Goal: Obtain resource: Download file/media

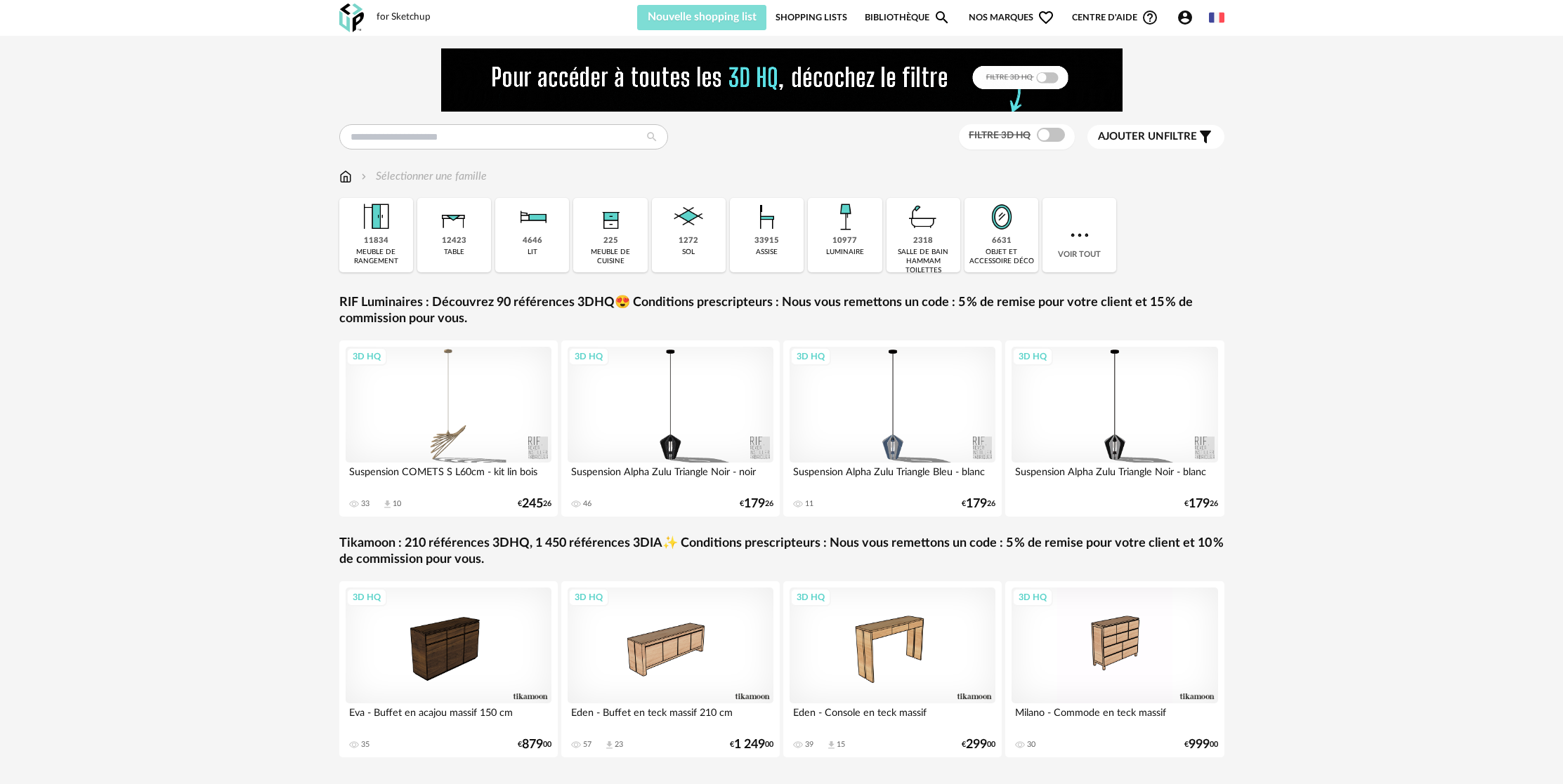
click at [741, 19] on span "Nouvelle shopping list" at bounding box center [702, 16] width 109 height 11
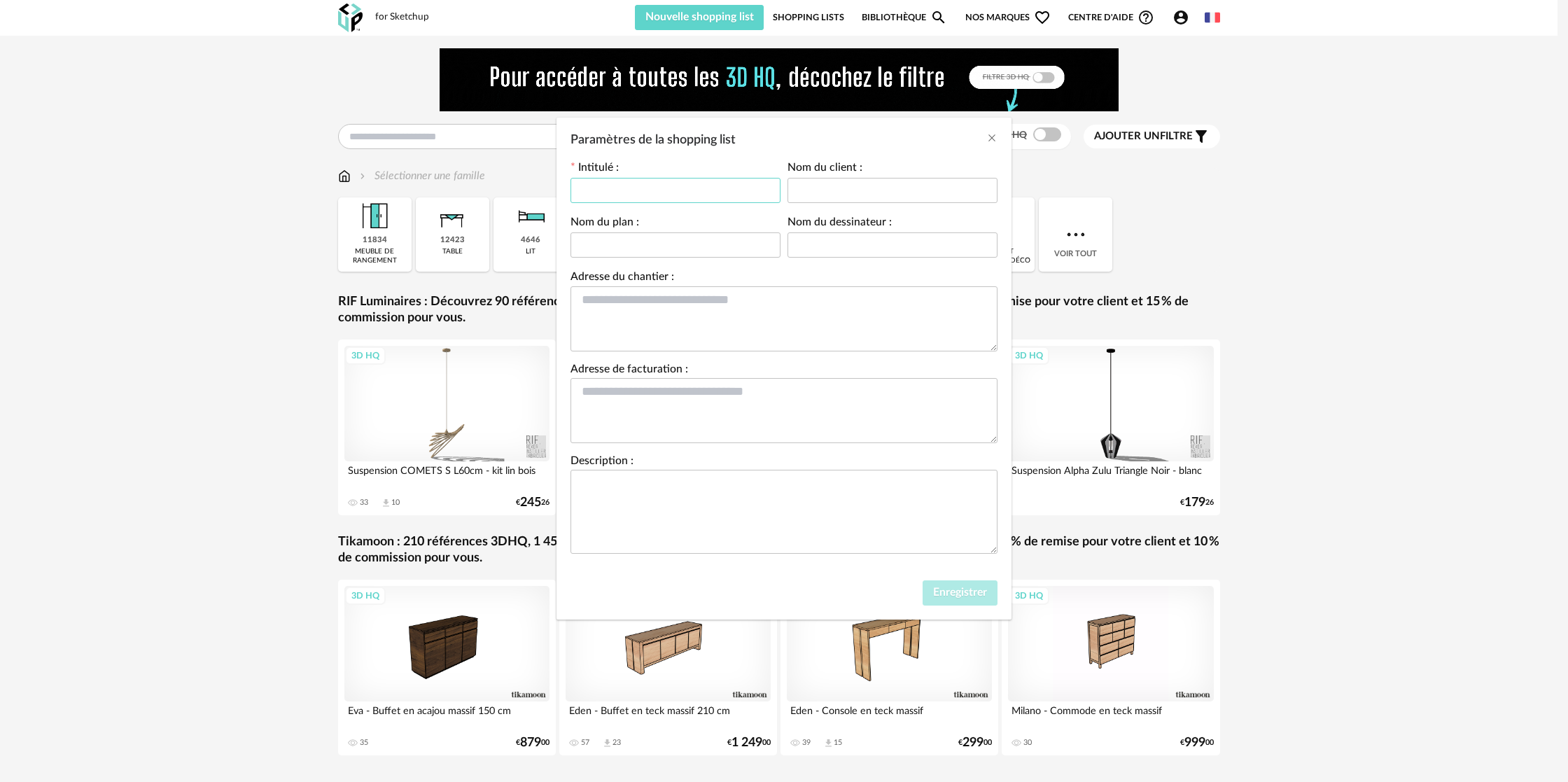
click at [645, 185] on input "Paramètres de la shopping list" at bounding box center [675, 190] width 210 height 25
type input "**********"
click at [968, 588] on button "Enregistrer" at bounding box center [960, 593] width 75 height 25
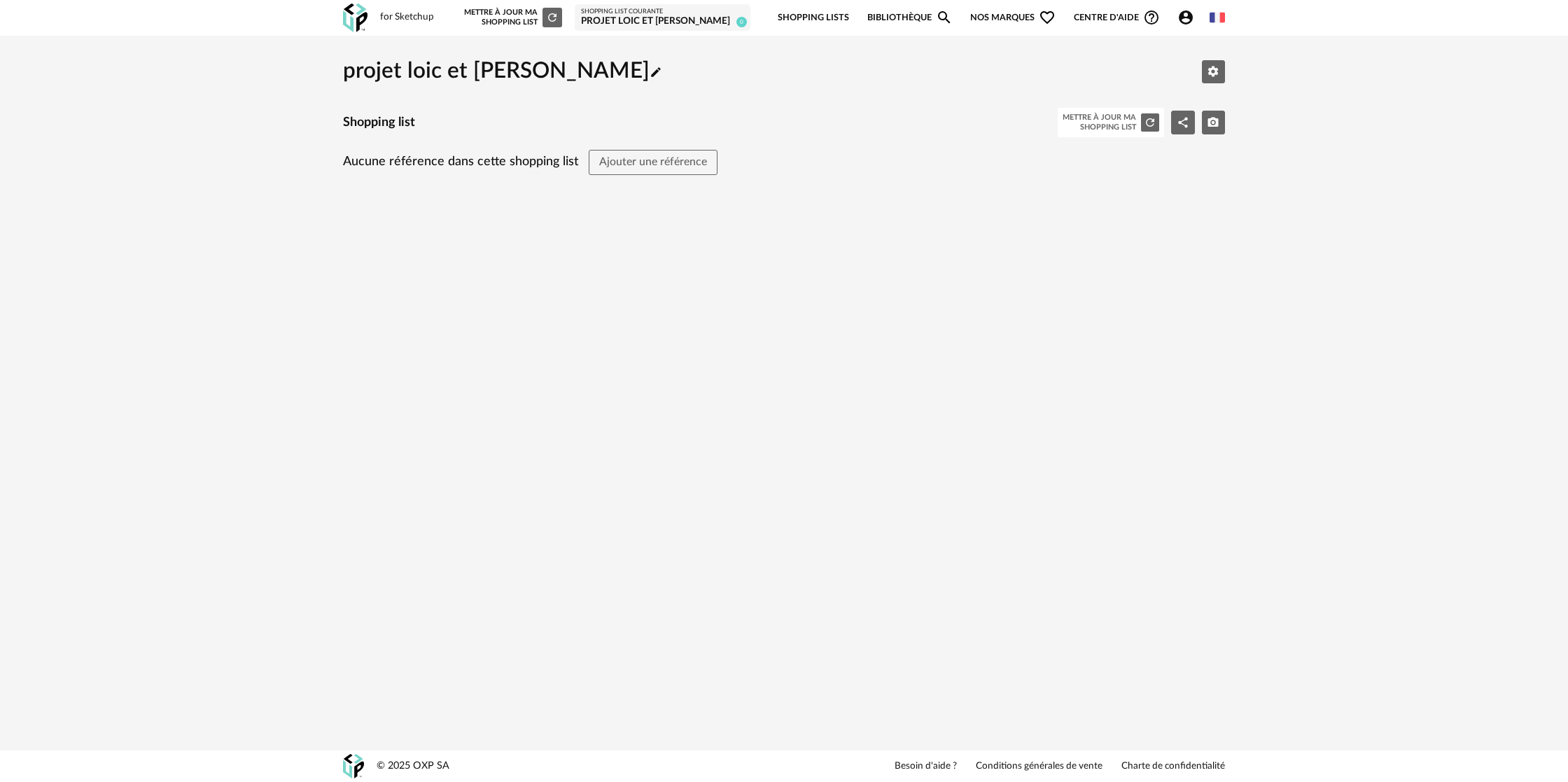
click at [399, 79] on h2 "projet loic et audrey Pencil icon" at bounding box center [502, 72] width 319 height 29
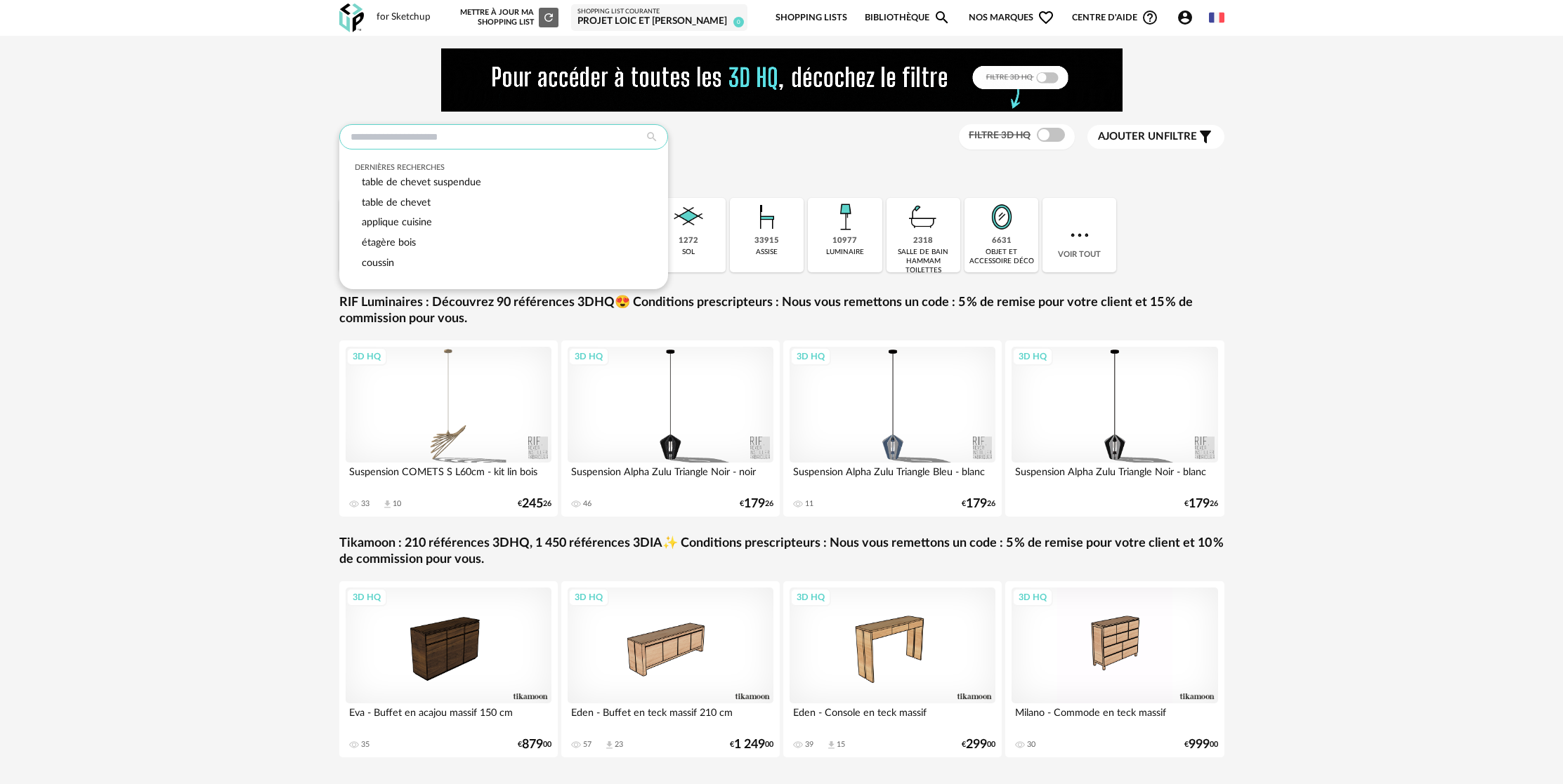
click at [479, 134] on input "text" at bounding box center [504, 136] width 329 height 25
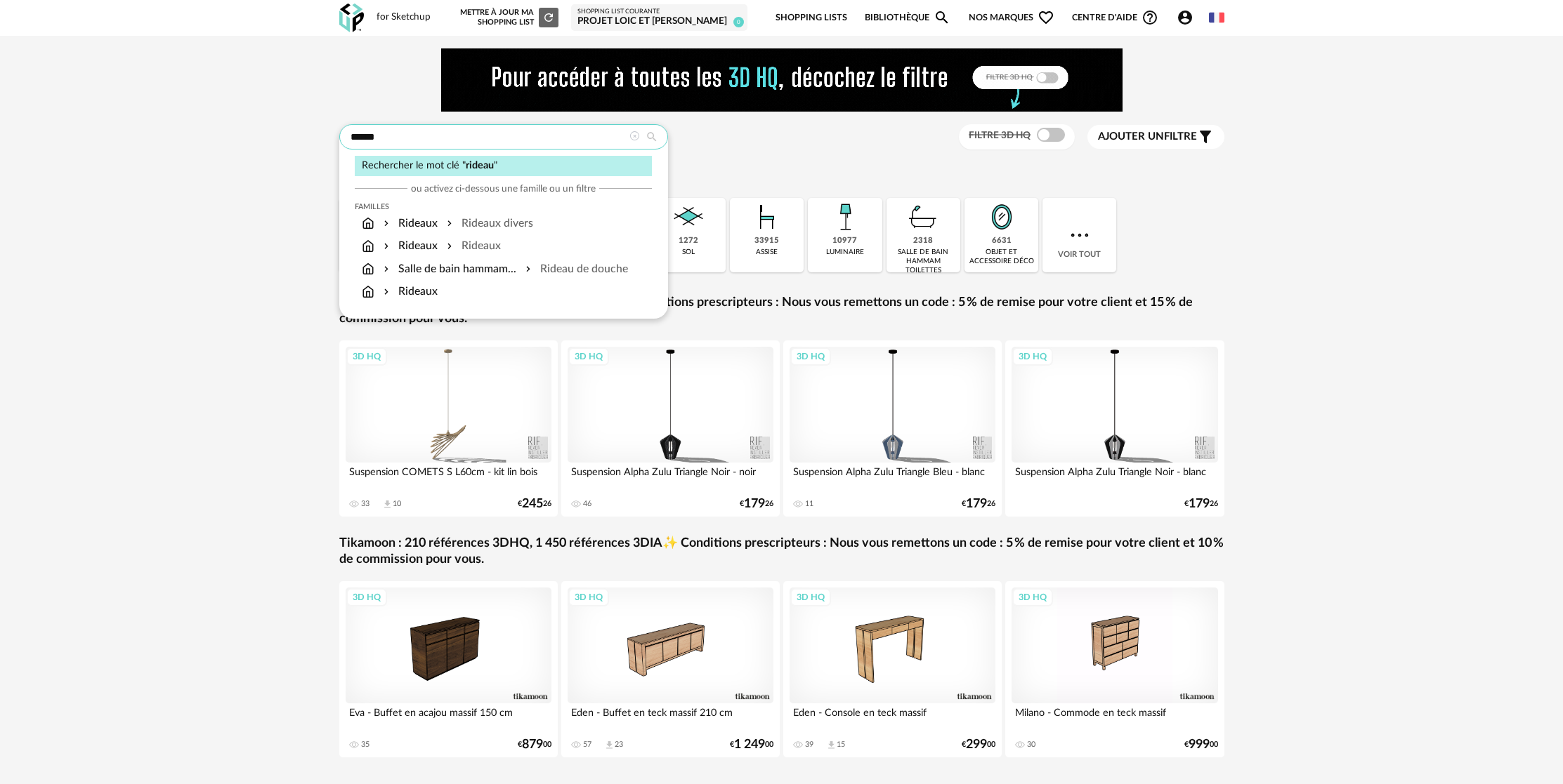
type input "******"
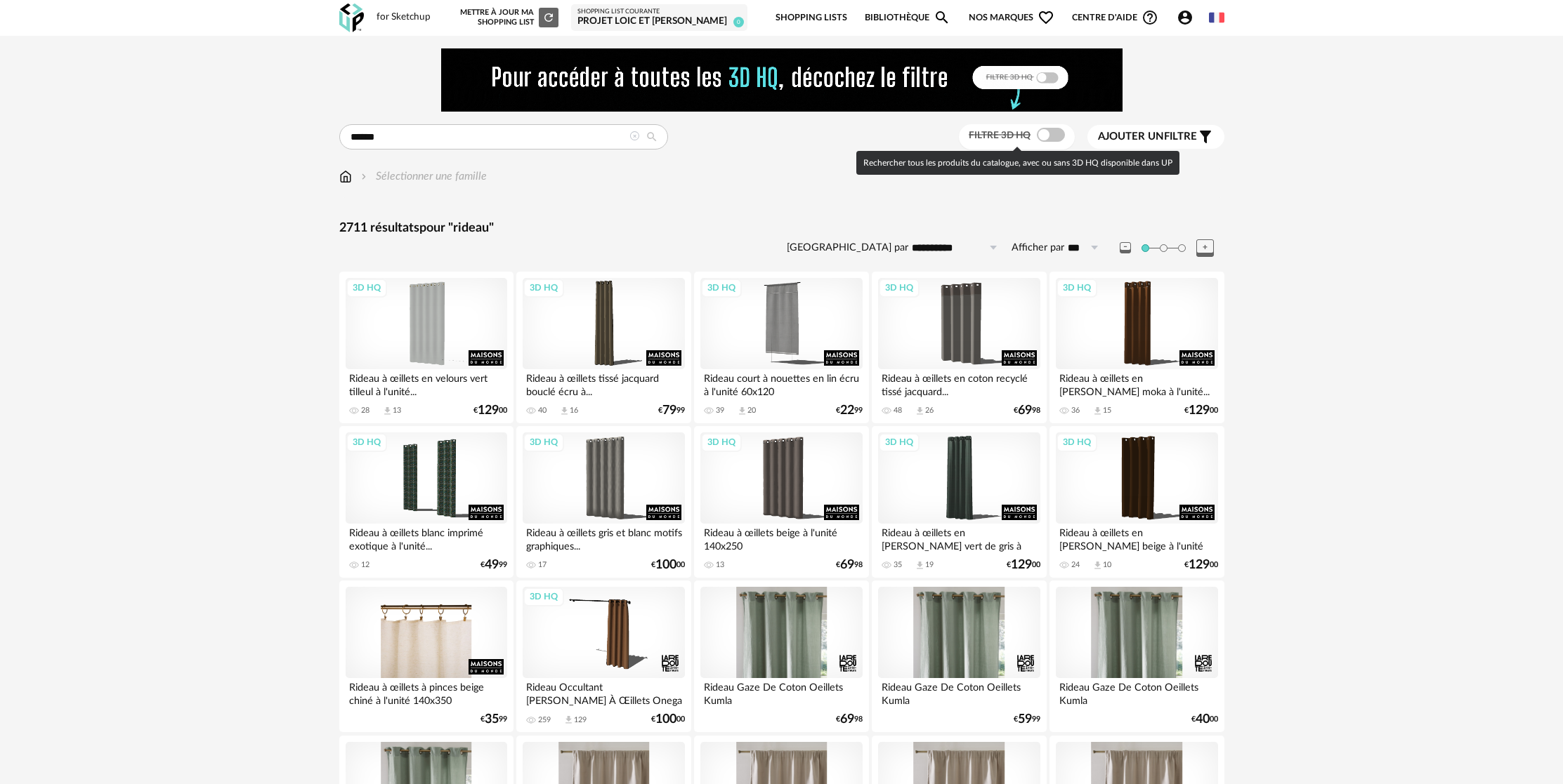
click at [1054, 139] on span at bounding box center [1051, 135] width 28 height 14
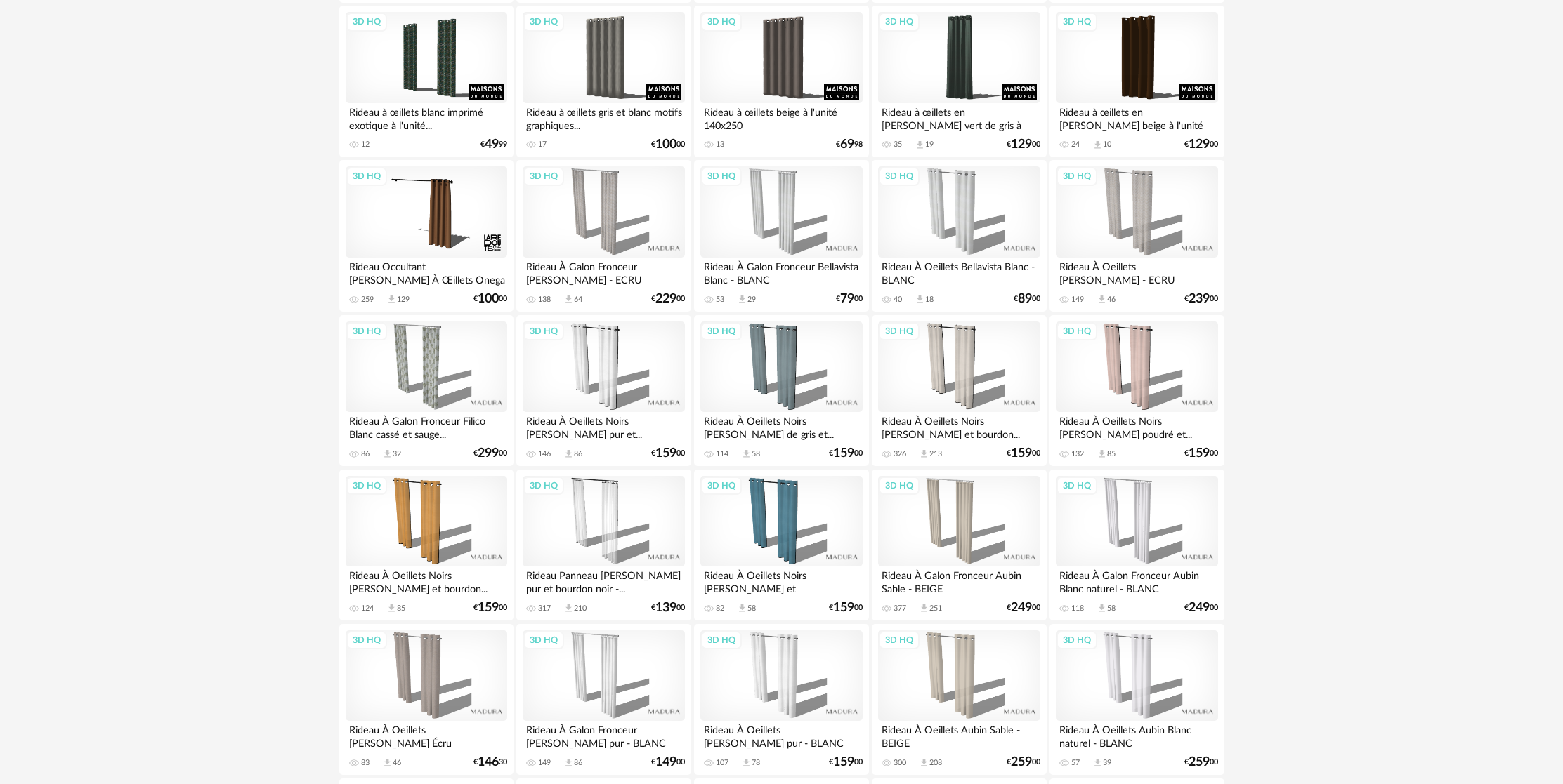
scroll to position [600, 0]
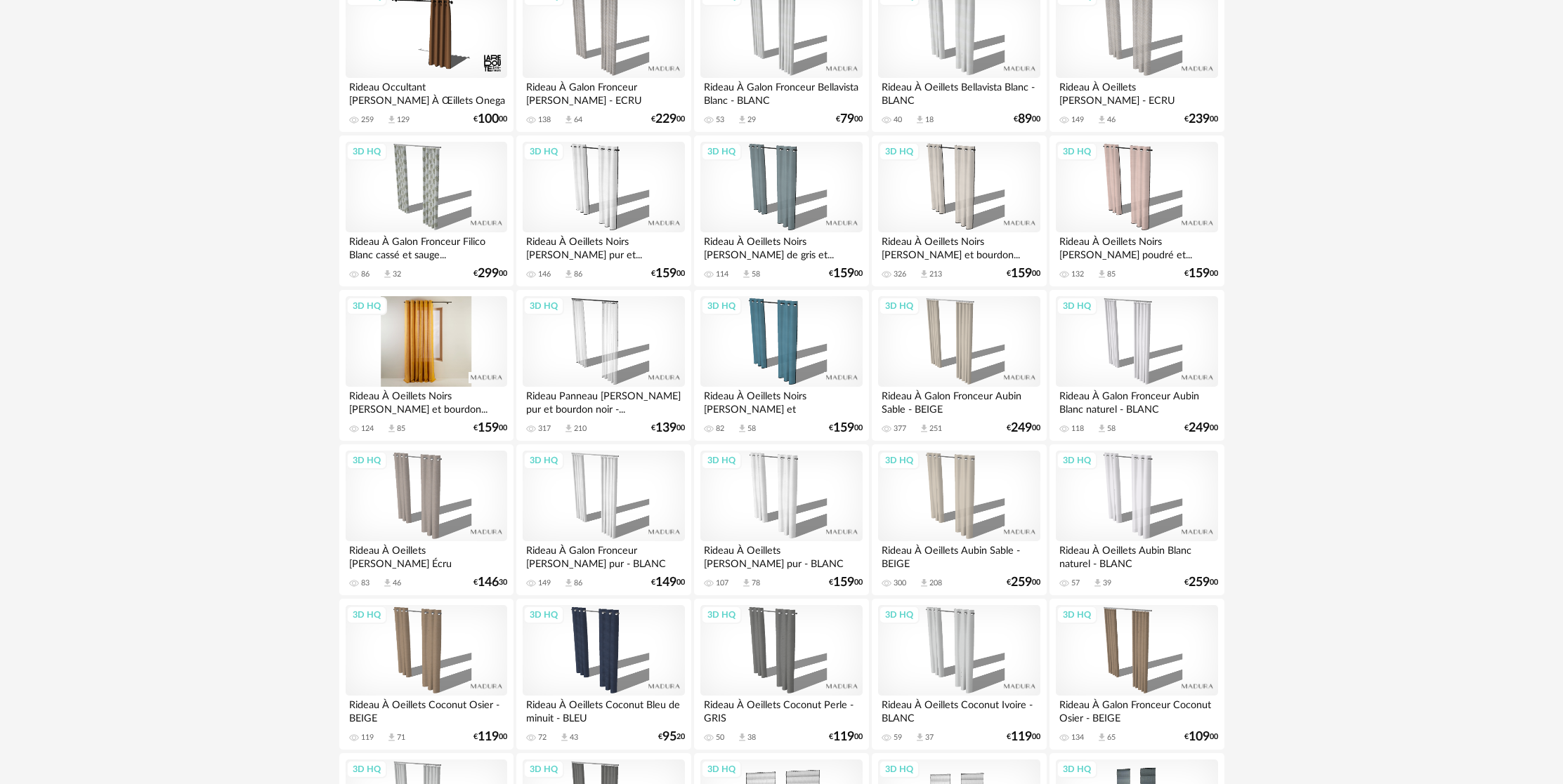
click at [467, 352] on div "3D HQ" at bounding box center [426, 341] width 161 height 91
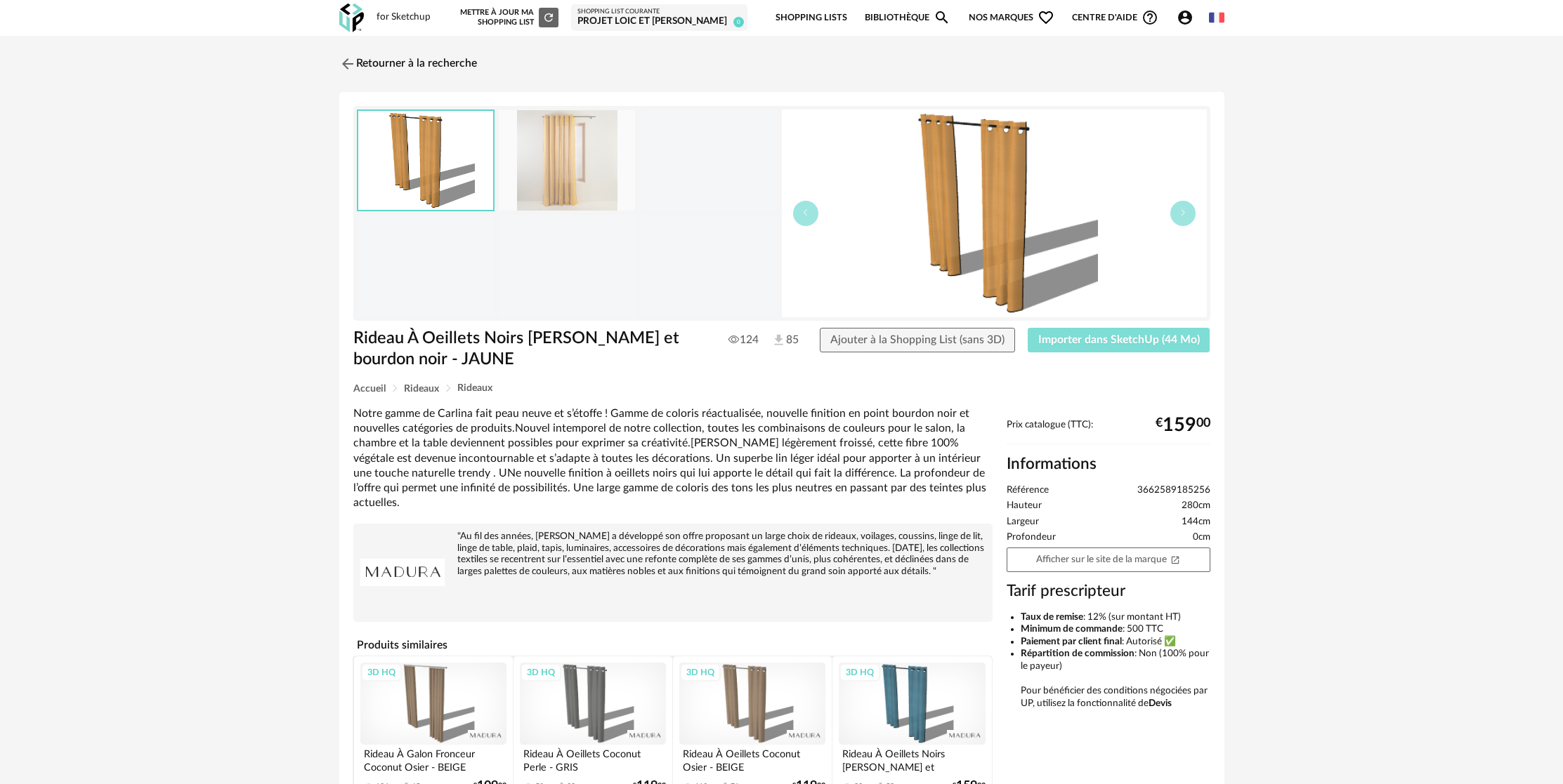
click at [1054, 342] on span "Importer dans SketchUp (44 Mo)" at bounding box center [1119, 340] width 161 height 11
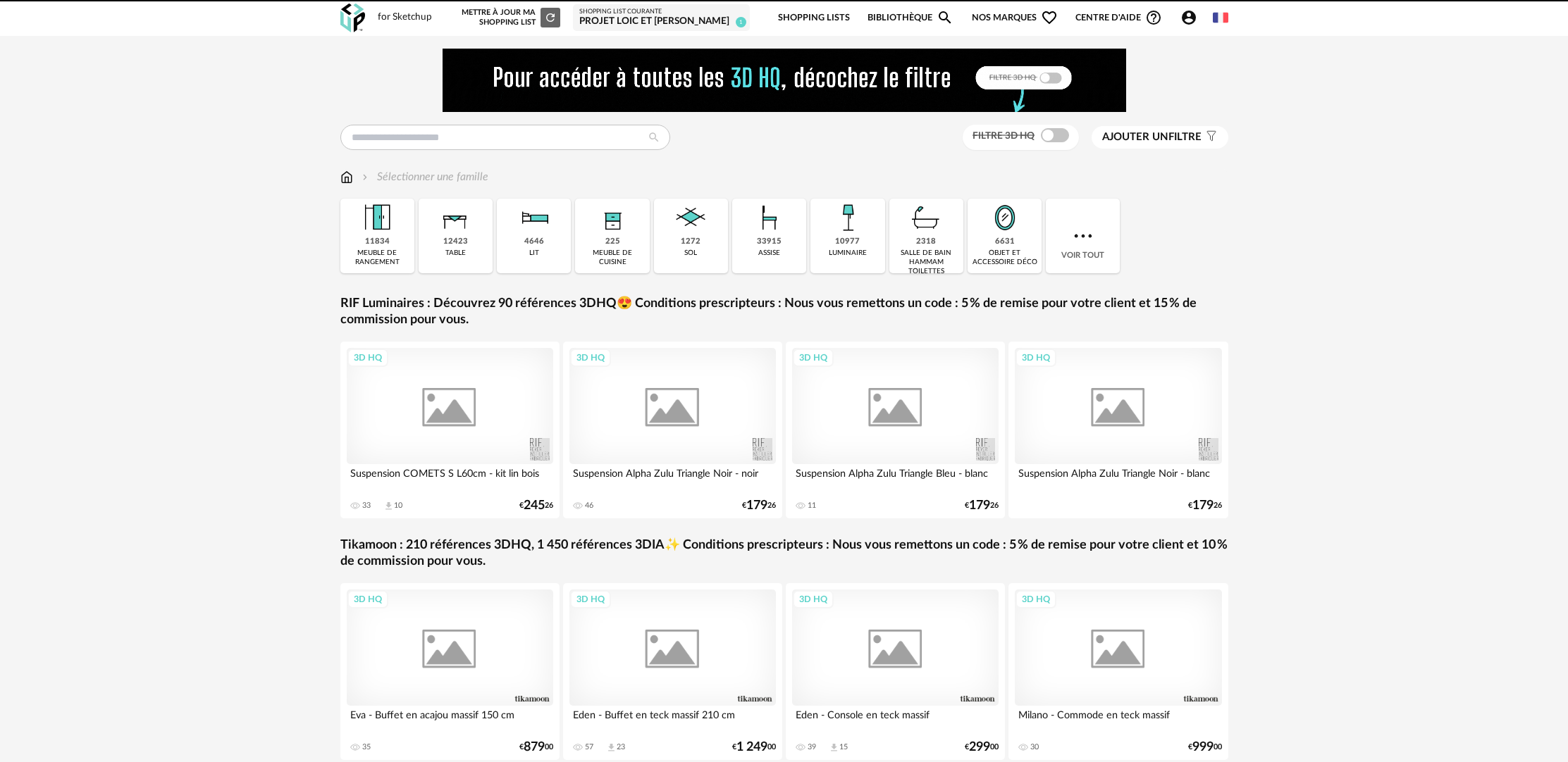
click at [414, 60] on div at bounding box center [784, 80] width 888 height 63
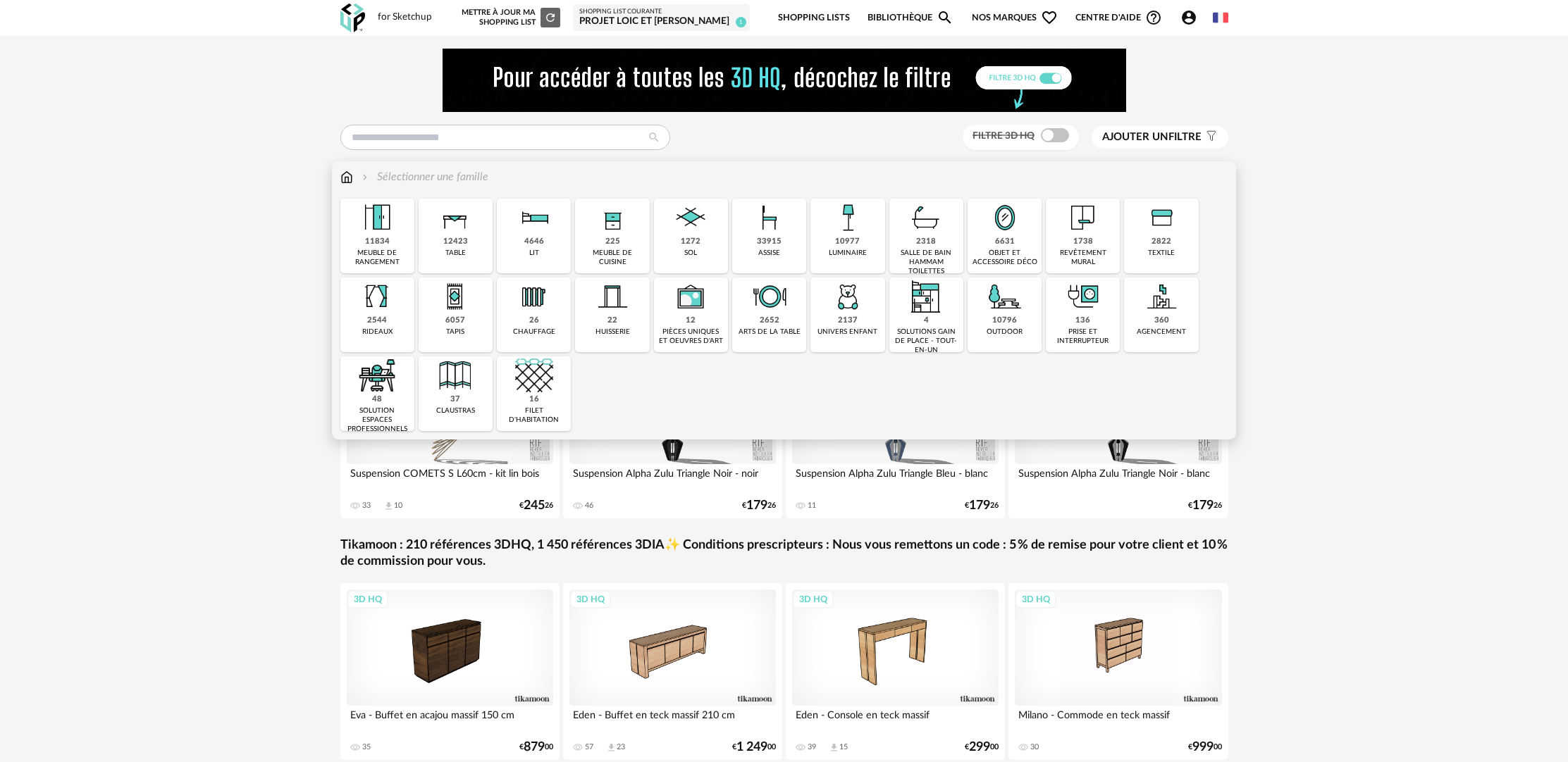
click at [764, 242] on div "33915" at bounding box center [770, 242] width 25 height 11
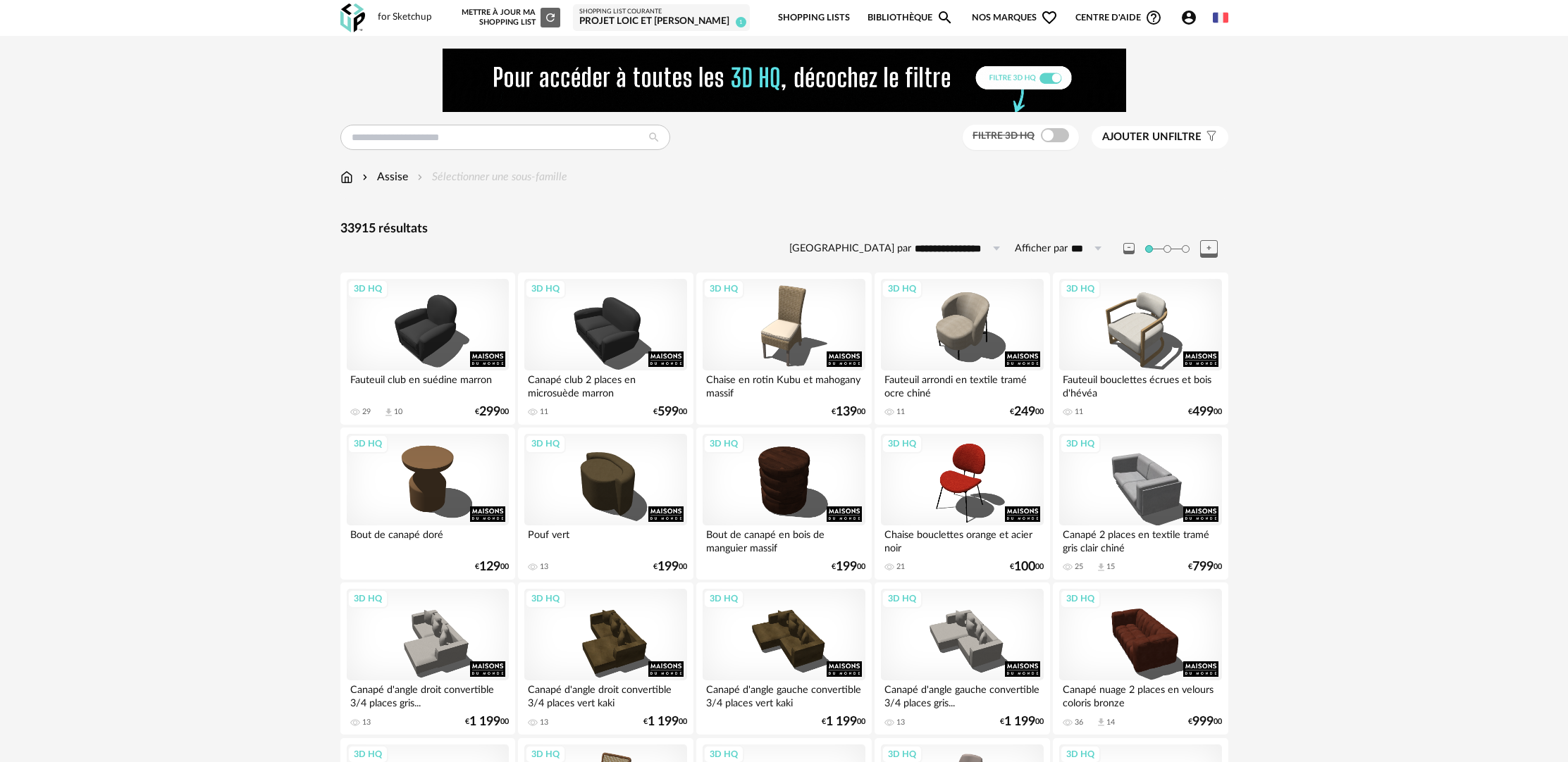
click at [443, 131] on input "text" at bounding box center [505, 137] width 330 height 25
type input "******"
type input "**********"
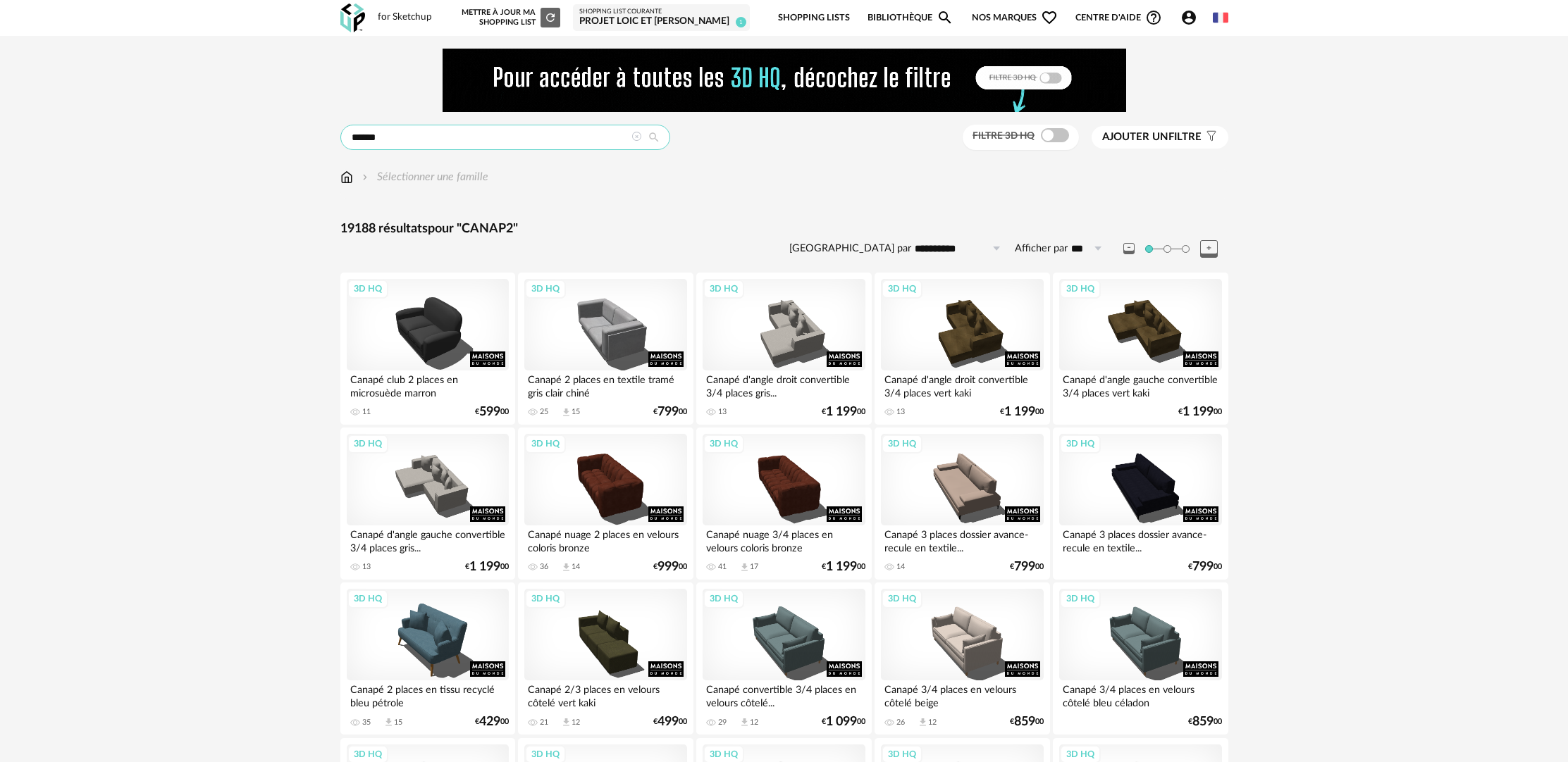
click at [379, 138] on input "******" at bounding box center [505, 137] width 330 height 25
type input "**********"
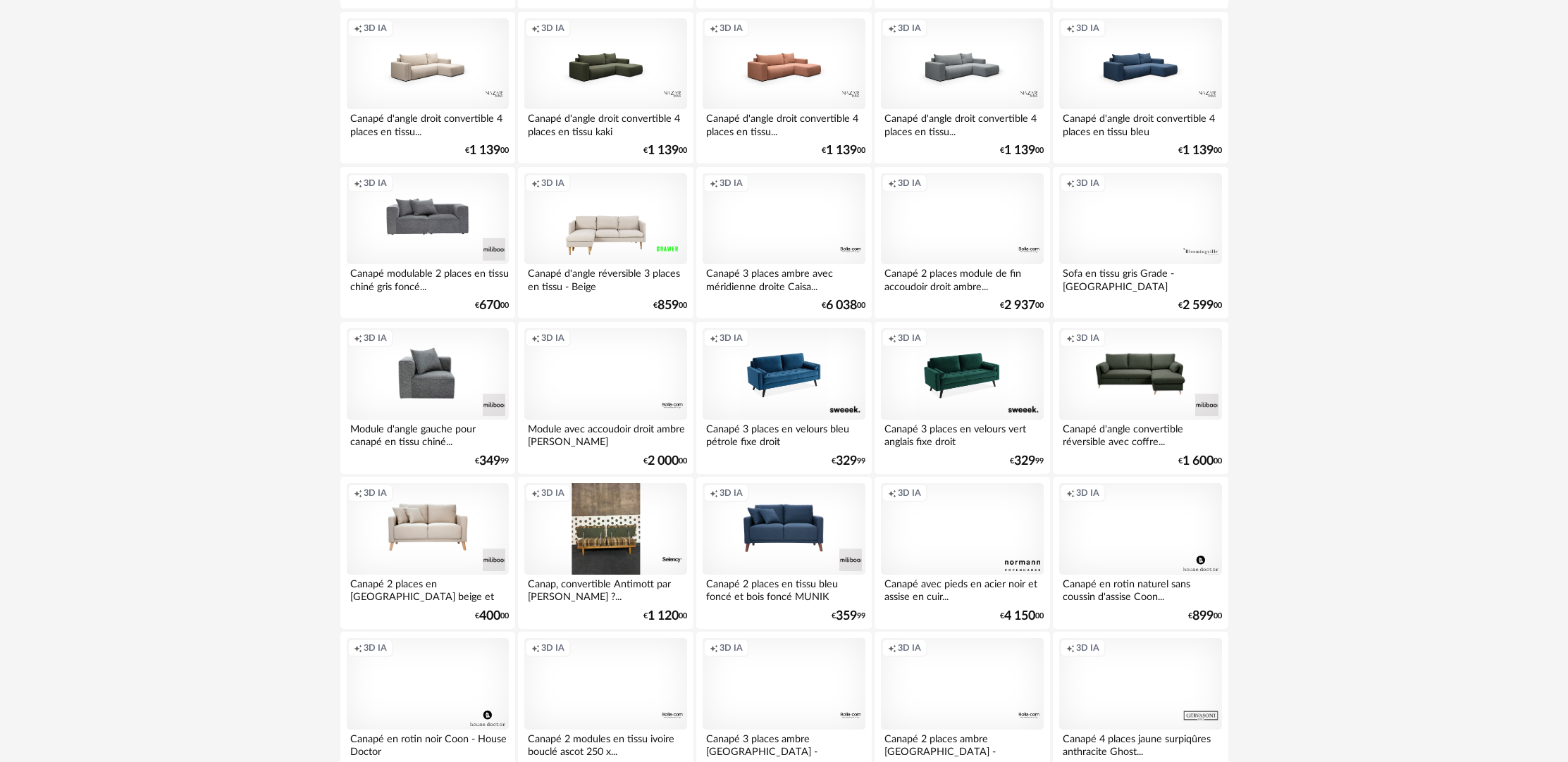
scroll to position [1229, 0]
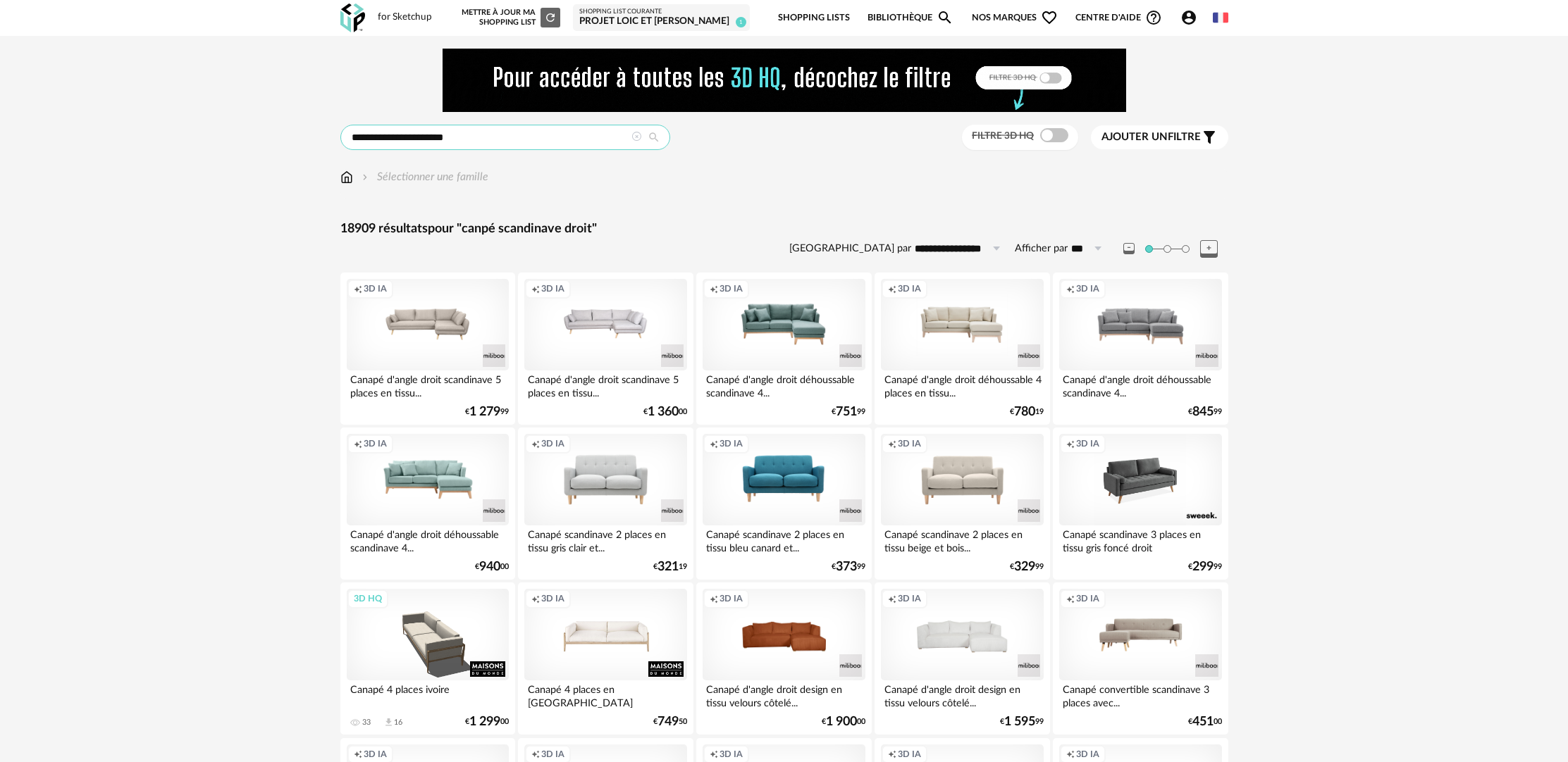
click at [501, 145] on input "**********" at bounding box center [505, 137] width 330 height 25
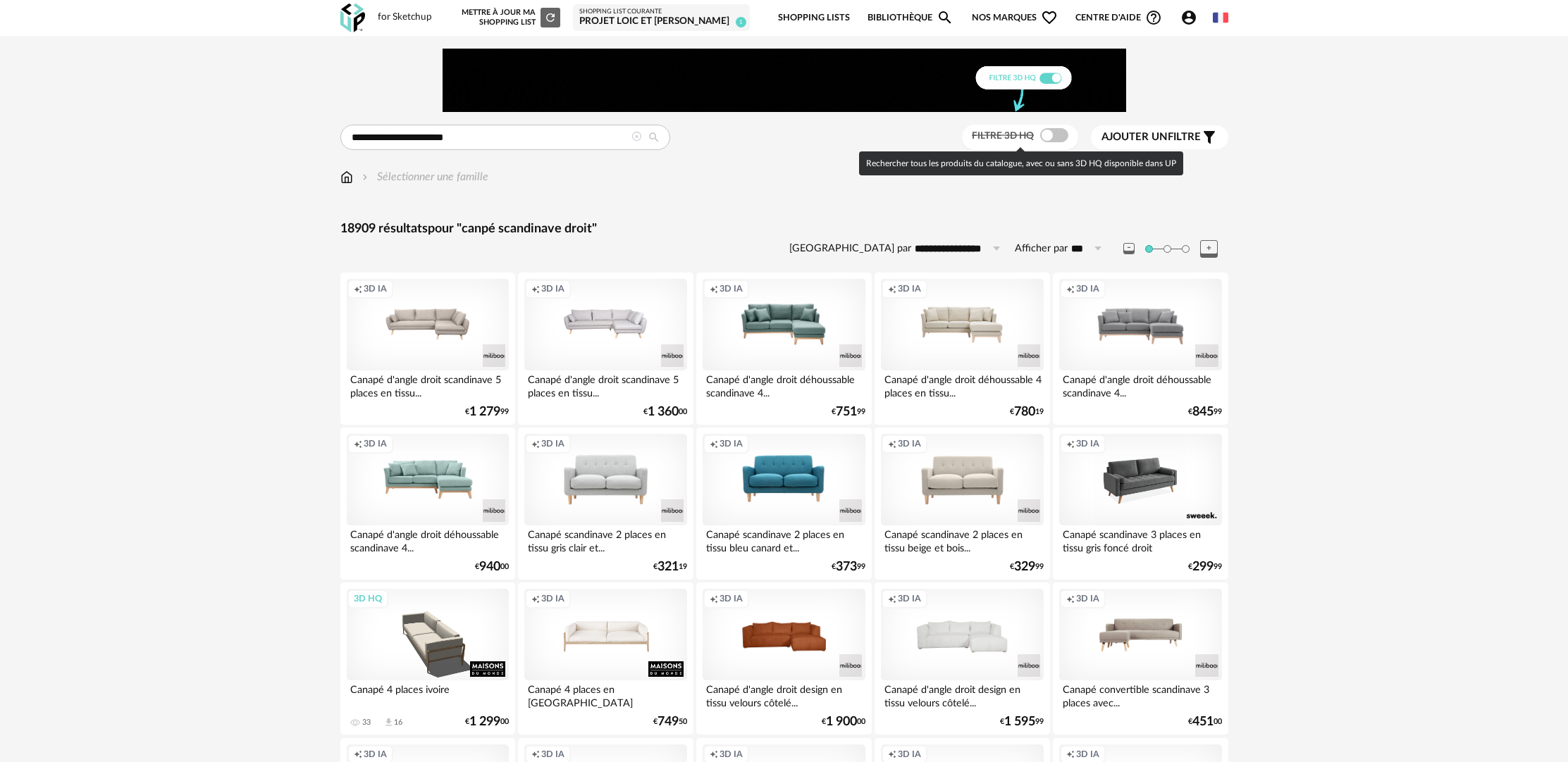
click at [1064, 138] on span at bounding box center [1054, 135] width 28 height 14
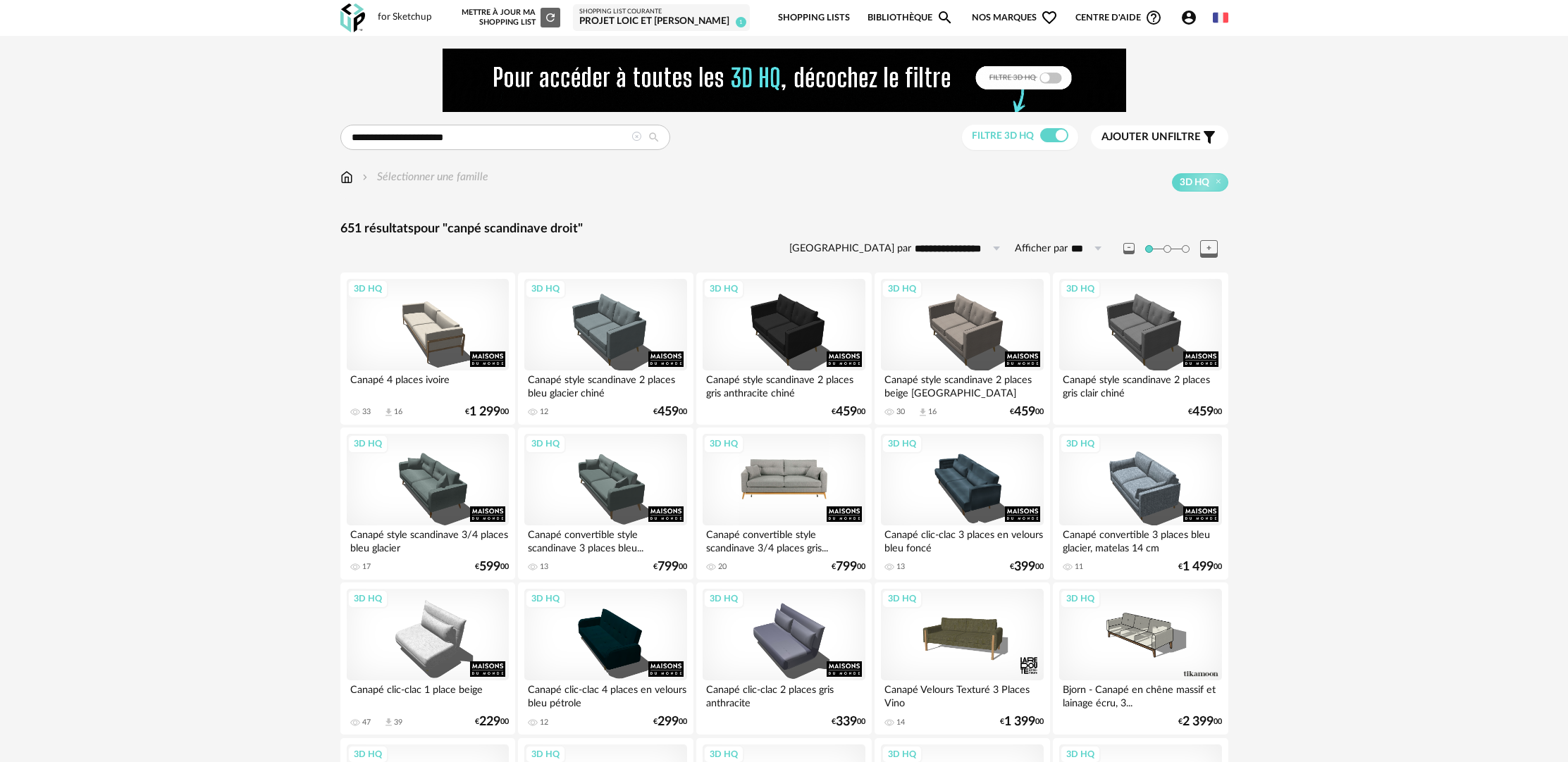
click at [741, 478] on div "3D HQ" at bounding box center [783, 479] width 162 height 91
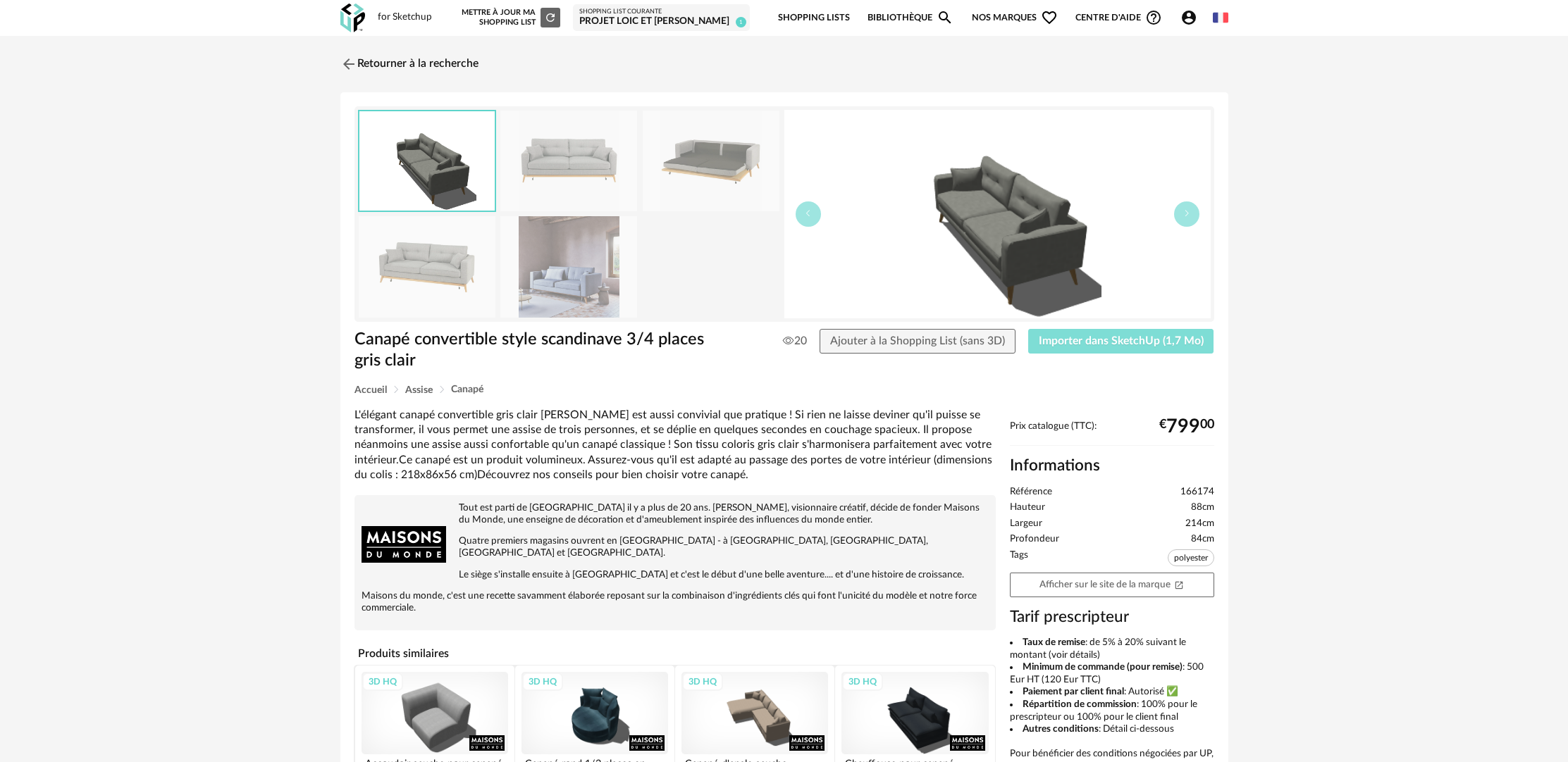
click at [1102, 343] on span "Importer dans SketchUp (1,7 Mo)" at bounding box center [1121, 341] width 165 height 11
click at [1132, 340] on span "Importer dans SketchUp (1,7 Mo)" at bounding box center [1121, 341] width 165 height 11
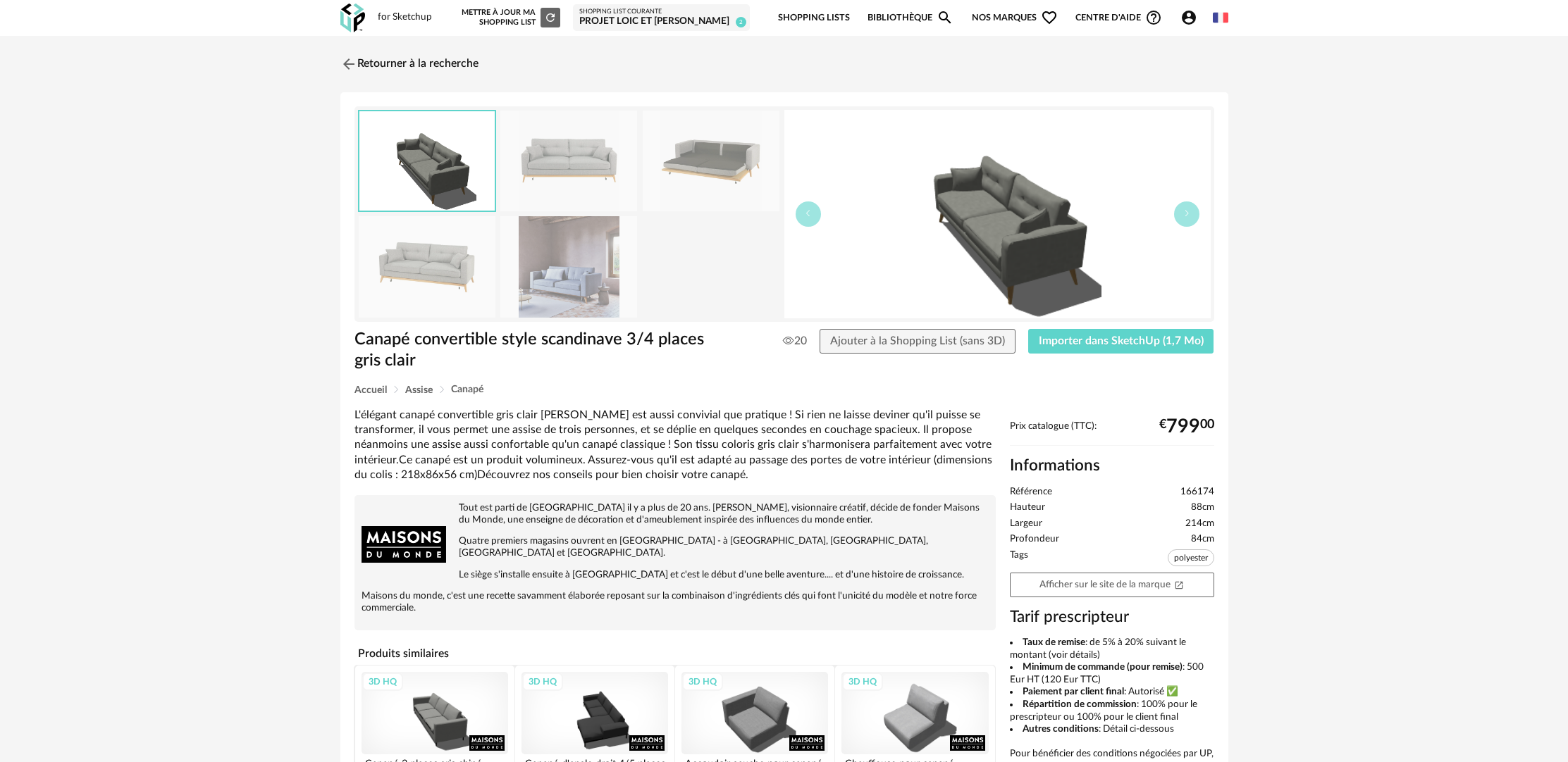
click at [1272, 345] on div "Retourner à la recherche Canapé convertible style scandinave 3/4 places gris cl…" at bounding box center [784, 510] width 1568 height 950
click at [435, 67] on link "Retourner à la recherche" at bounding box center [406, 64] width 138 height 31
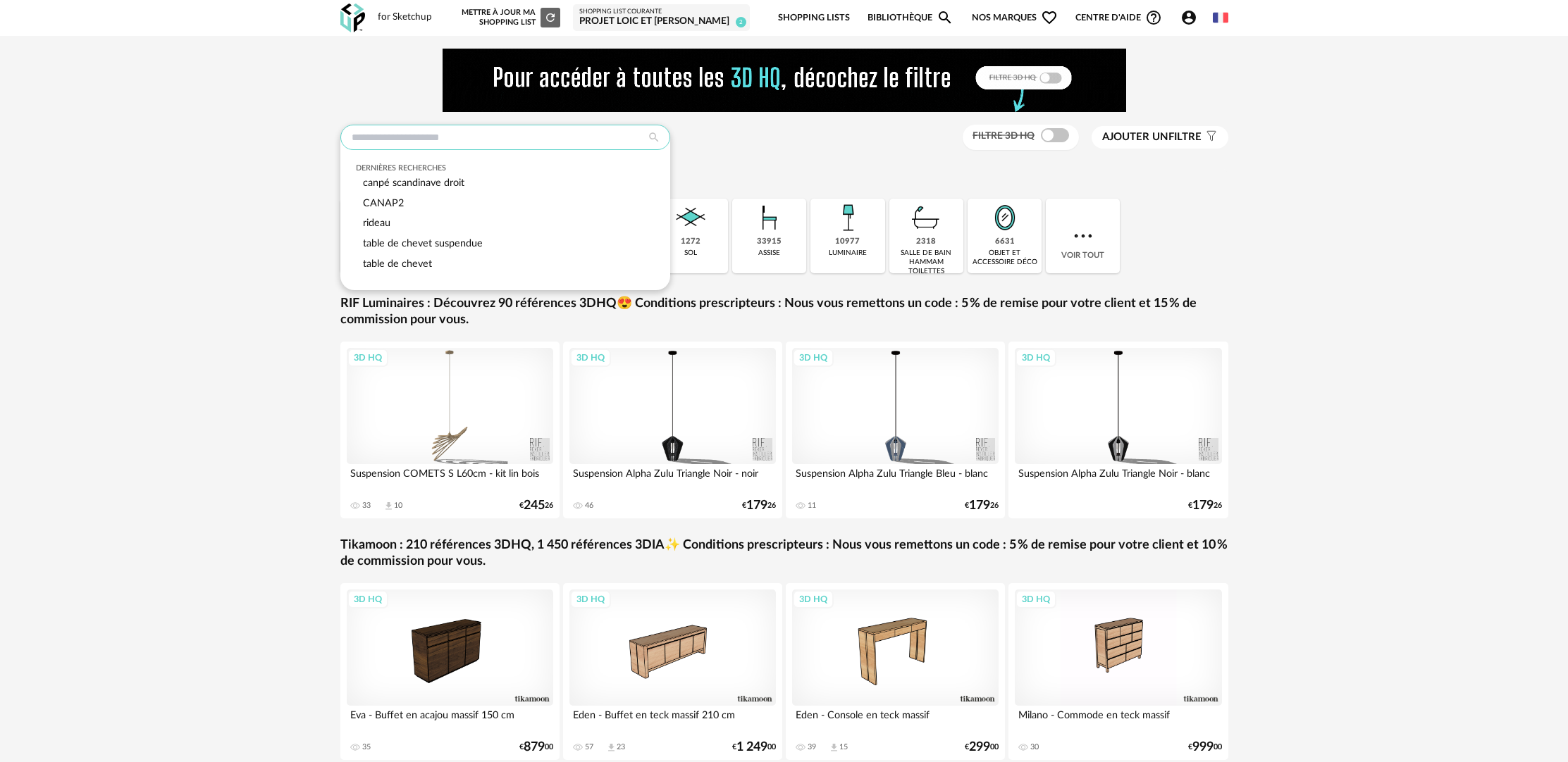
click at [513, 142] on input "text" at bounding box center [505, 137] width 330 height 25
click at [490, 194] on div "CANAP2" at bounding box center [504, 204] width 298 height 20
type input "******"
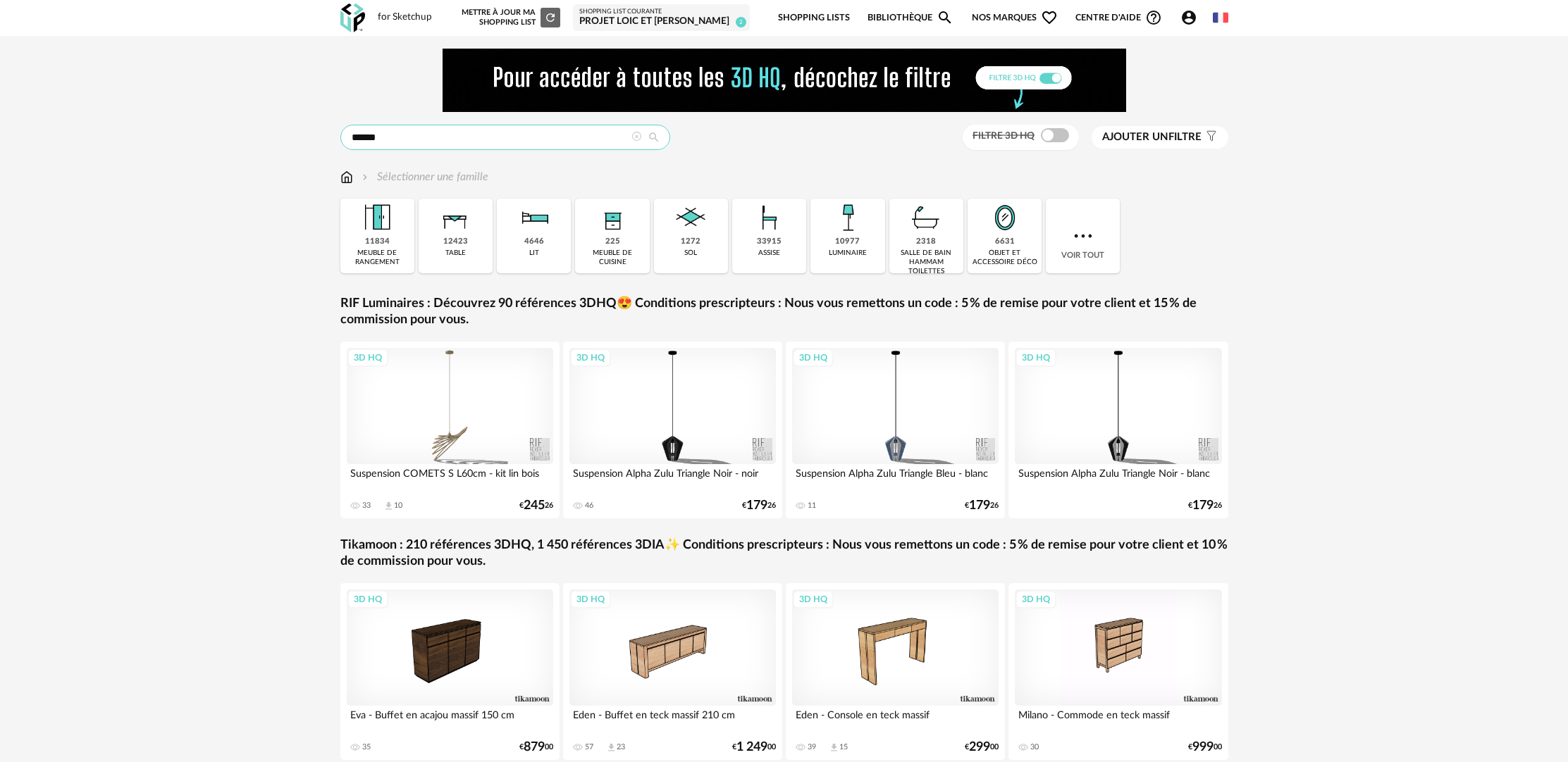
click at [453, 135] on input "******" at bounding box center [505, 137] width 330 height 25
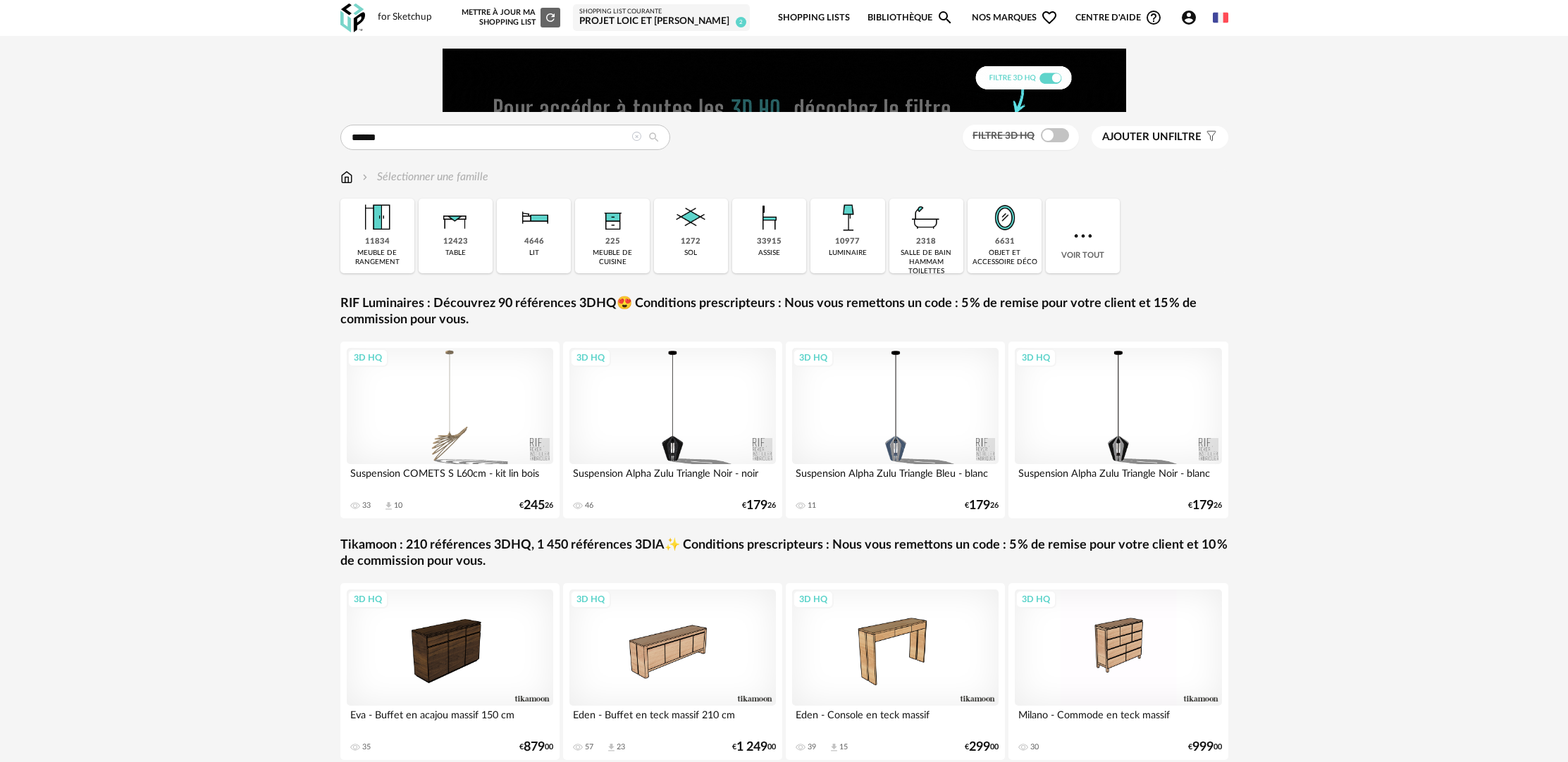
click at [637, 138] on icon at bounding box center [636, 136] width 10 height 10
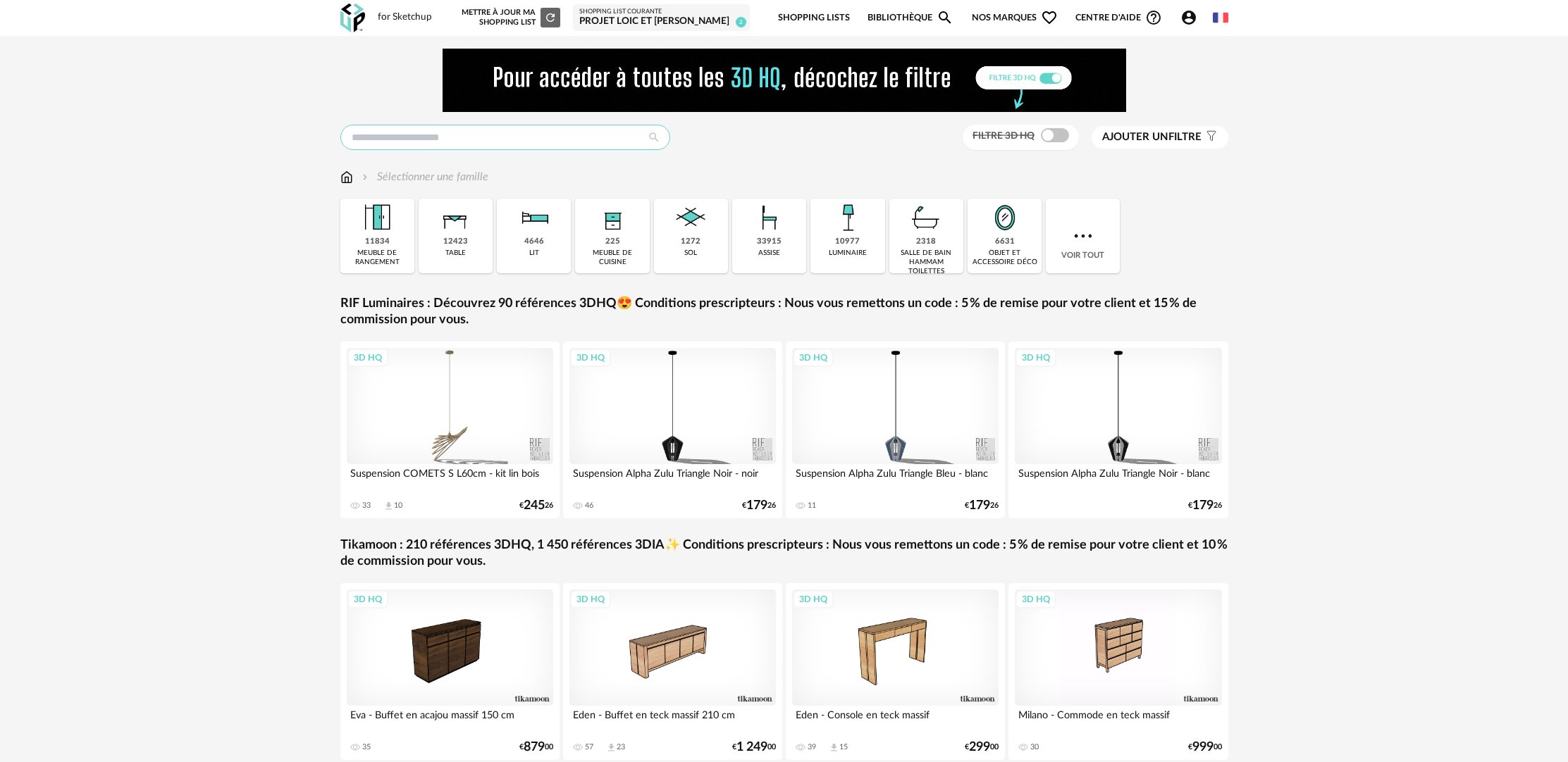
click at [435, 141] on input "text" at bounding box center [505, 137] width 330 height 25
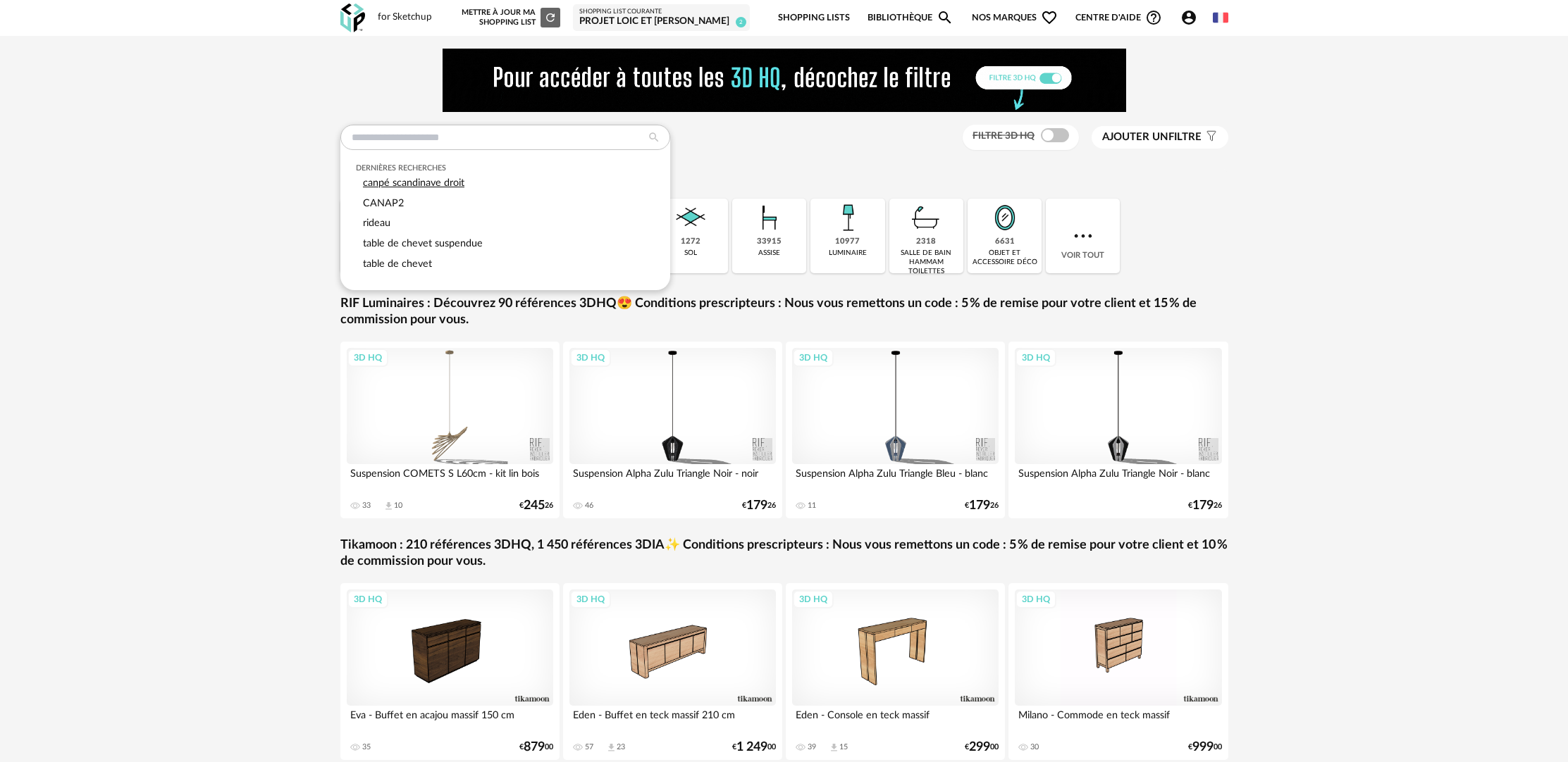
click at [450, 181] on span "canpé scandinave droit" at bounding box center [414, 183] width 102 height 11
type input "**********"
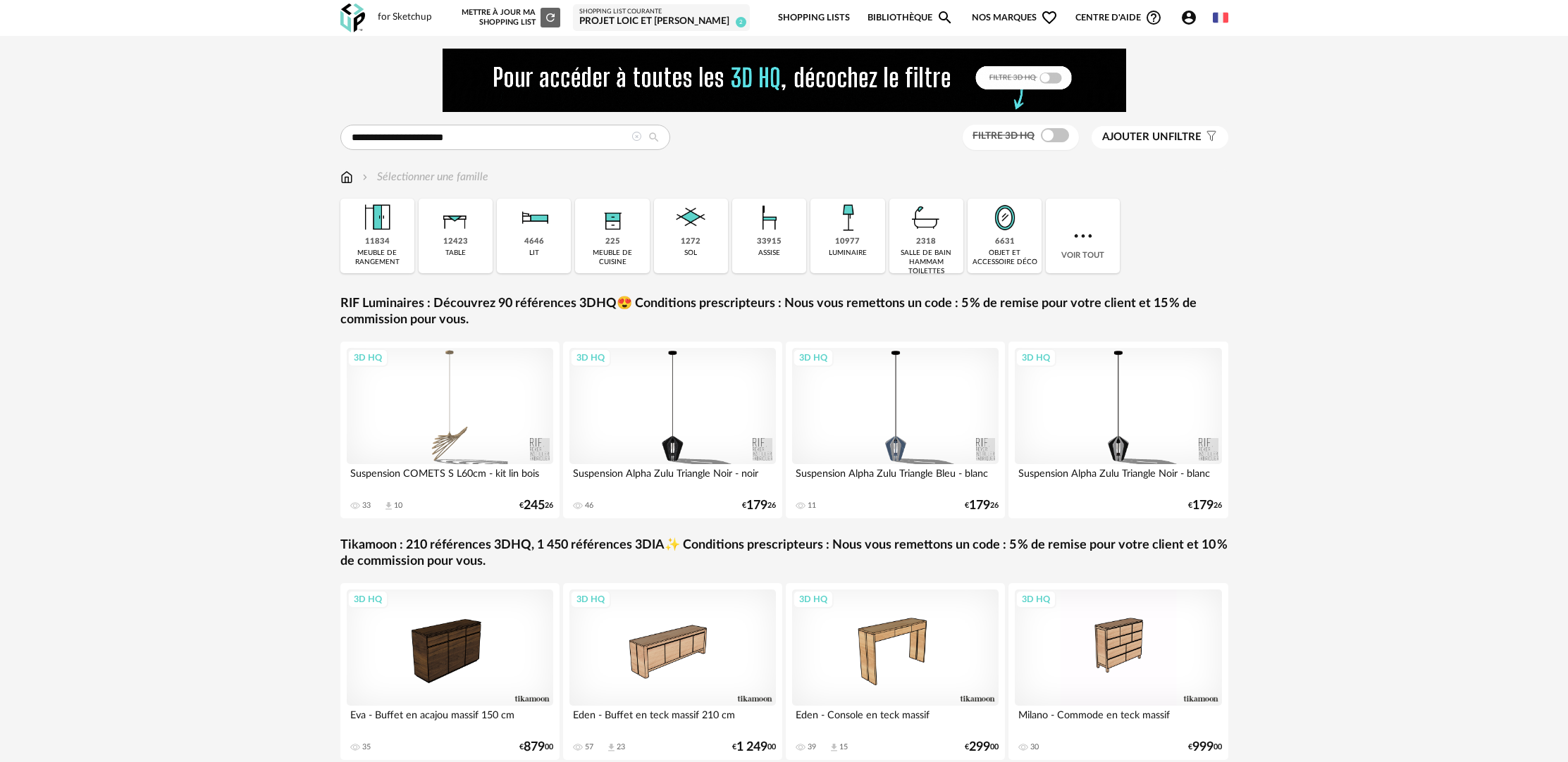
click at [649, 134] on icon at bounding box center [654, 138] width 25 height 13
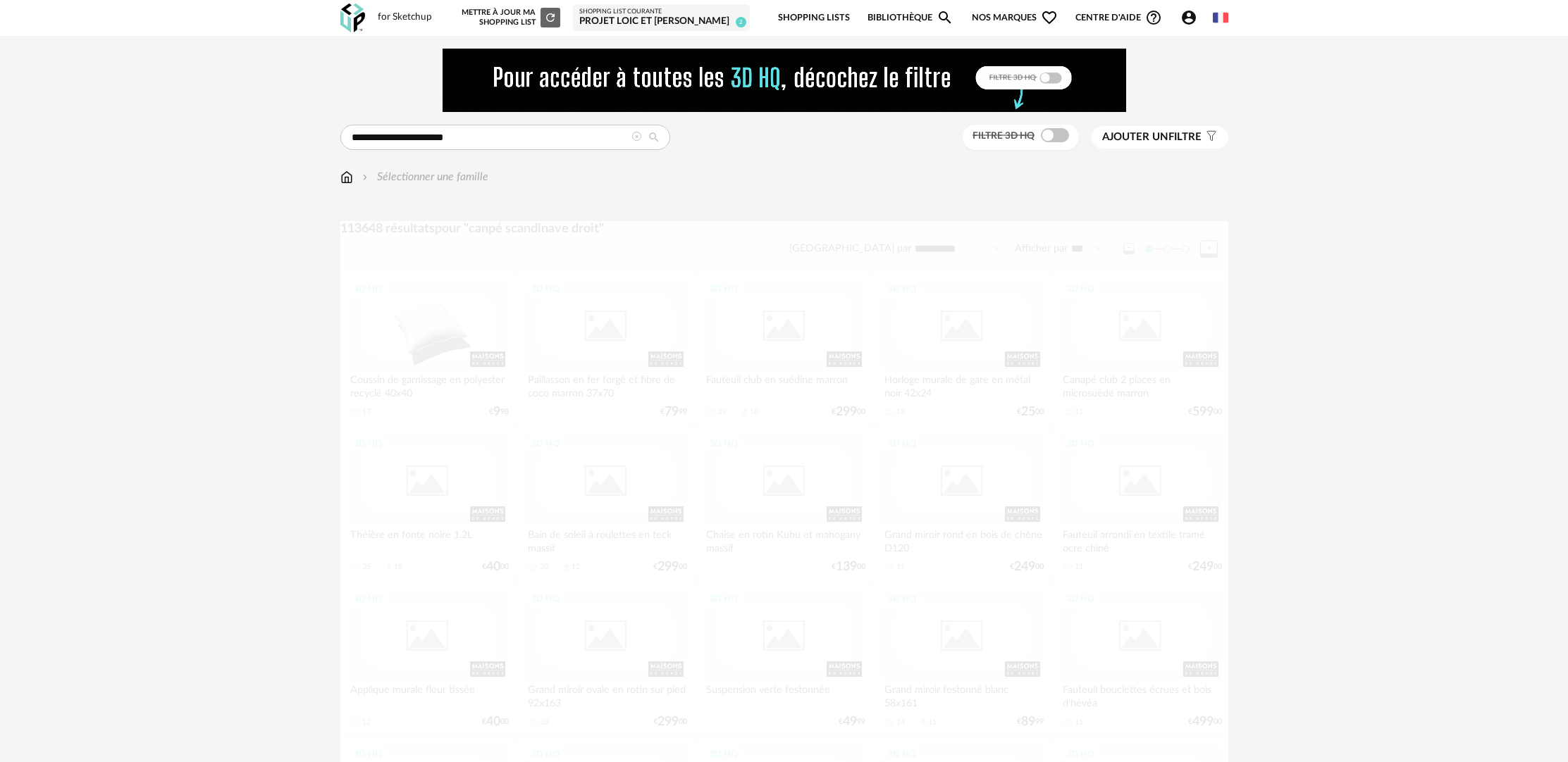
click at [651, 135] on icon at bounding box center [654, 138] width 25 height 13
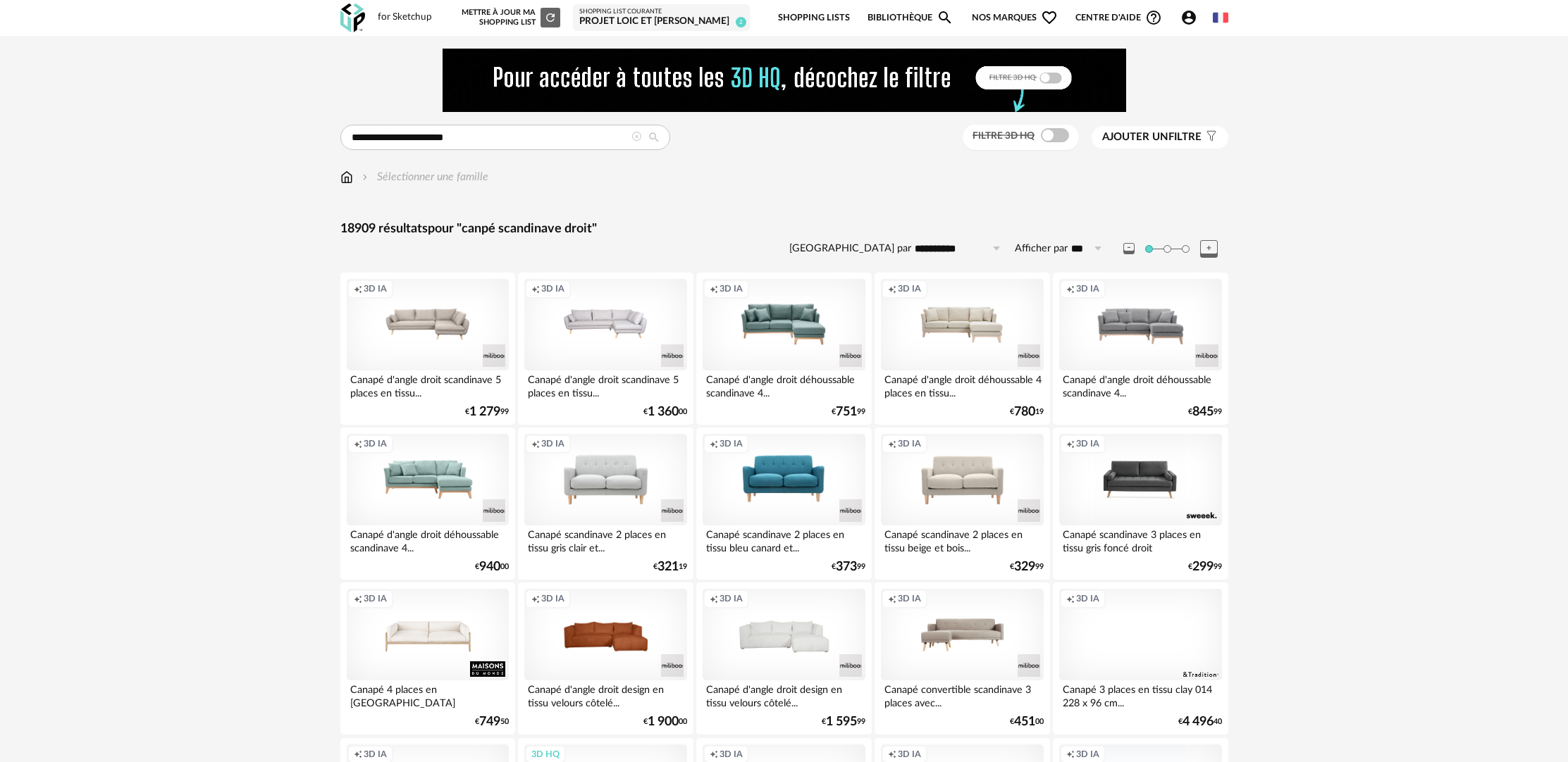
click at [1127, 452] on div "Creation icon 3D IA" at bounding box center [1139, 479] width 162 height 91
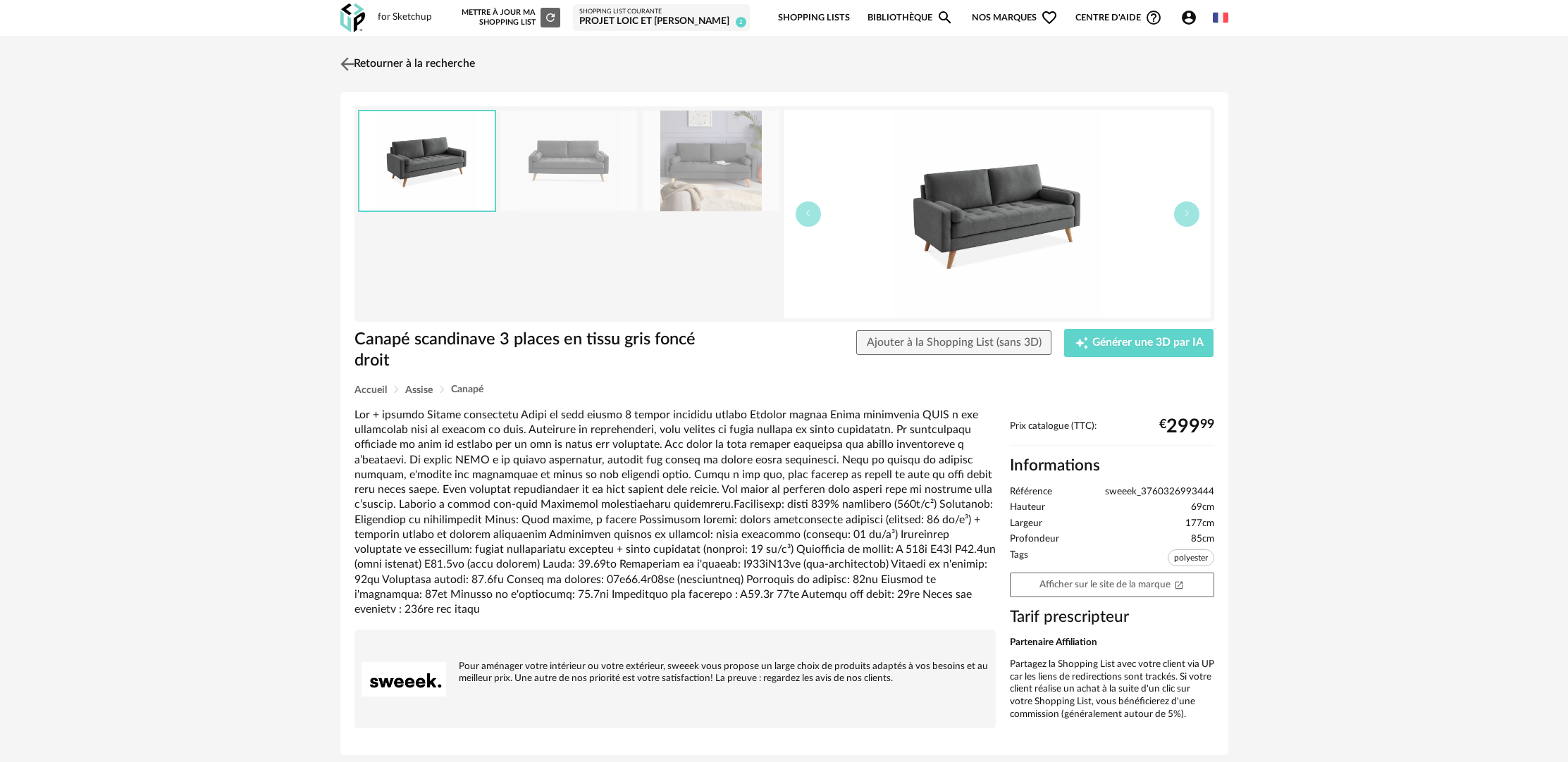
click at [374, 63] on link "Retourner à la recherche" at bounding box center [406, 64] width 138 height 31
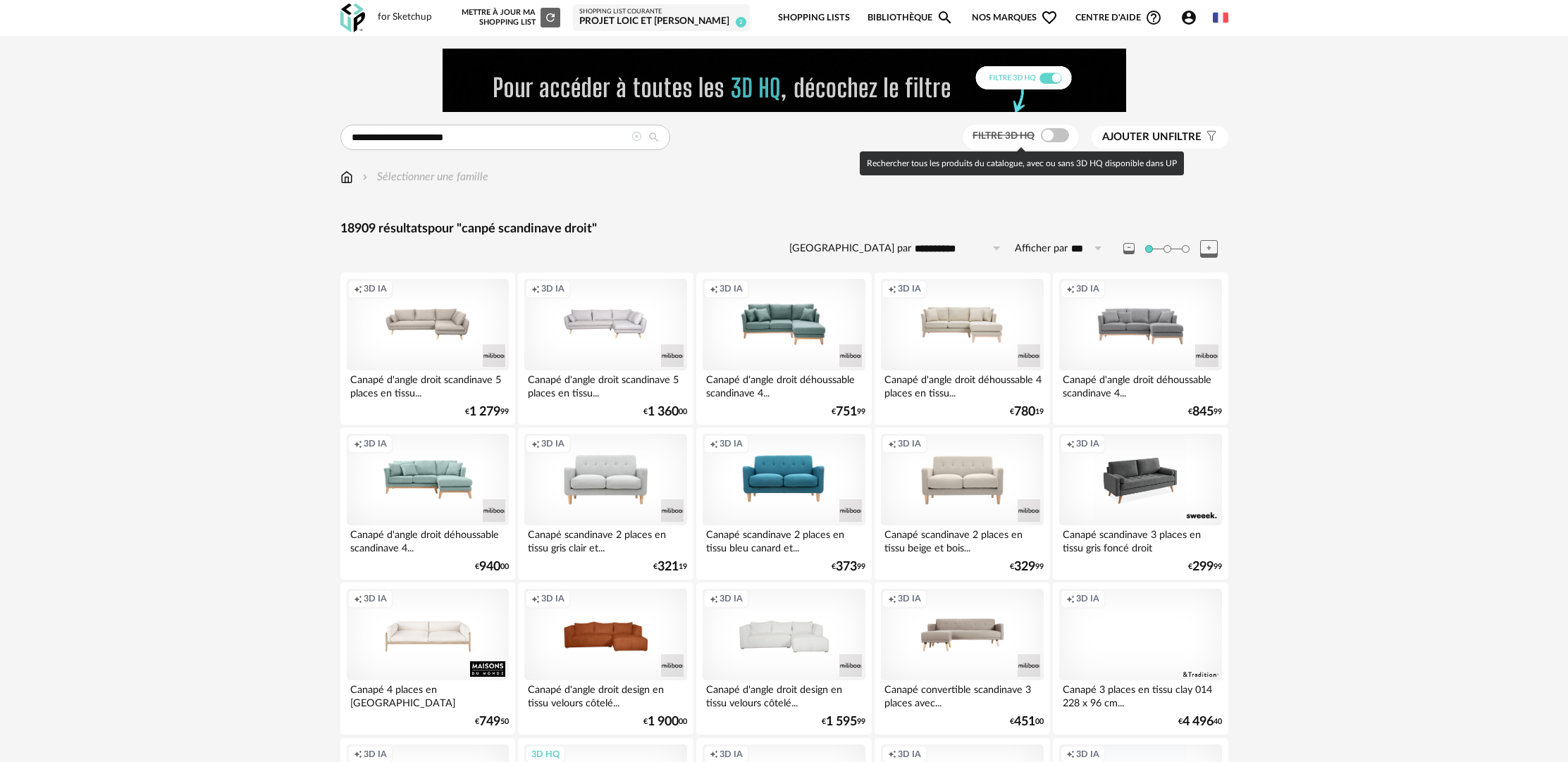
click at [1055, 137] on span at bounding box center [1055, 135] width 28 height 14
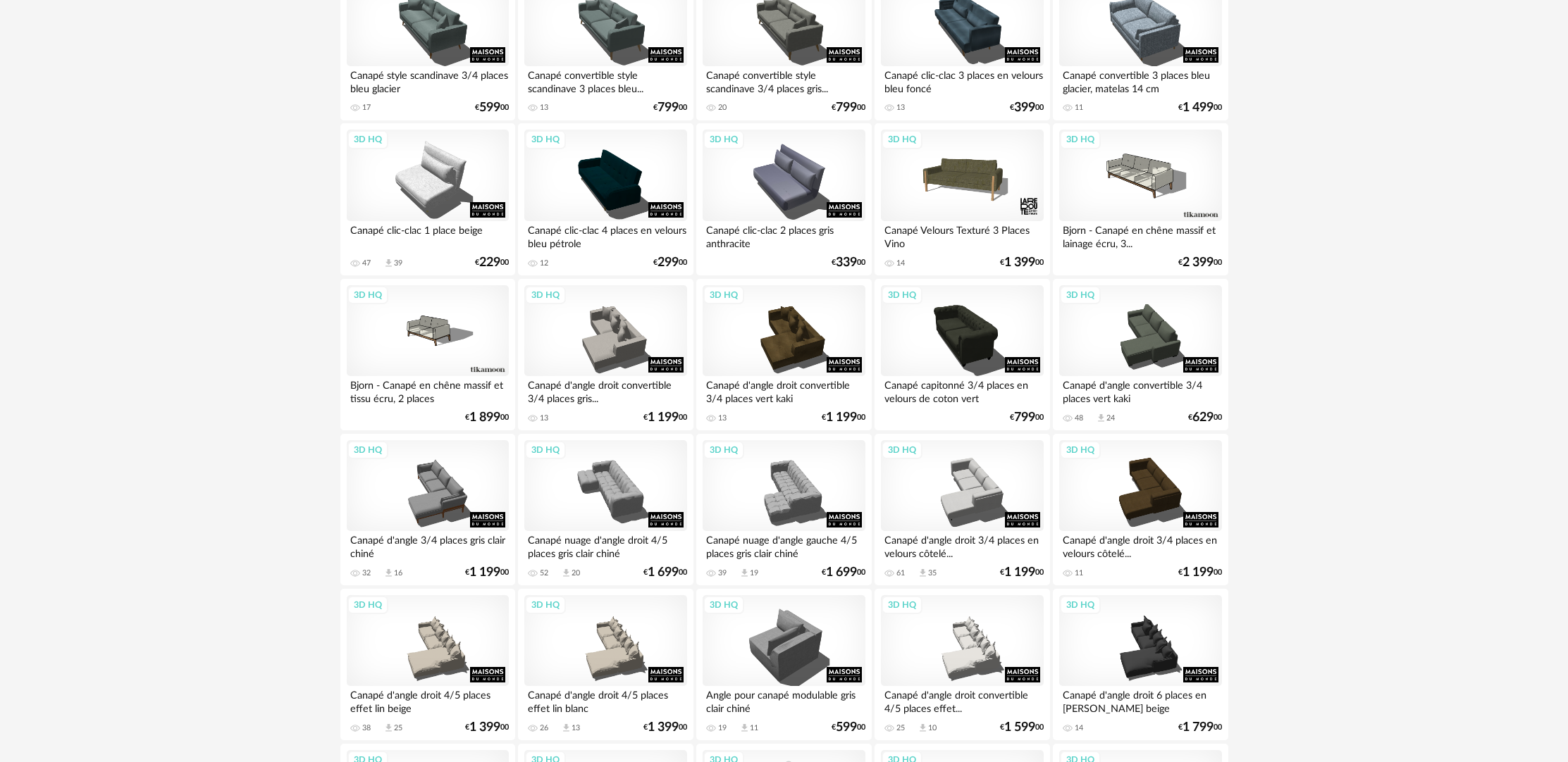
scroll to position [431, 0]
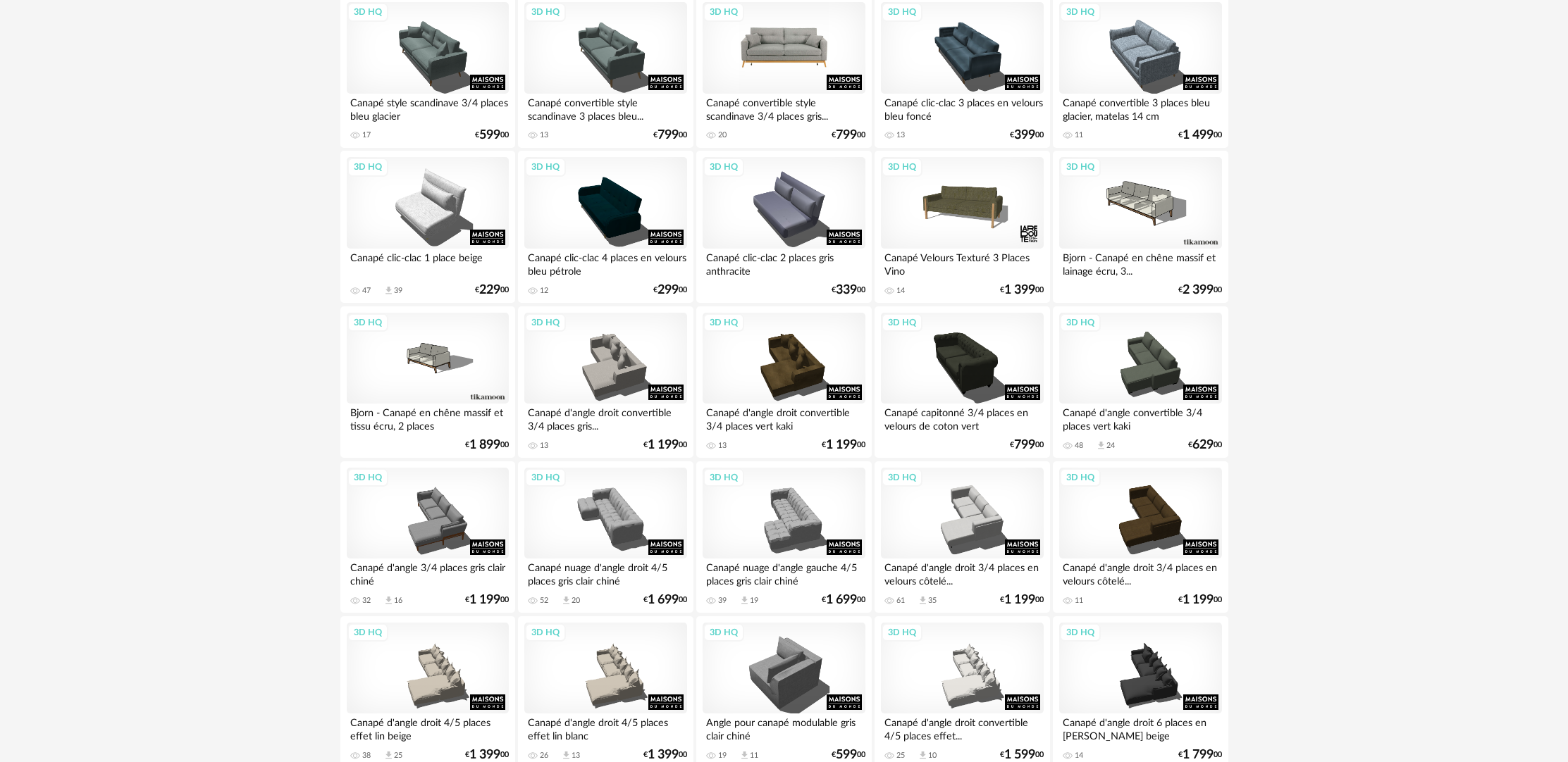
click at [776, 73] on div "3D HQ" at bounding box center [783, 48] width 162 height 91
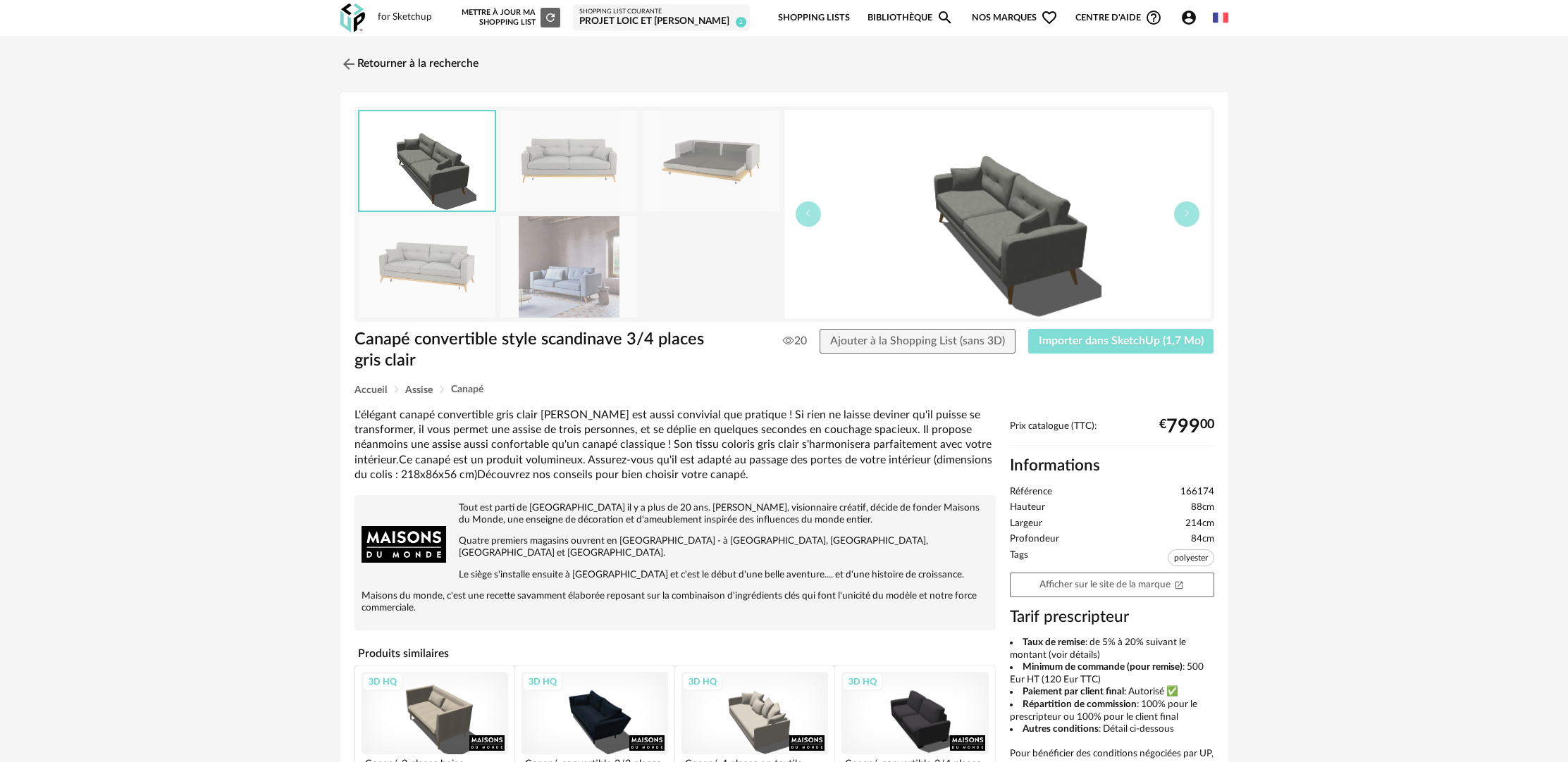
click at [1124, 340] on span "Importer dans SketchUp (1,7 Mo)" at bounding box center [1121, 341] width 165 height 11
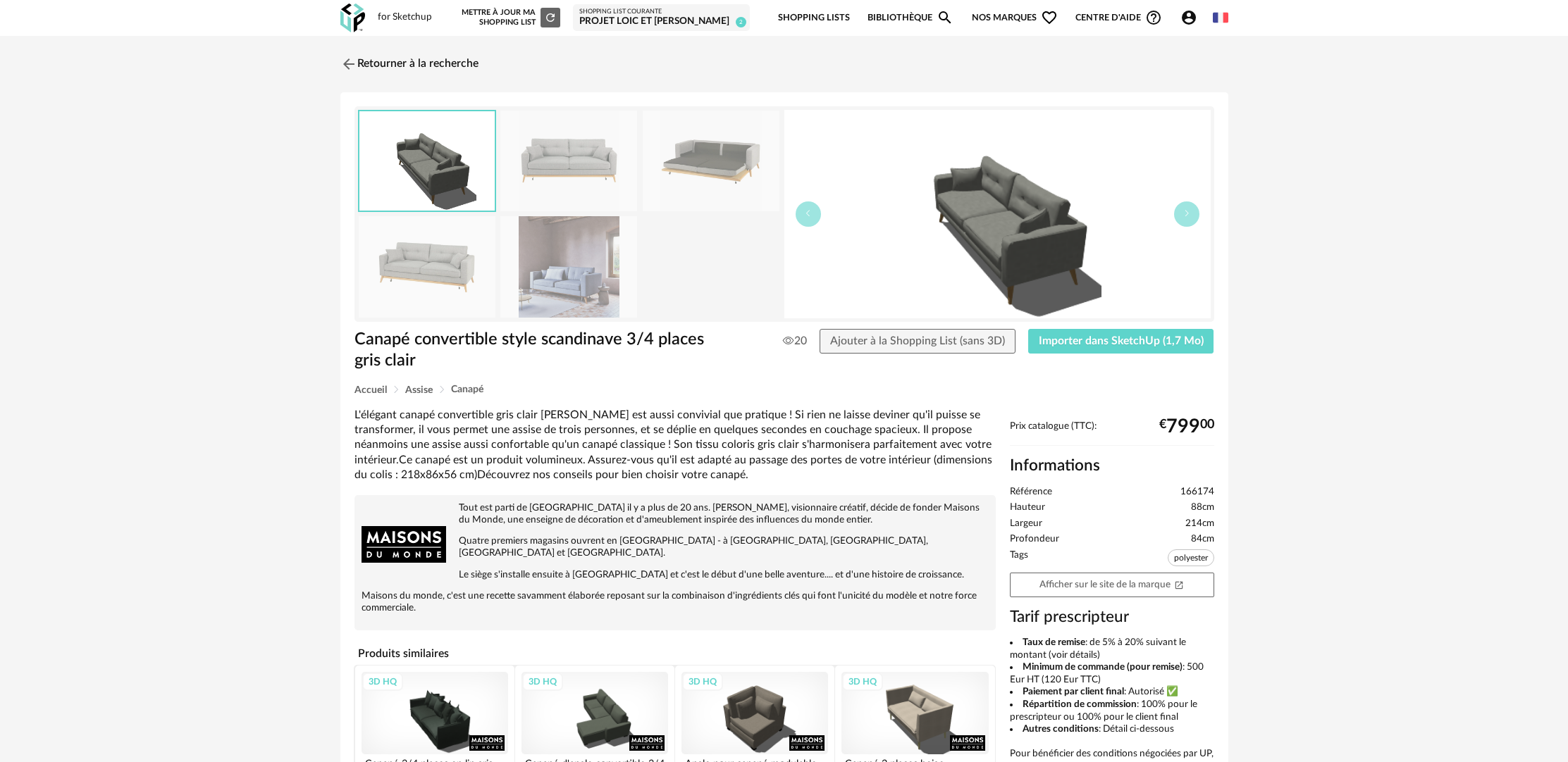
click at [256, 417] on div "Retourner à la recherche Canapé convertible style scandinave 3/4 places gris cl…" at bounding box center [784, 510] width 1568 height 950
click at [369, 380] on div "Canapé convertible style scandinave 3/4 places gris clair" at bounding box center [529, 356] width 364 height 55
click at [371, 389] on span "Accueil" at bounding box center [370, 390] width 32 height 10
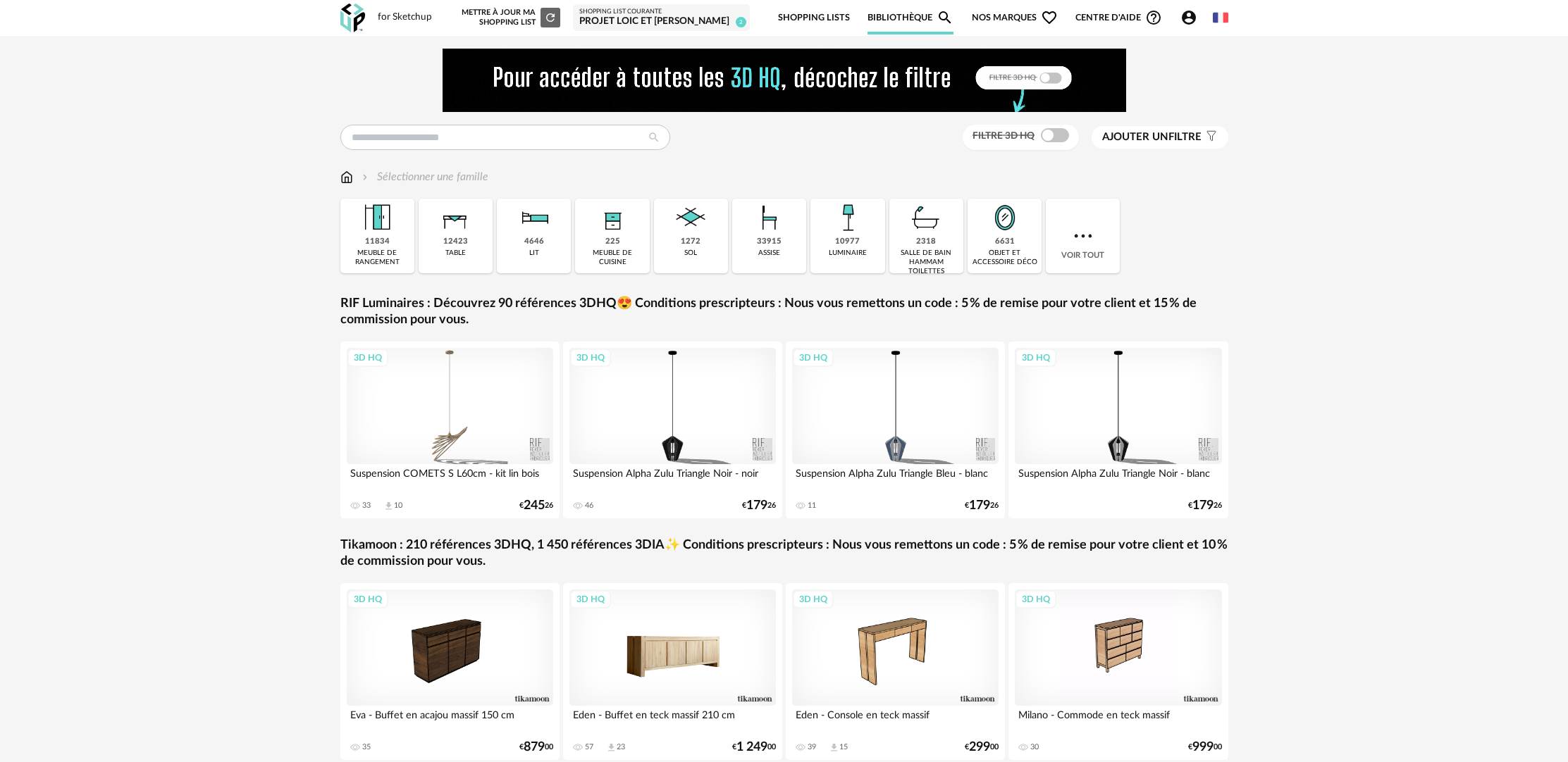
click at [712, 667] on div "3D HQ" at bounding box center [673, 647] width 207 height 116
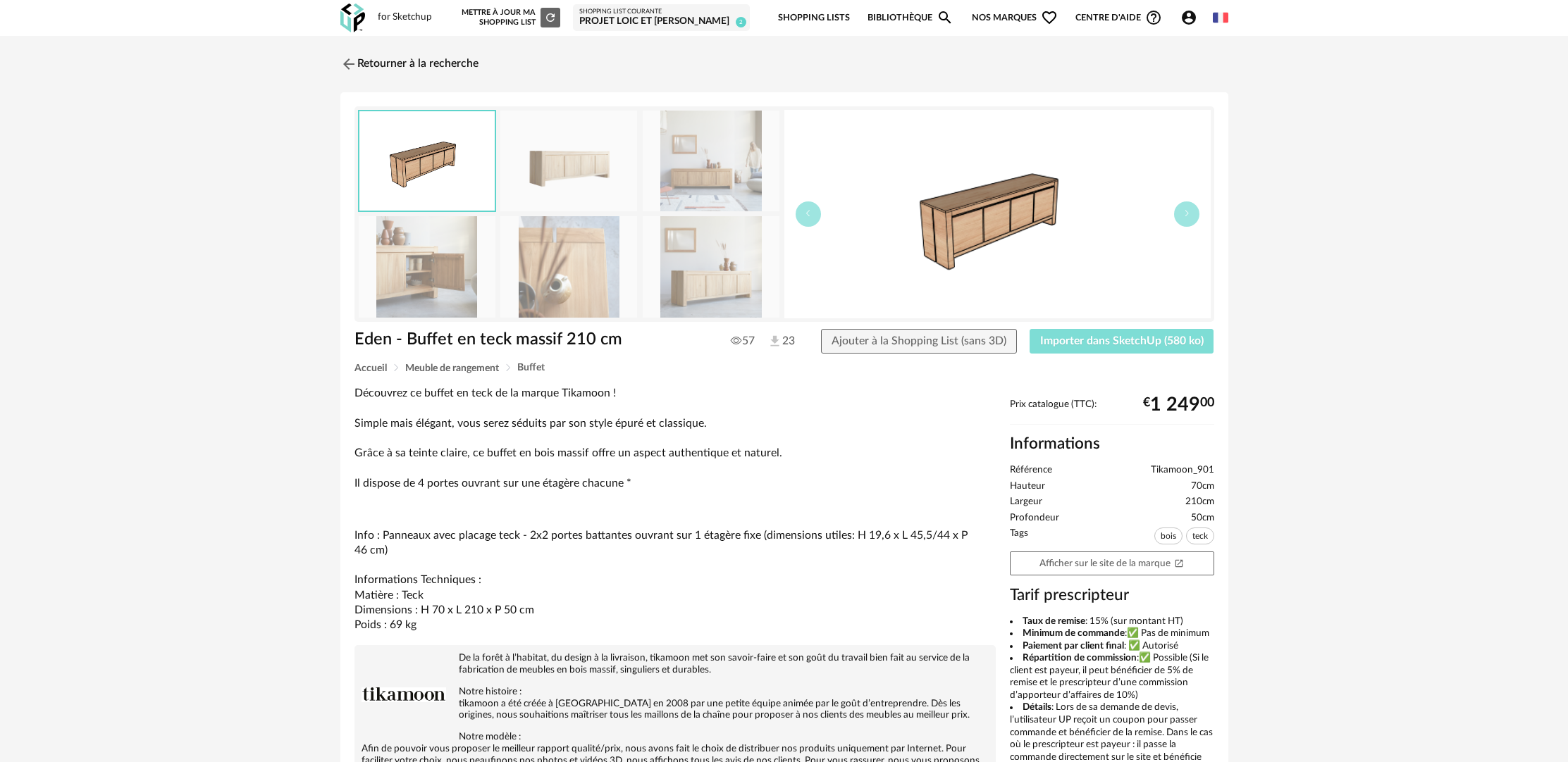
click at [1163, 346] on span "Importer dans SketchUp (580 ko)" at bounding box center [1121, 341] width 163 height 11
click at [397, 63] on link "Retourner à la recherche" at bounding box center [406, 64] width 138 height 31
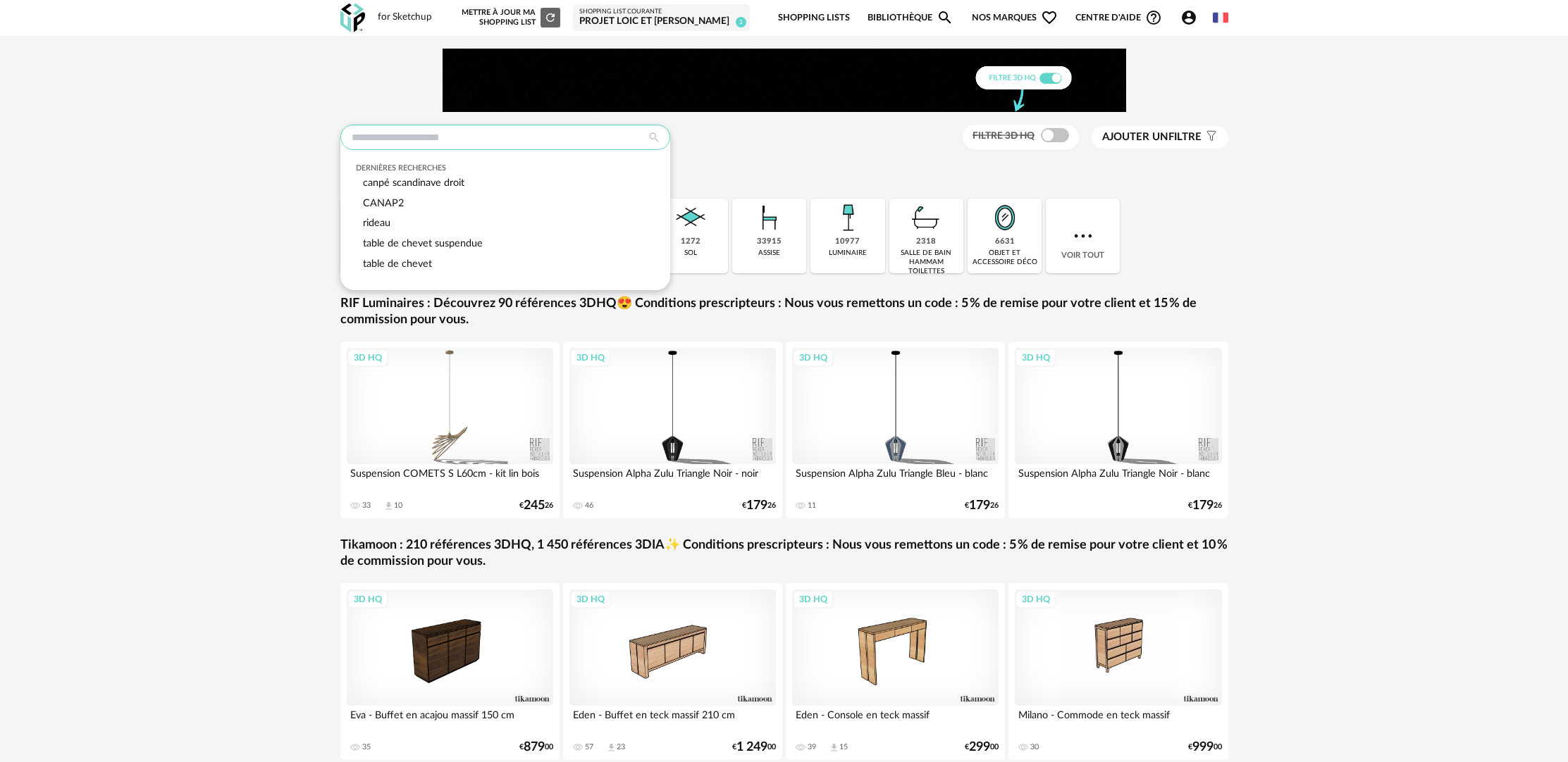
click at [486, 137] on input "text" at bounding box center [505, 137] width 330 height 25
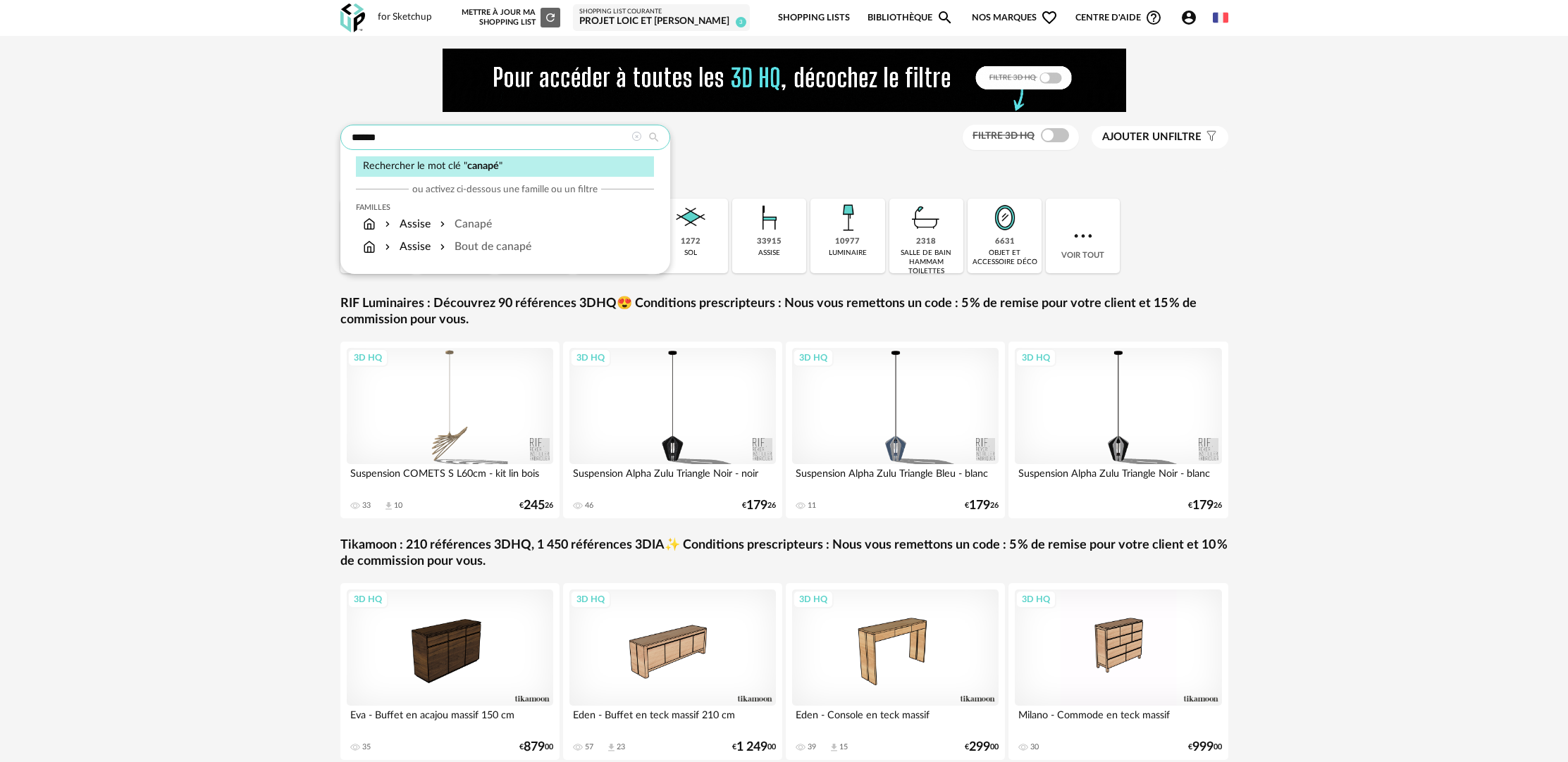
type input "******"
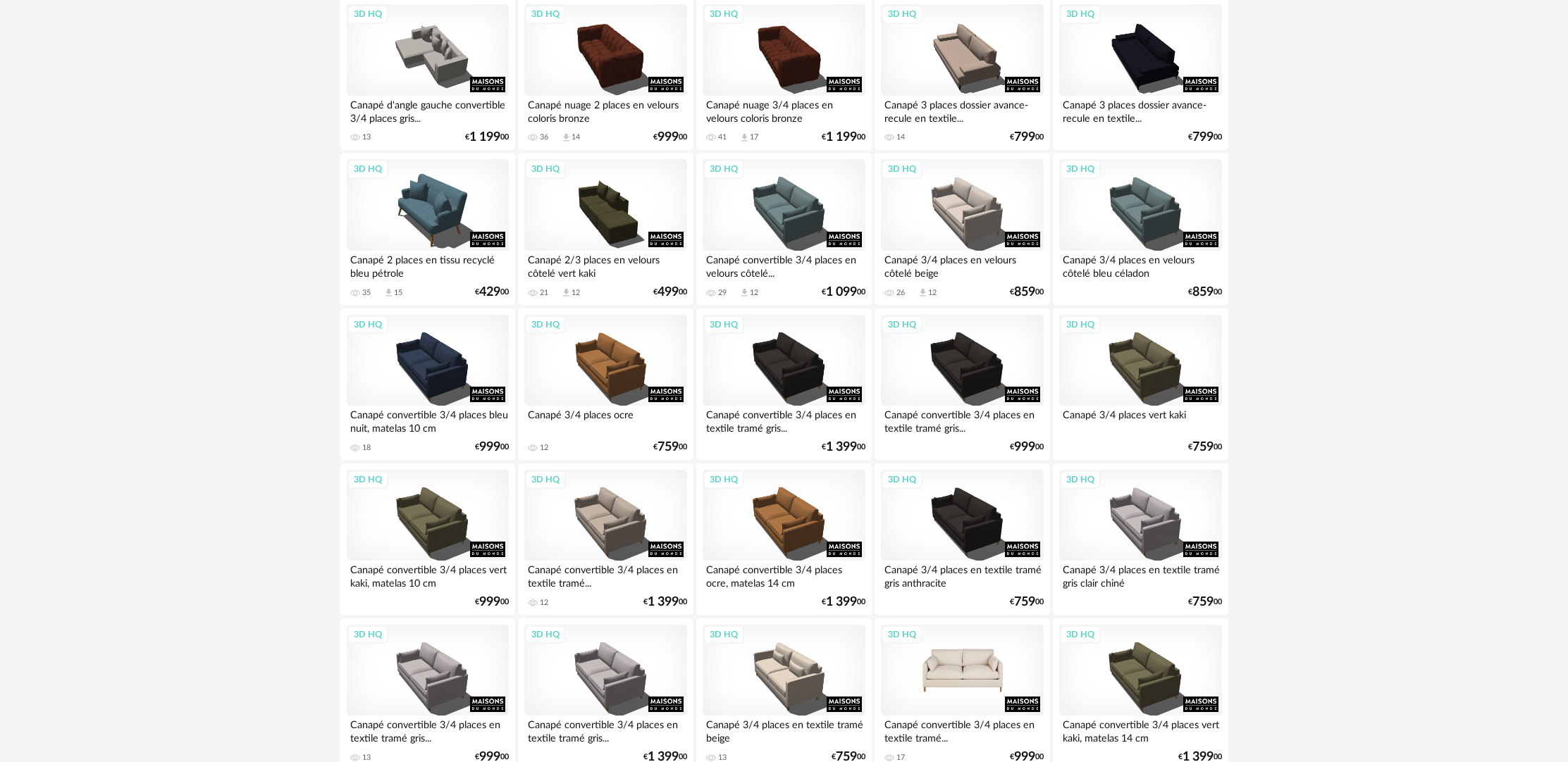
scroll to position [560, 0]
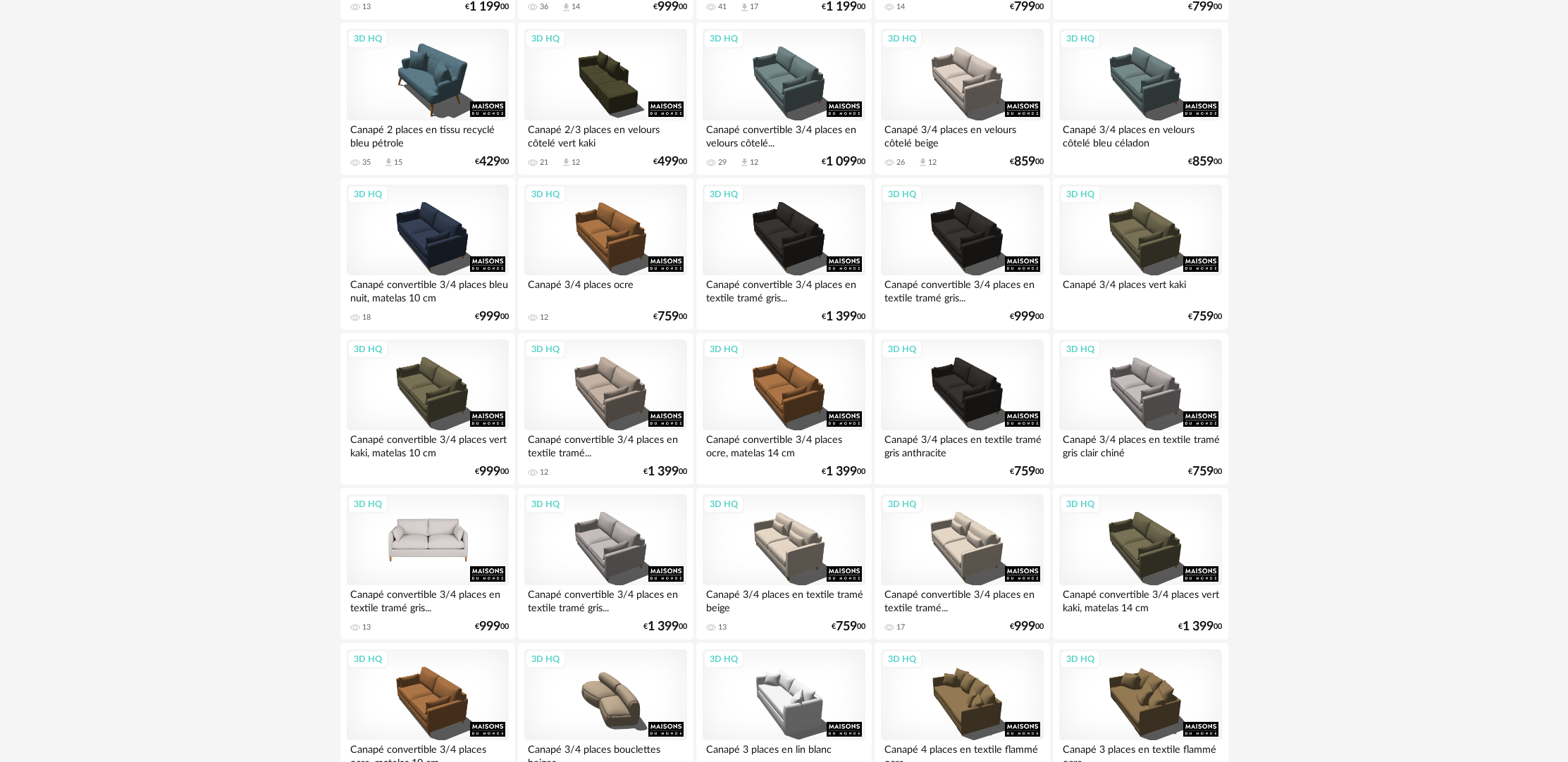
click at [440, 564] on div "3D HQ" at bounding box center [427, 539] width 162 height 91
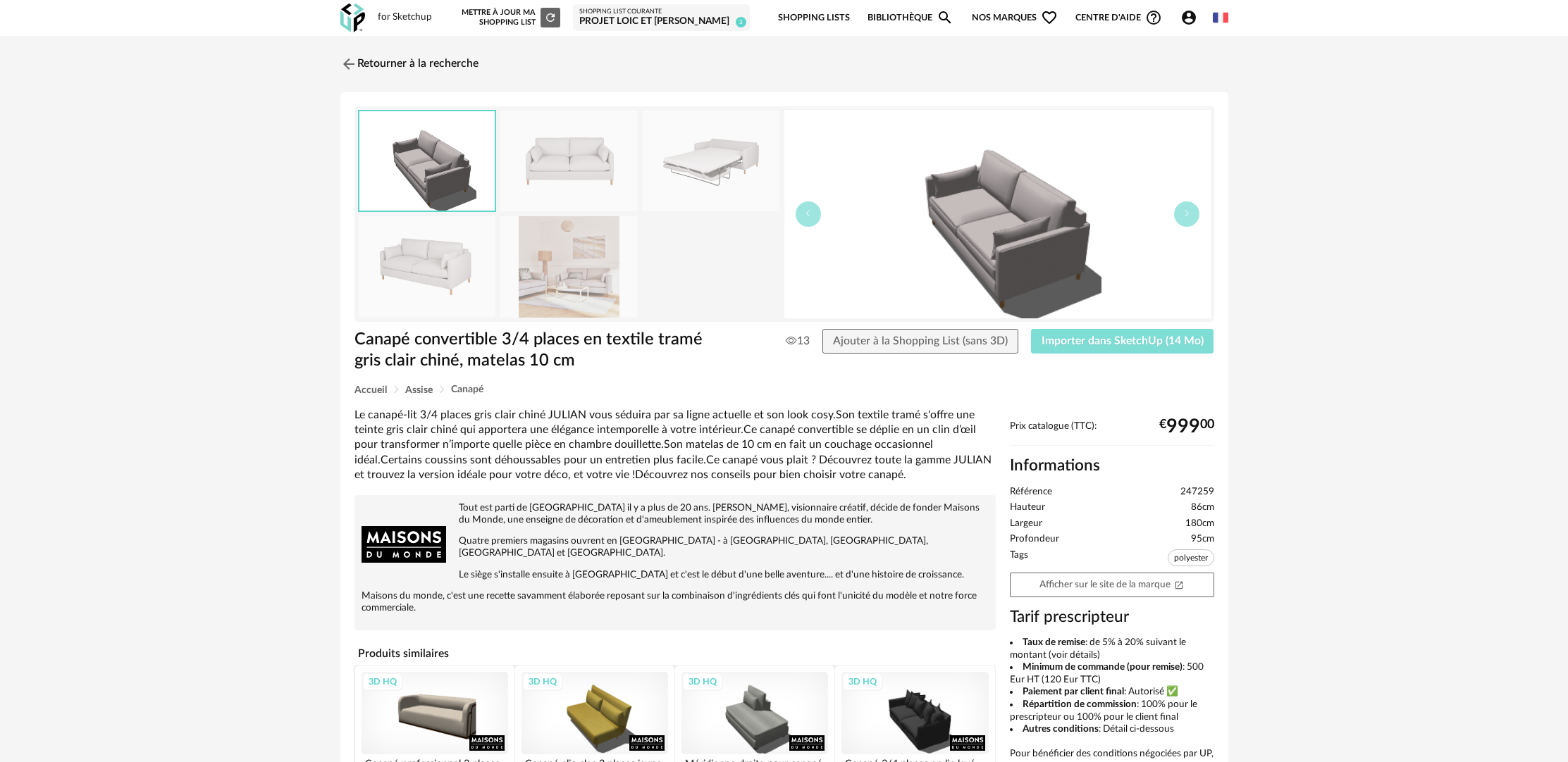
click at [1071, 347] on button "Importer dans SketchUp (14 Mo)" at bounding box center [1122, 342] width 183 height 25
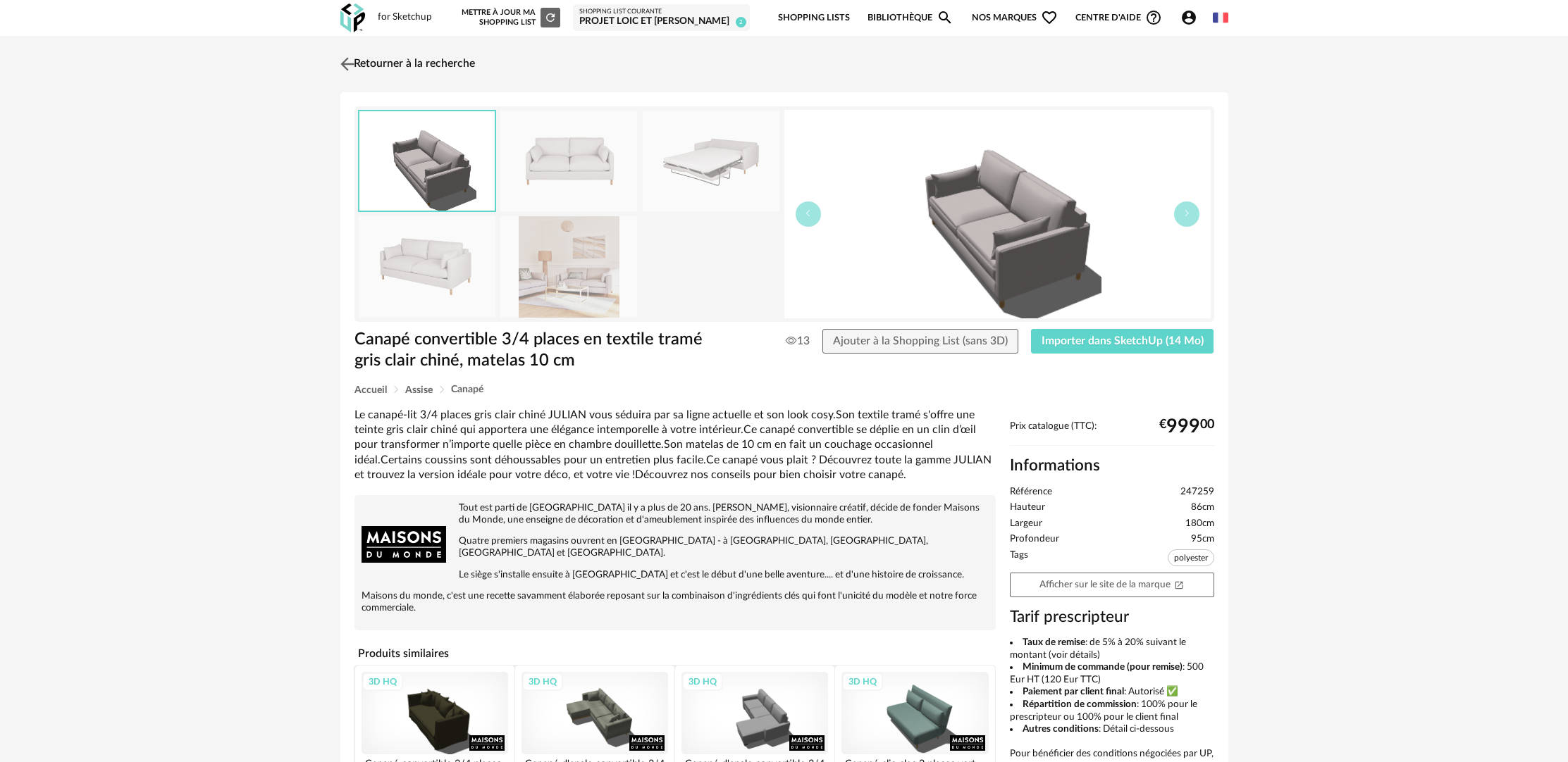
click at [432, 60] on link "Retourner à la recherche" at bounding box center [406, 64] width 138 height 31
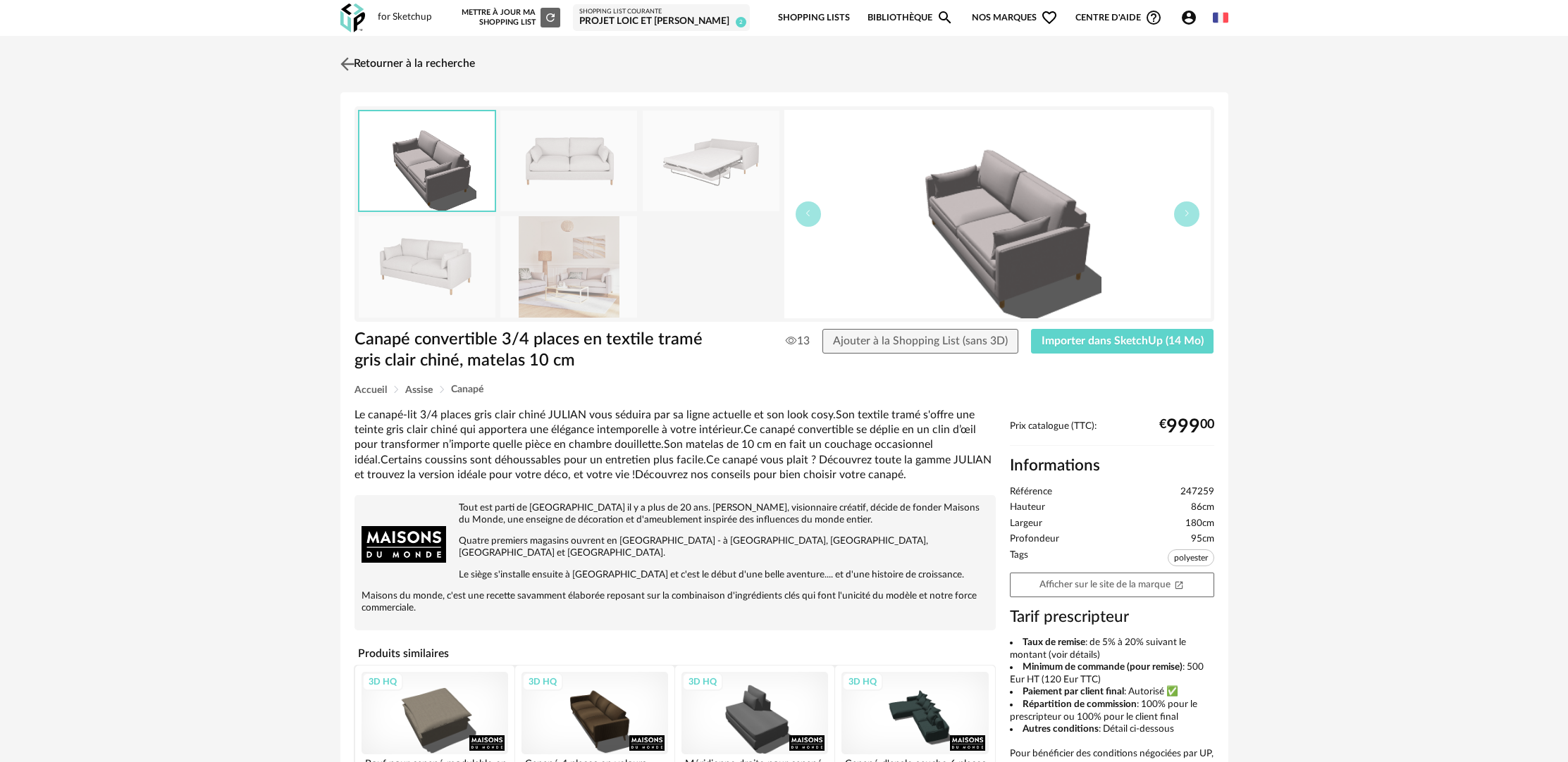
click at [432, 66] on link "Retourner à la recherche" at bounding box center [406, 64] width 138 height 31
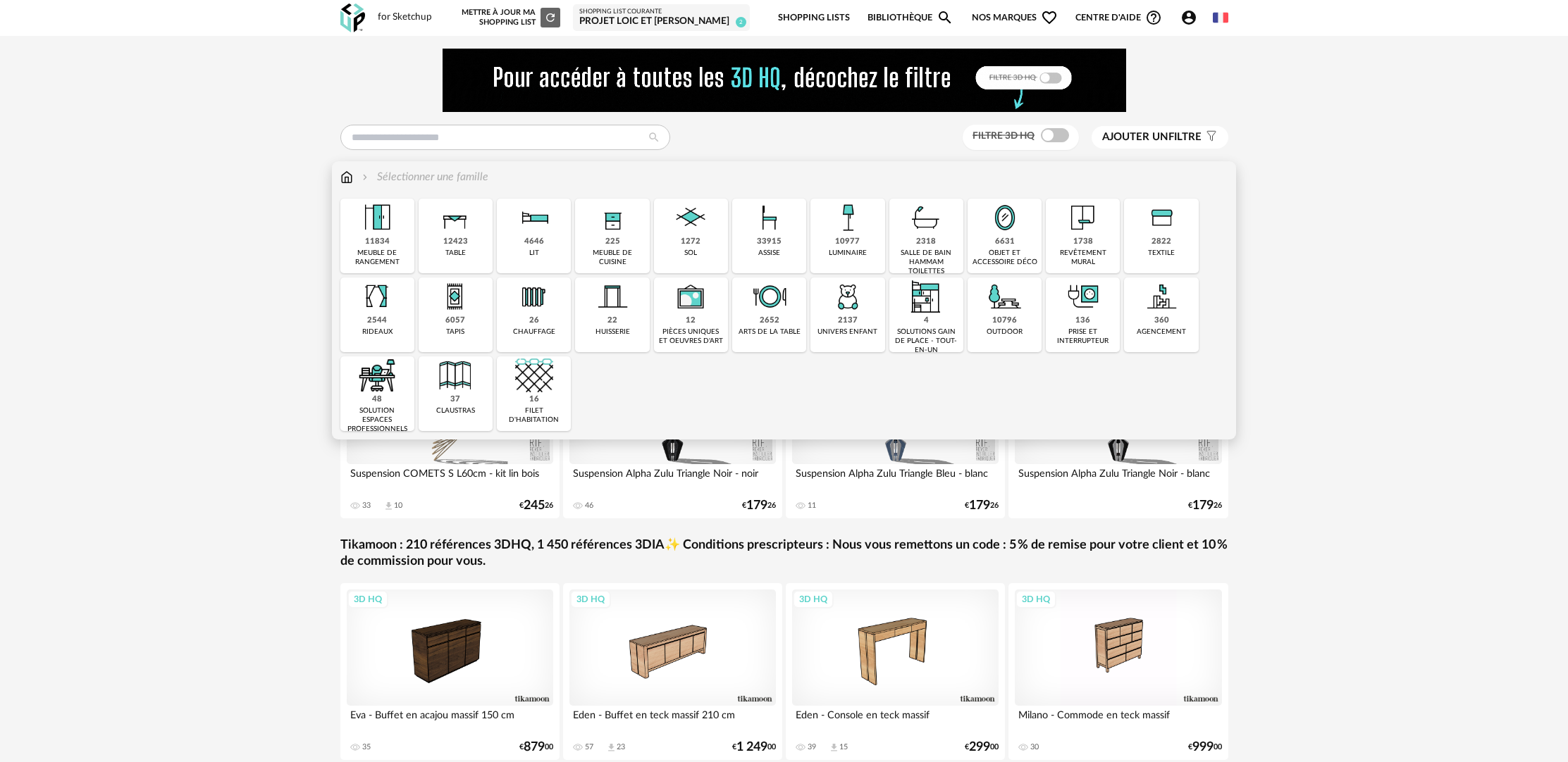
click at [400, 238] on div "11834 meuble de rangement" at bounding box center [377, 236] width 74 height 75
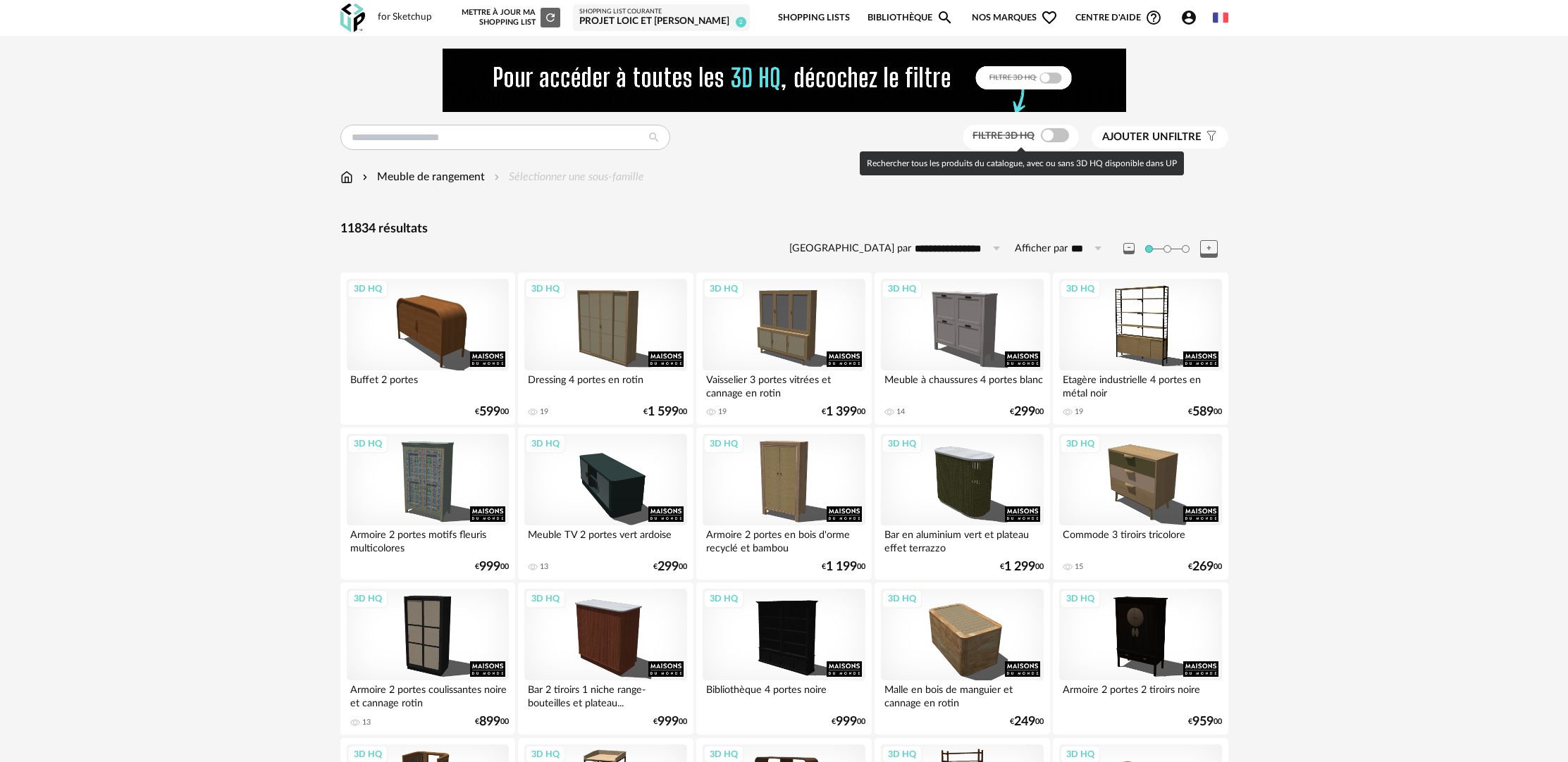
click at [1057, 134] on span at bounding box center [1055, 135] width 28 height 14
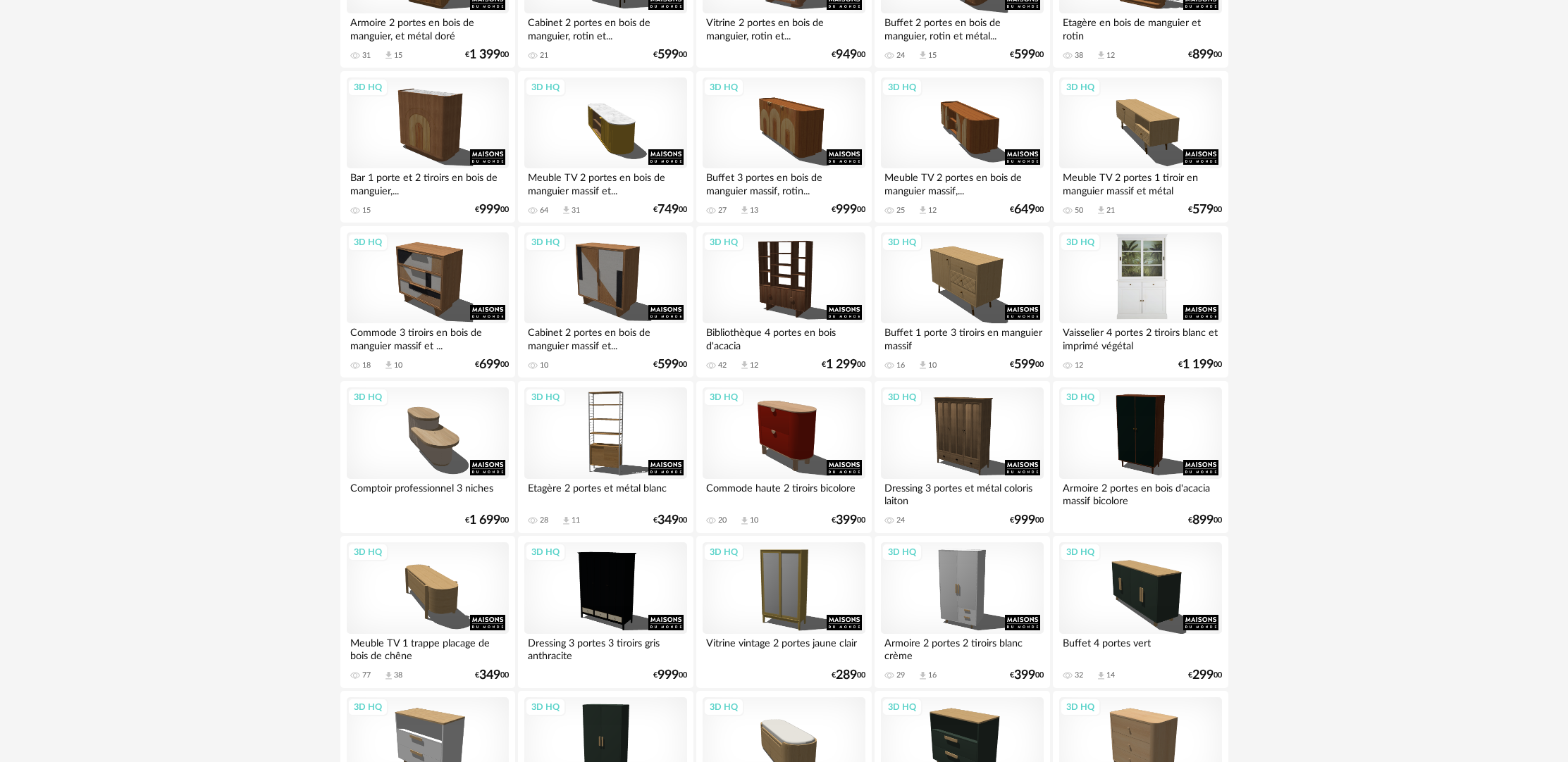
scroll to position [1034, 0]
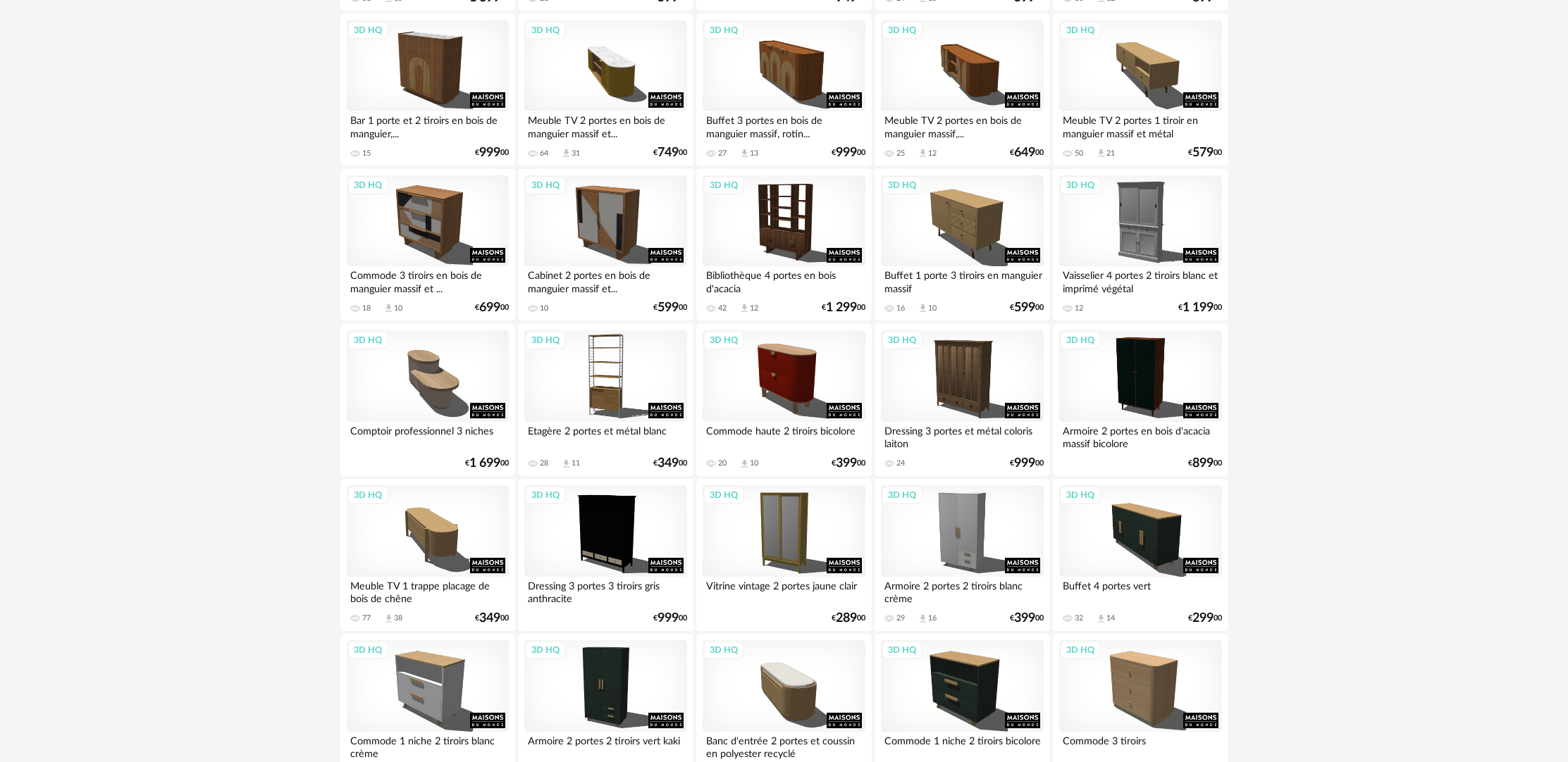
click at [1016, 295] on div "Buffet 1 porte 3 tiroirs en manguier massif" at bounding box center [961, 281] width 162 height 28
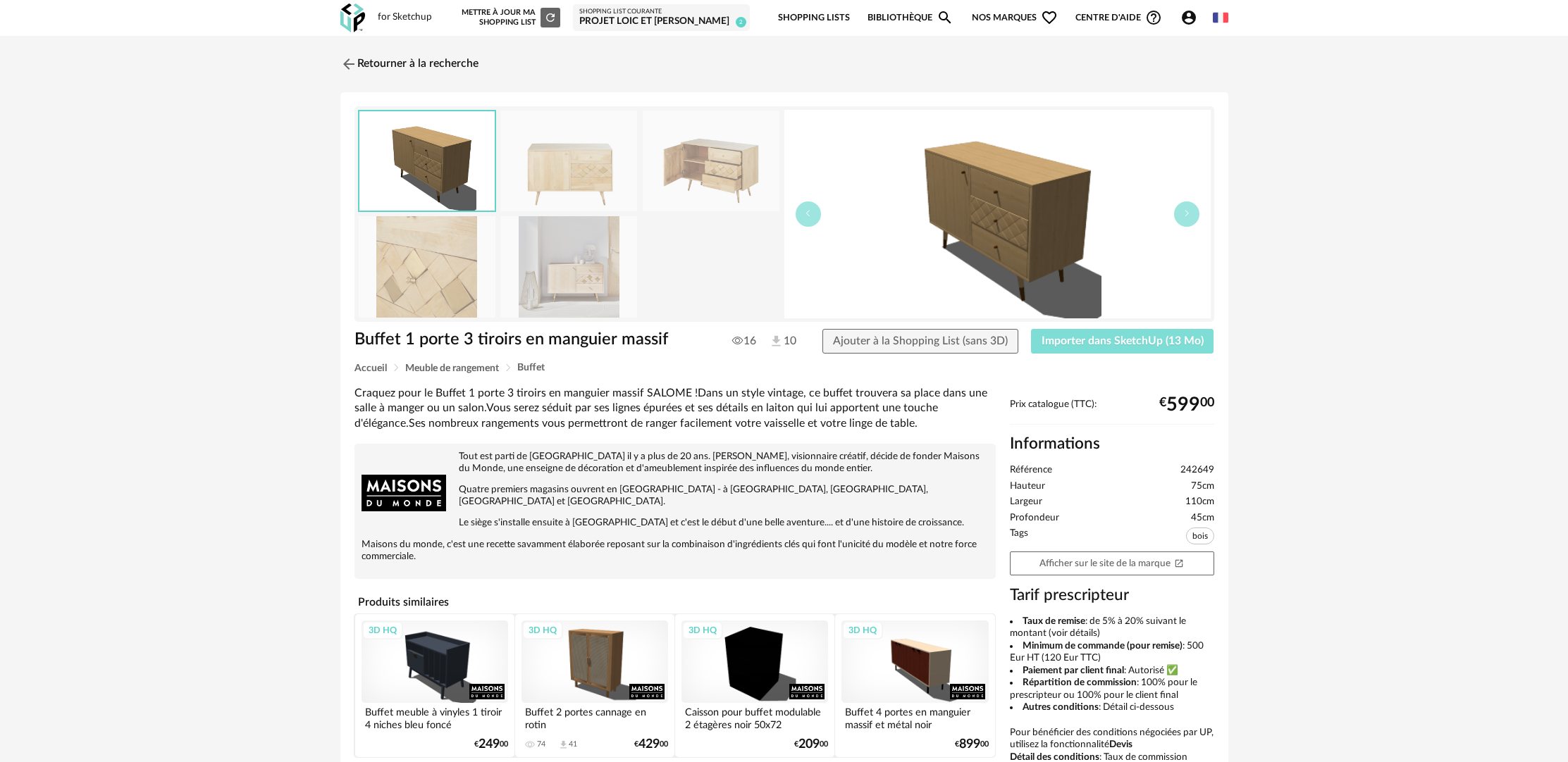
click at [1094, 344] on span "Importer dans SketchUp (13 Mo)" at bounding box center [1122, 341] width 162 height 11
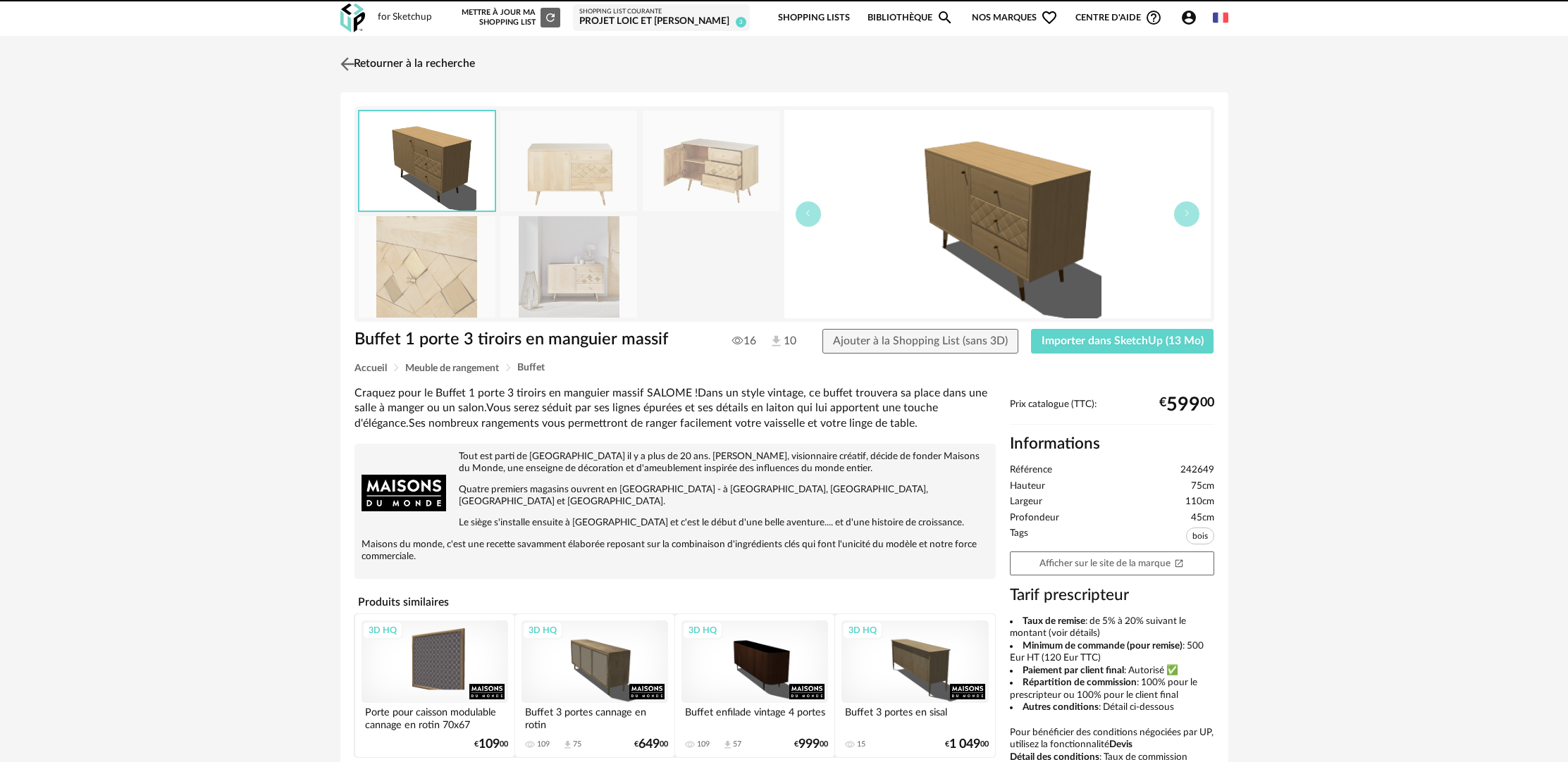
click at [432, 66] on link "Retourner à la recherche" at bounding box center [406, 64] width 138 height 31
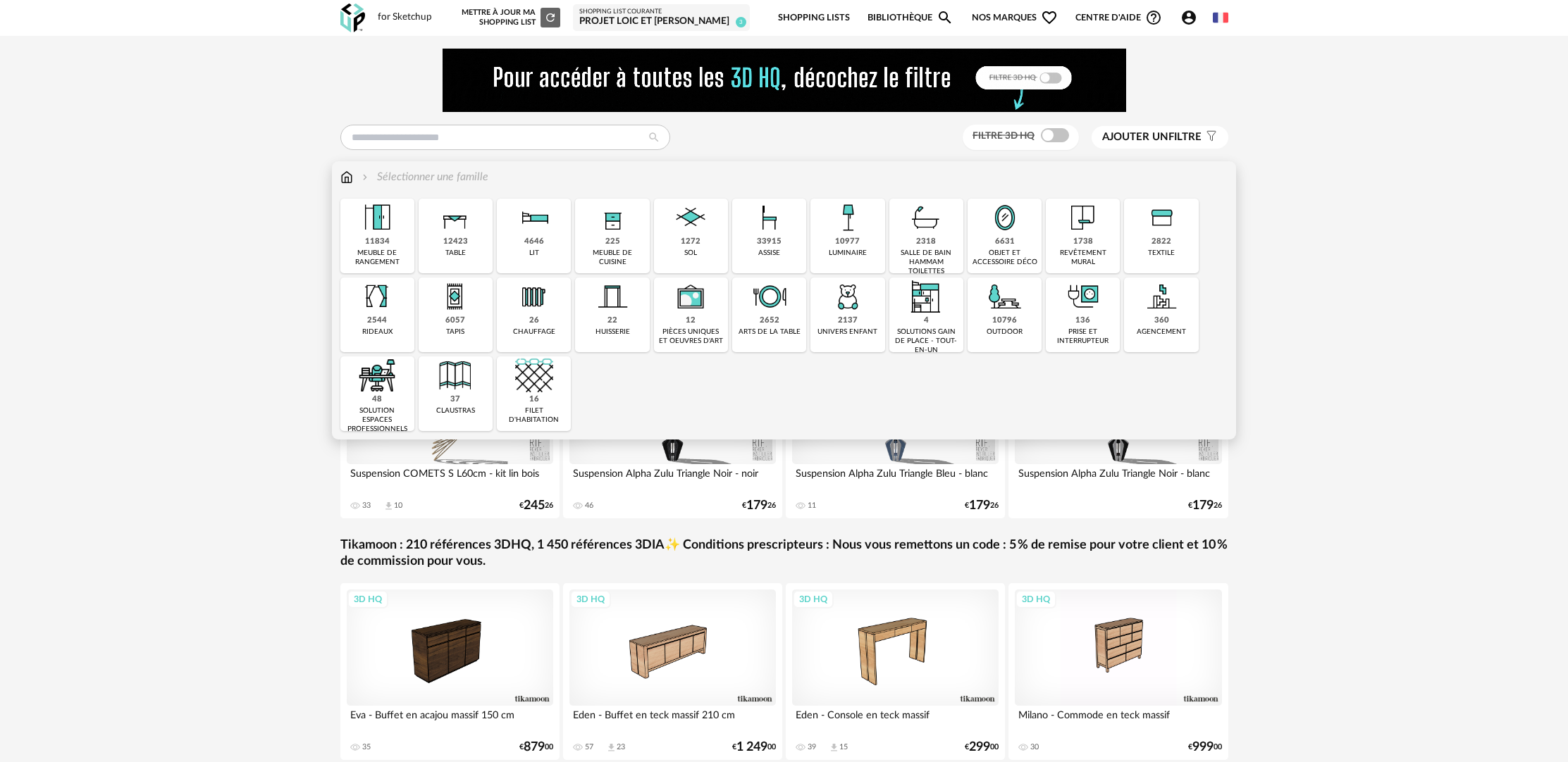
click at [841, 227] on img at bounding box center [848, 217] width 38 height 38
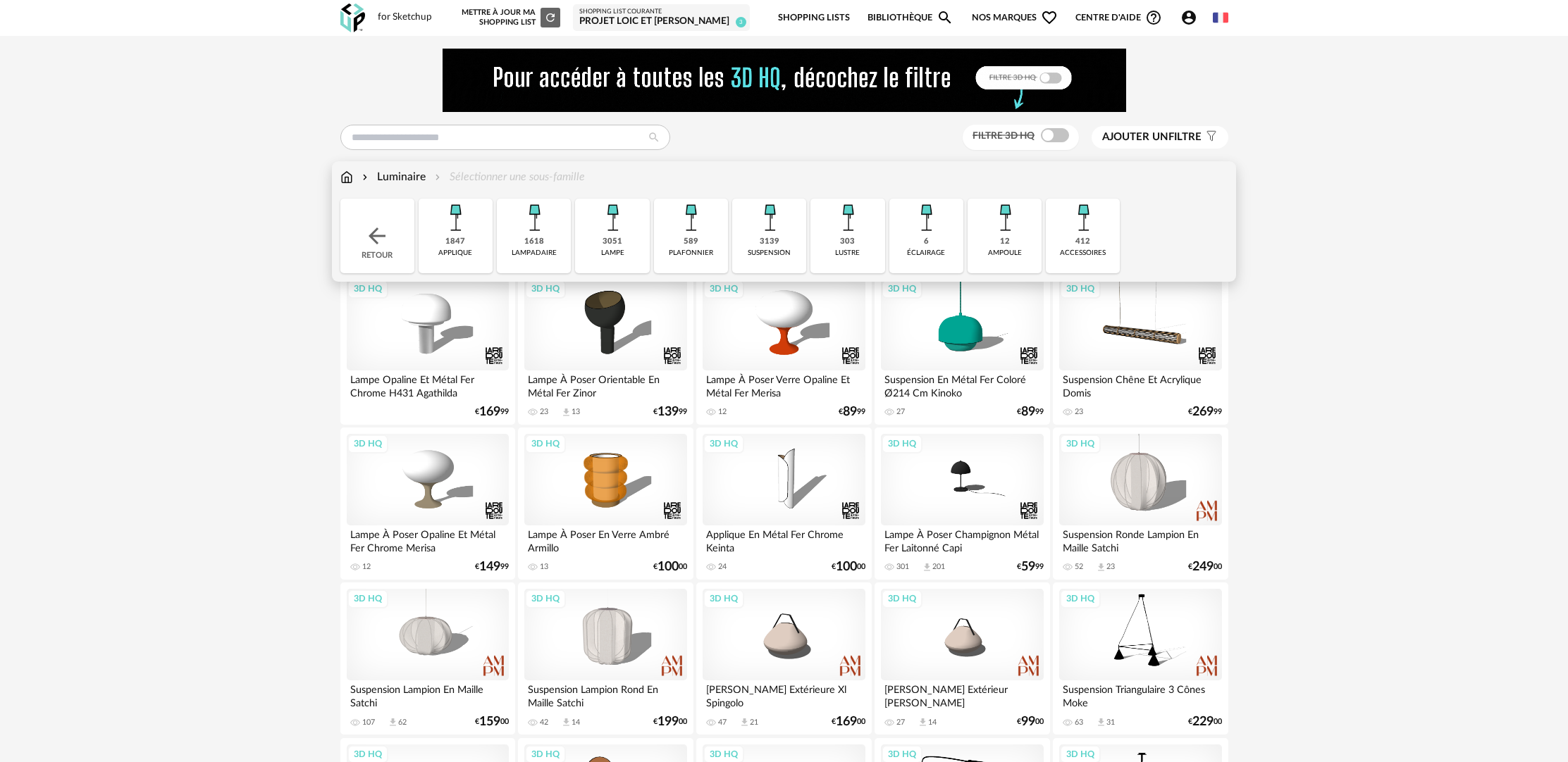
click at [586, 244] on div "3051 lampe" at bounding box center [612, 236] width 74 height 75
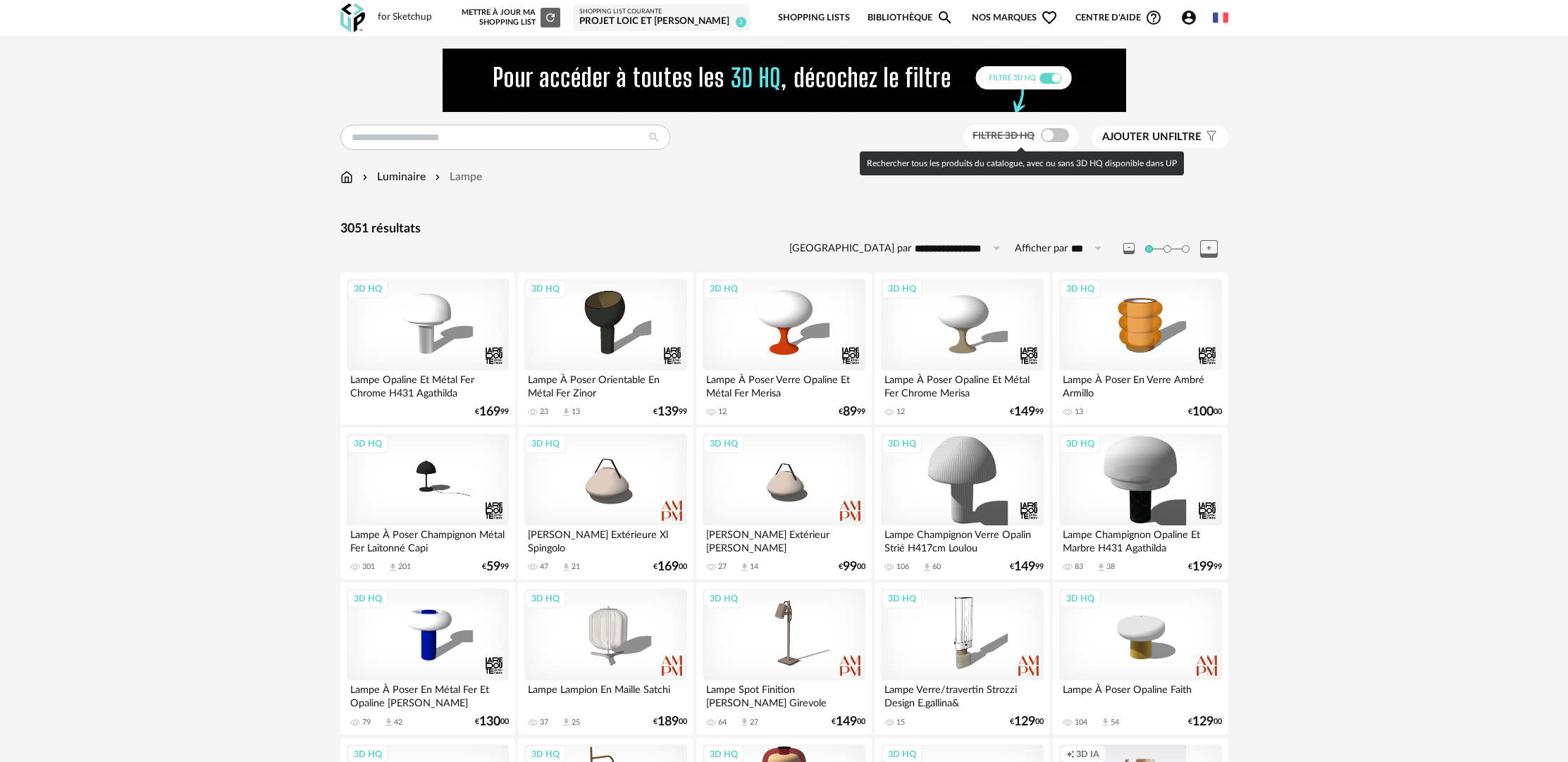
click at [1064, 136] on span at bounding box center [1055, 135] width 28 height 14
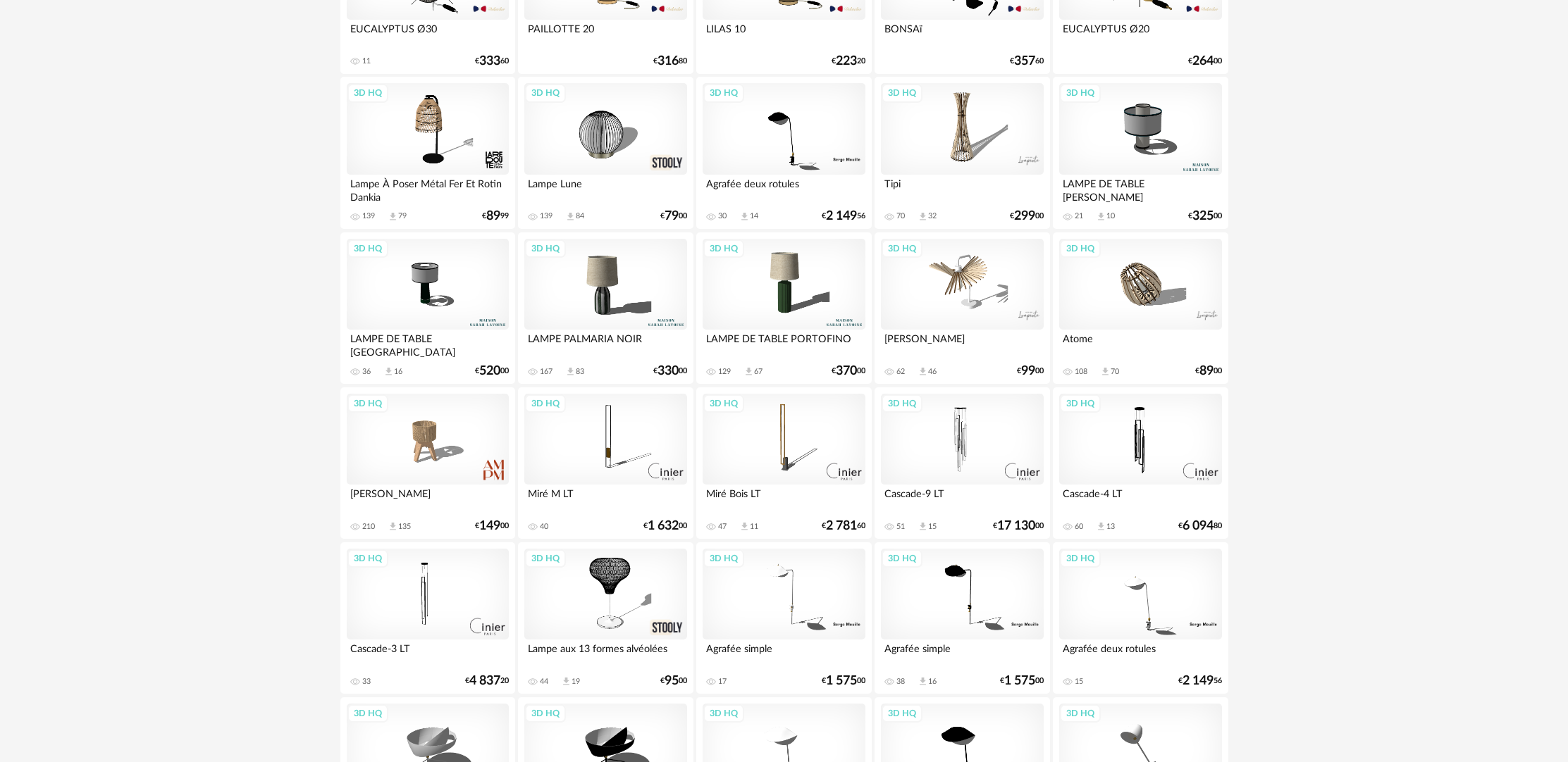
scroll to position [2152, 0]
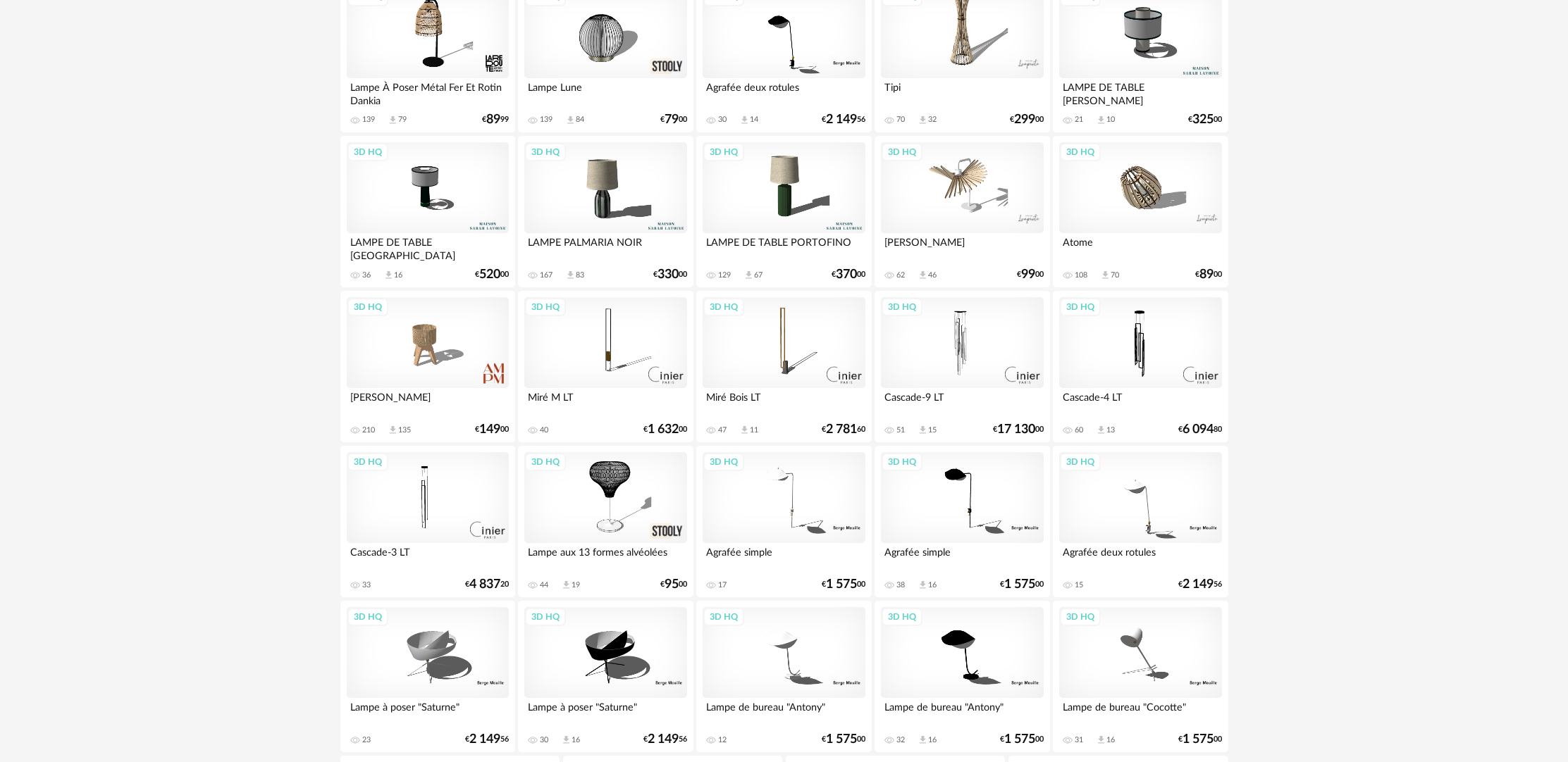
click at [842, 251] on div "LAMPE DE TABLE PORTOFINO" at bounding box center [783, 247] width 162 height 28
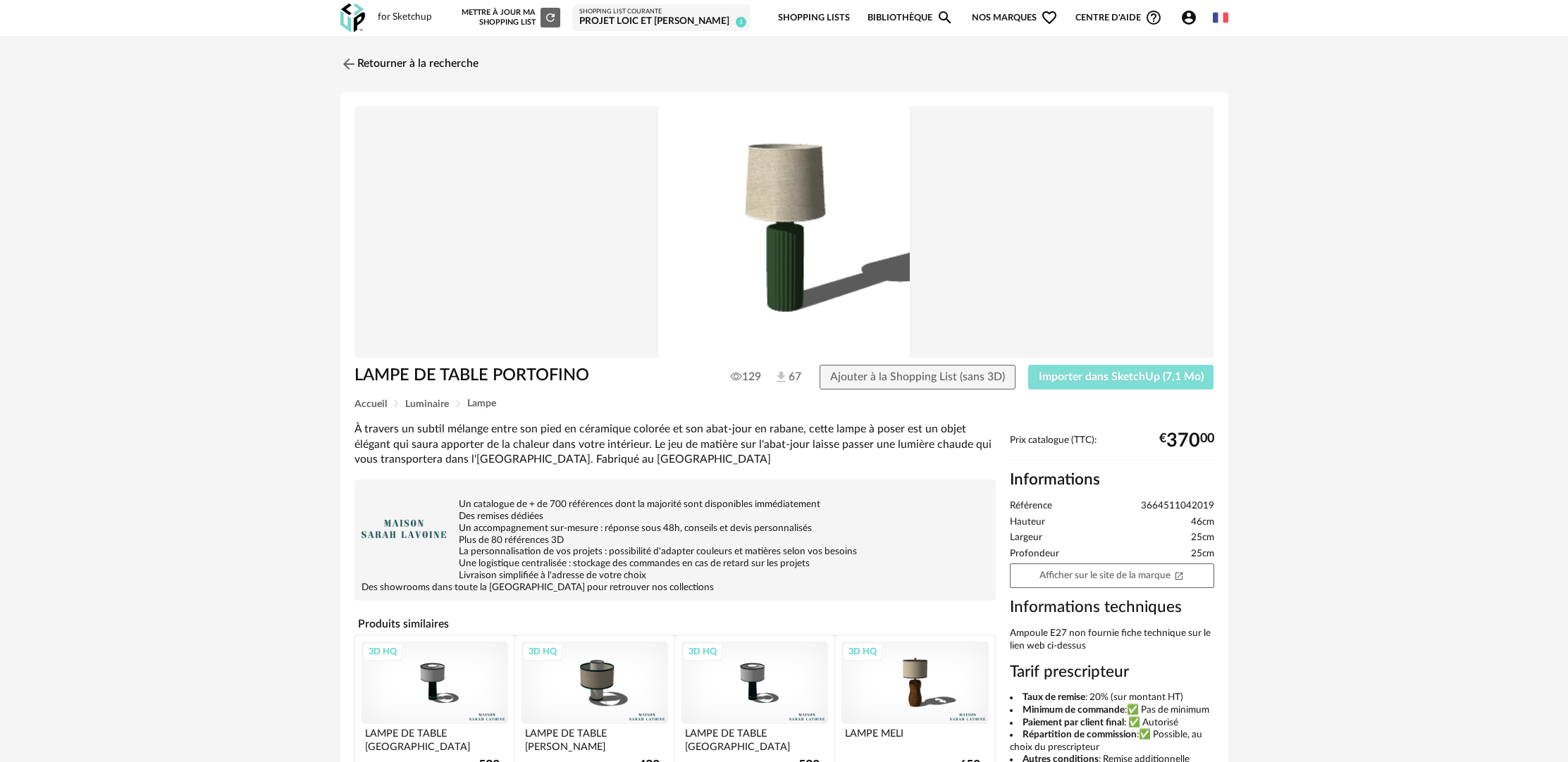
click at [1126, 372] on span "Importer dans SketchUp (7,1 Mo)" at bounding box center [1121, 377] width 165 height 11
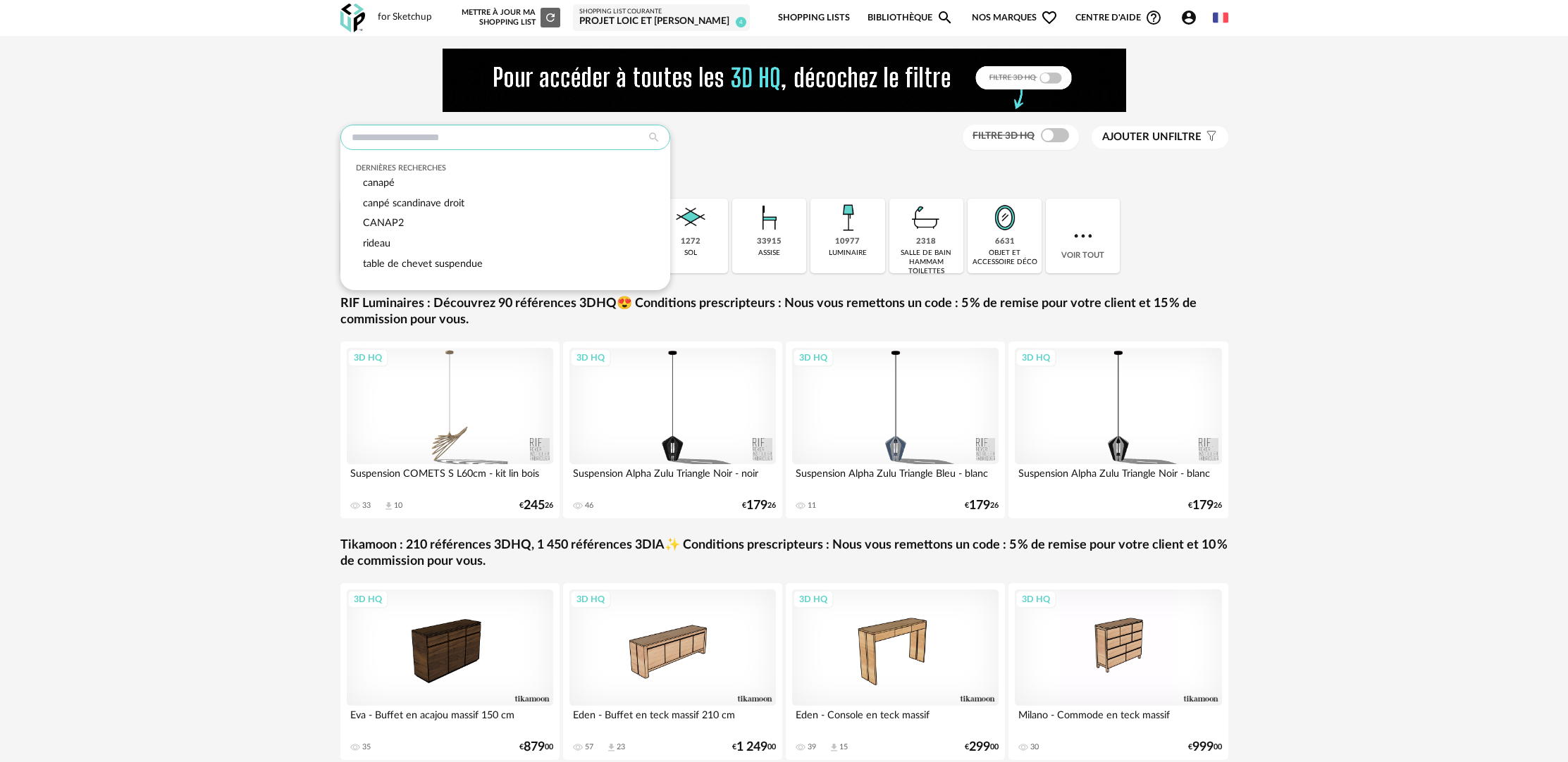
click at [462, 134] on input "text" at bounding box center [505, 137] width 330 height 25
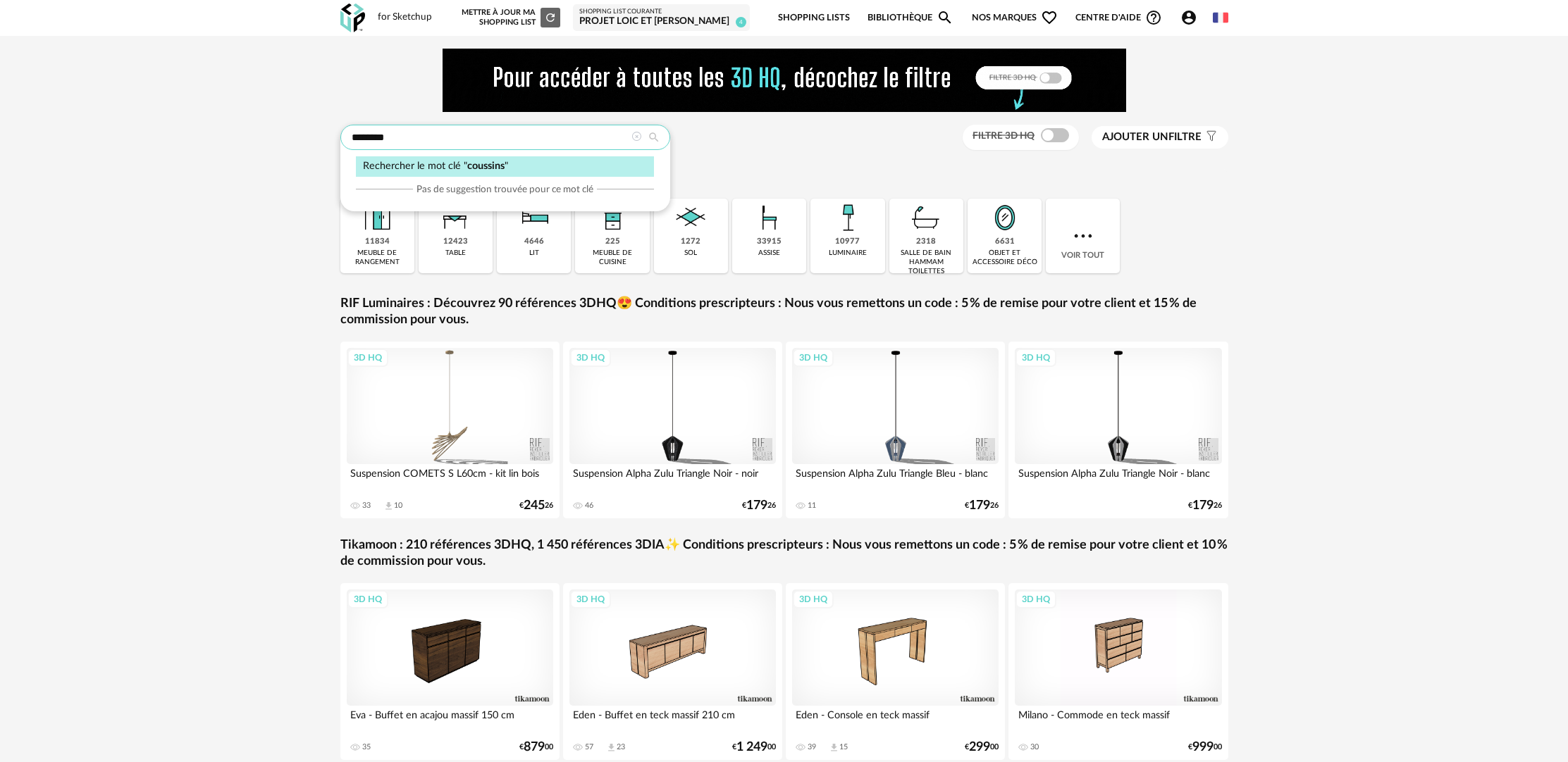
type input "********"
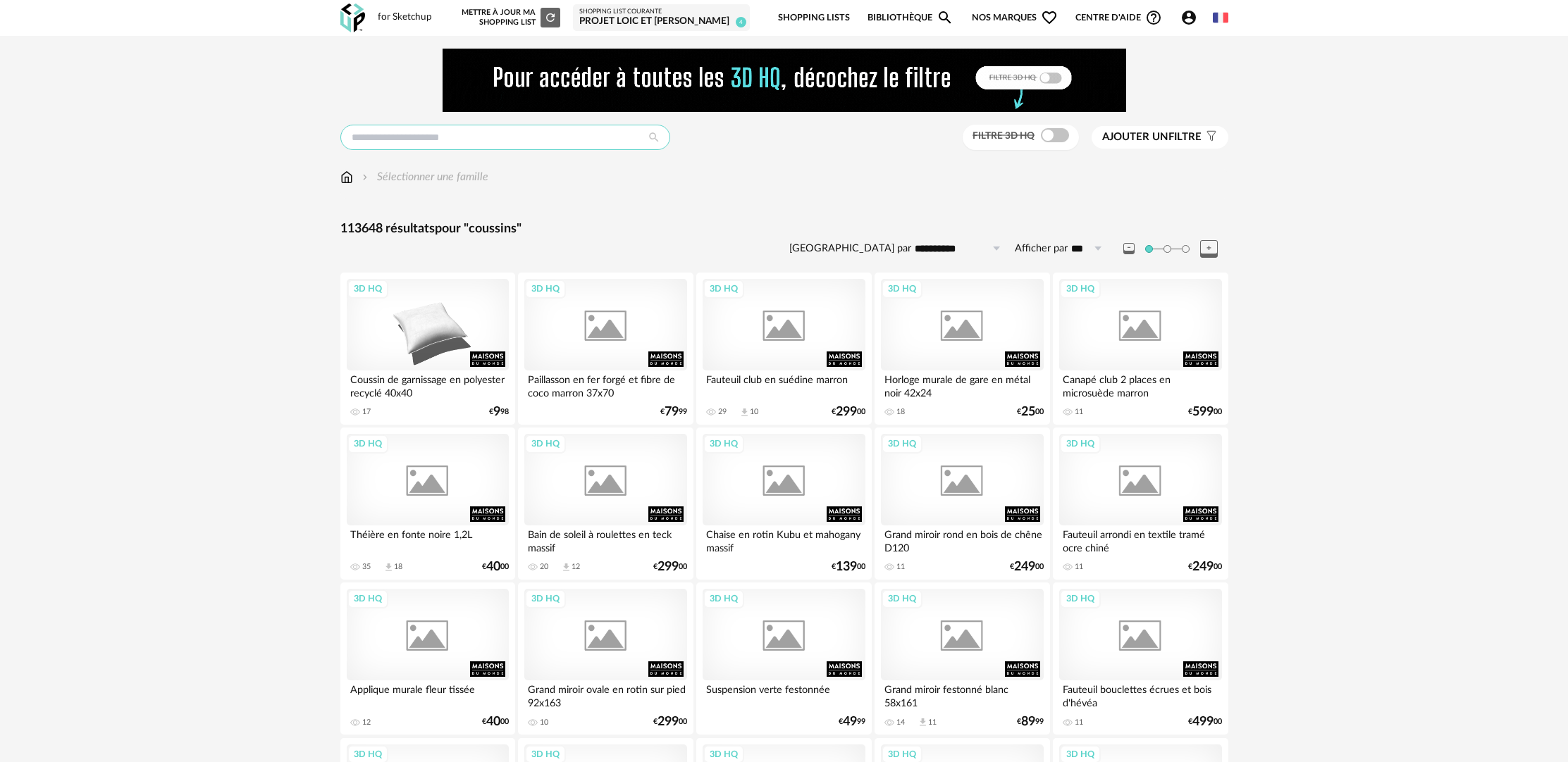
type input "********"
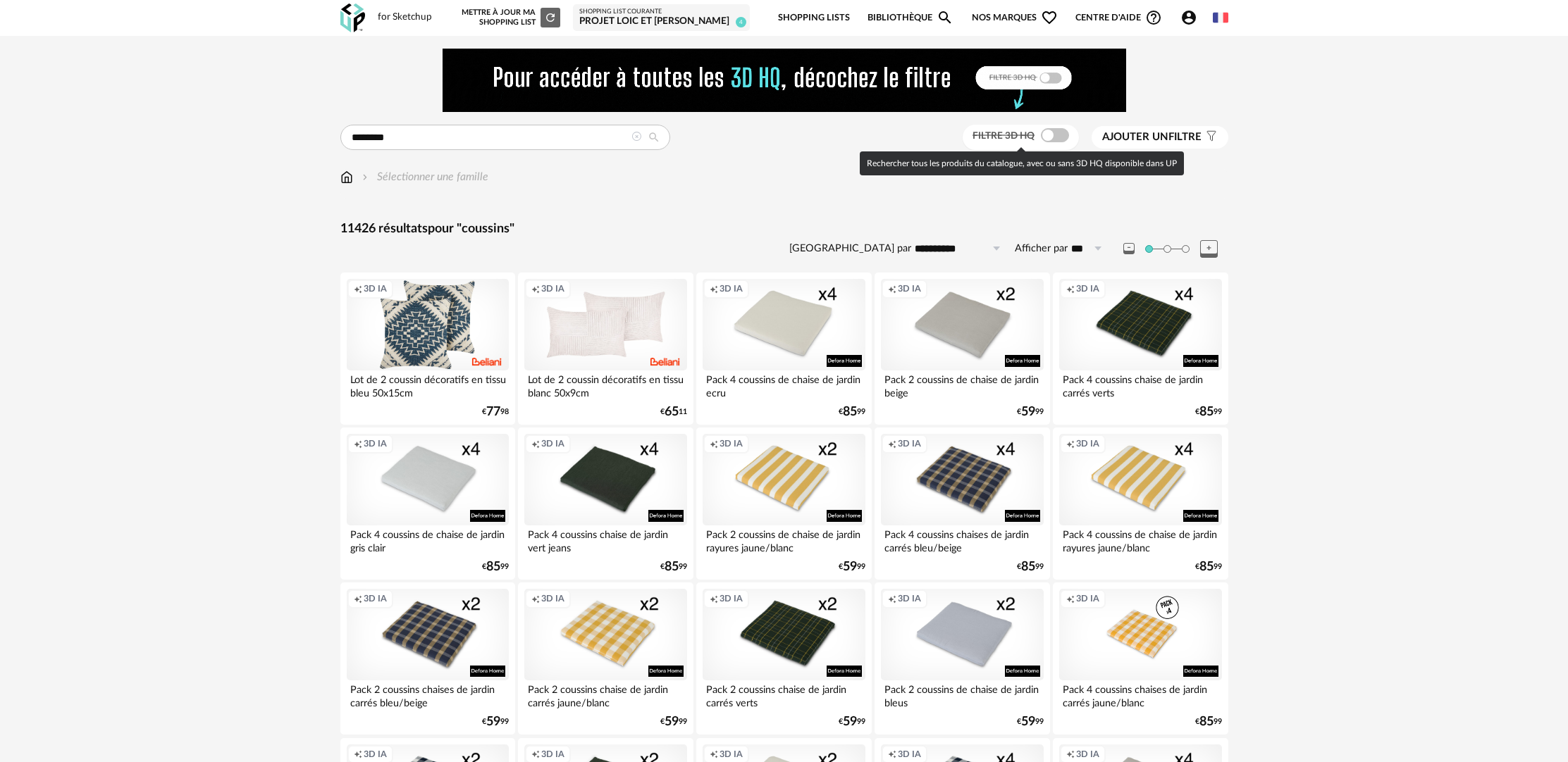
click at [1058, 138] on span at bounding box center [1055, 135] width 28 height 14
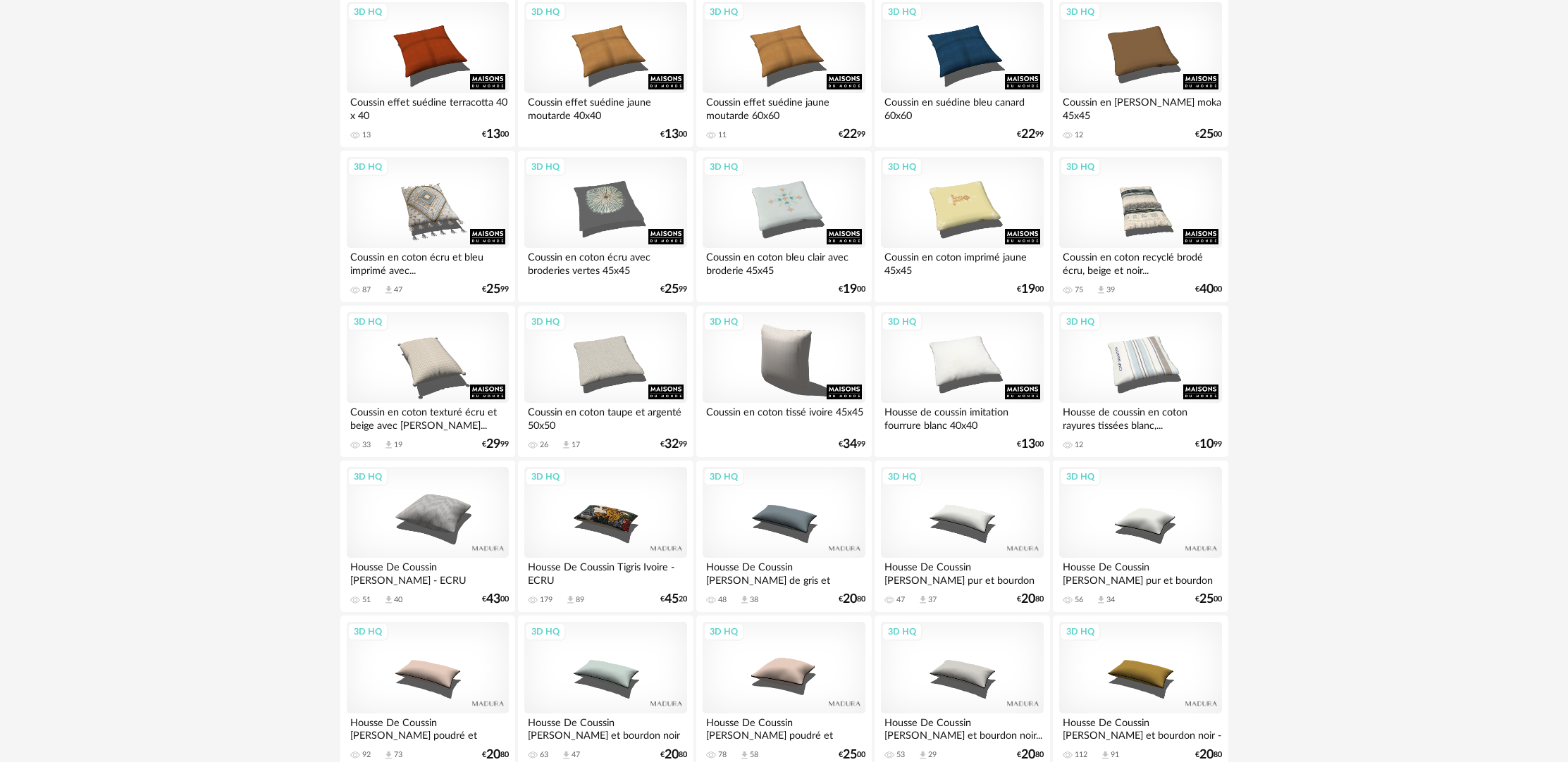
scroll to position [2713, 0]
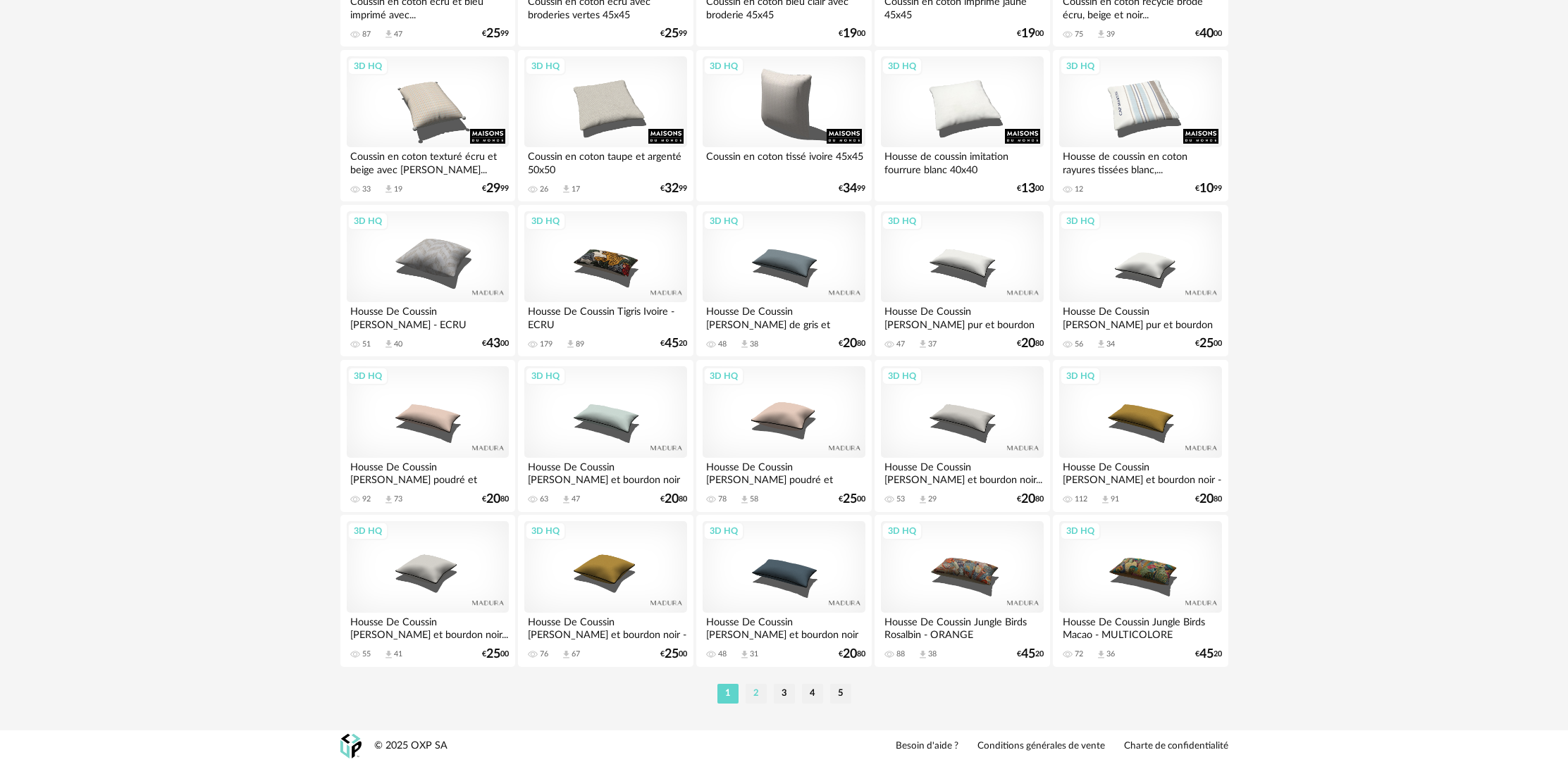
click at [751, 692] on li "2" at bounding box center [755, 693] width 21 height 20
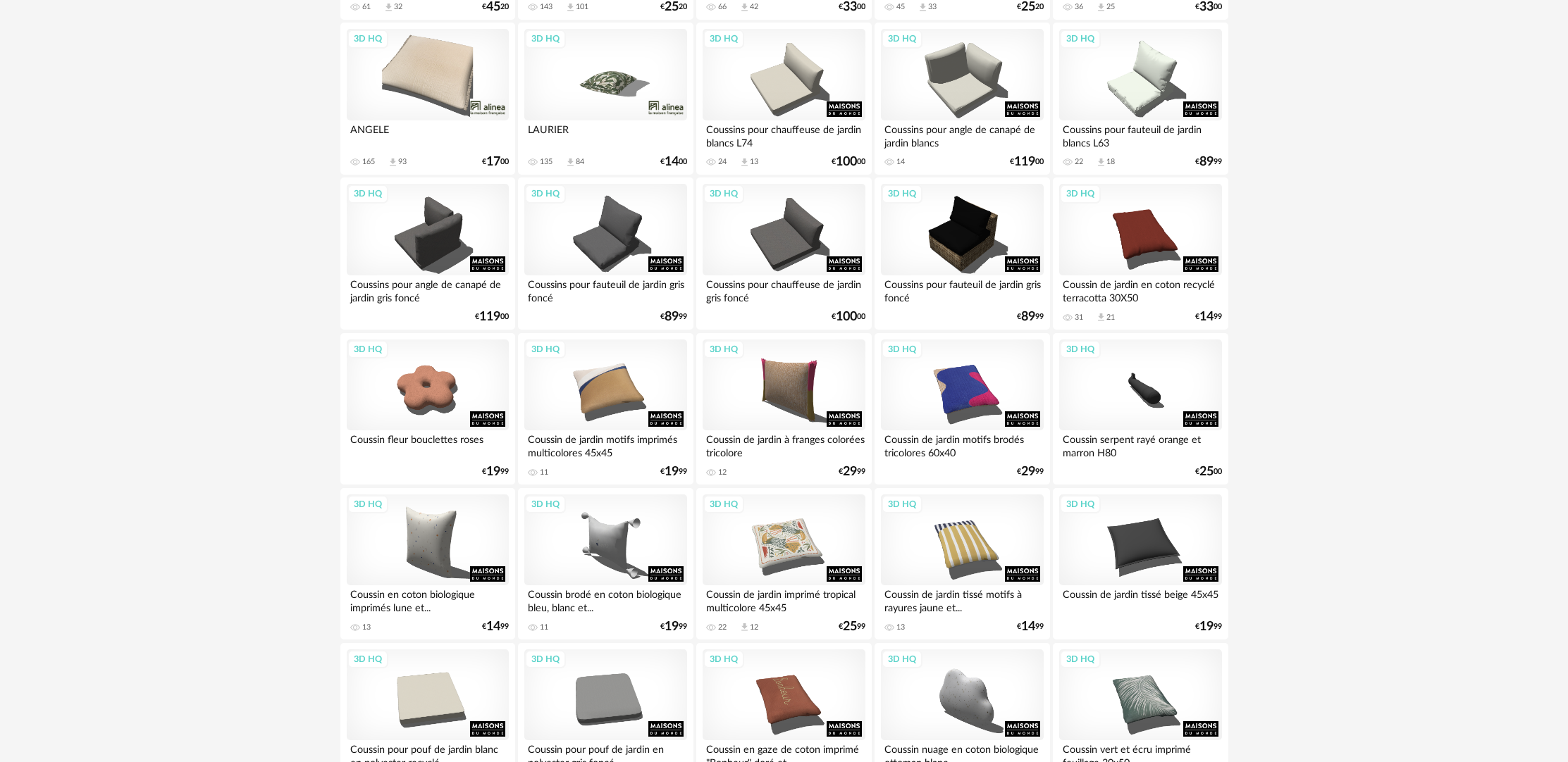
scroll to position [693, 0]
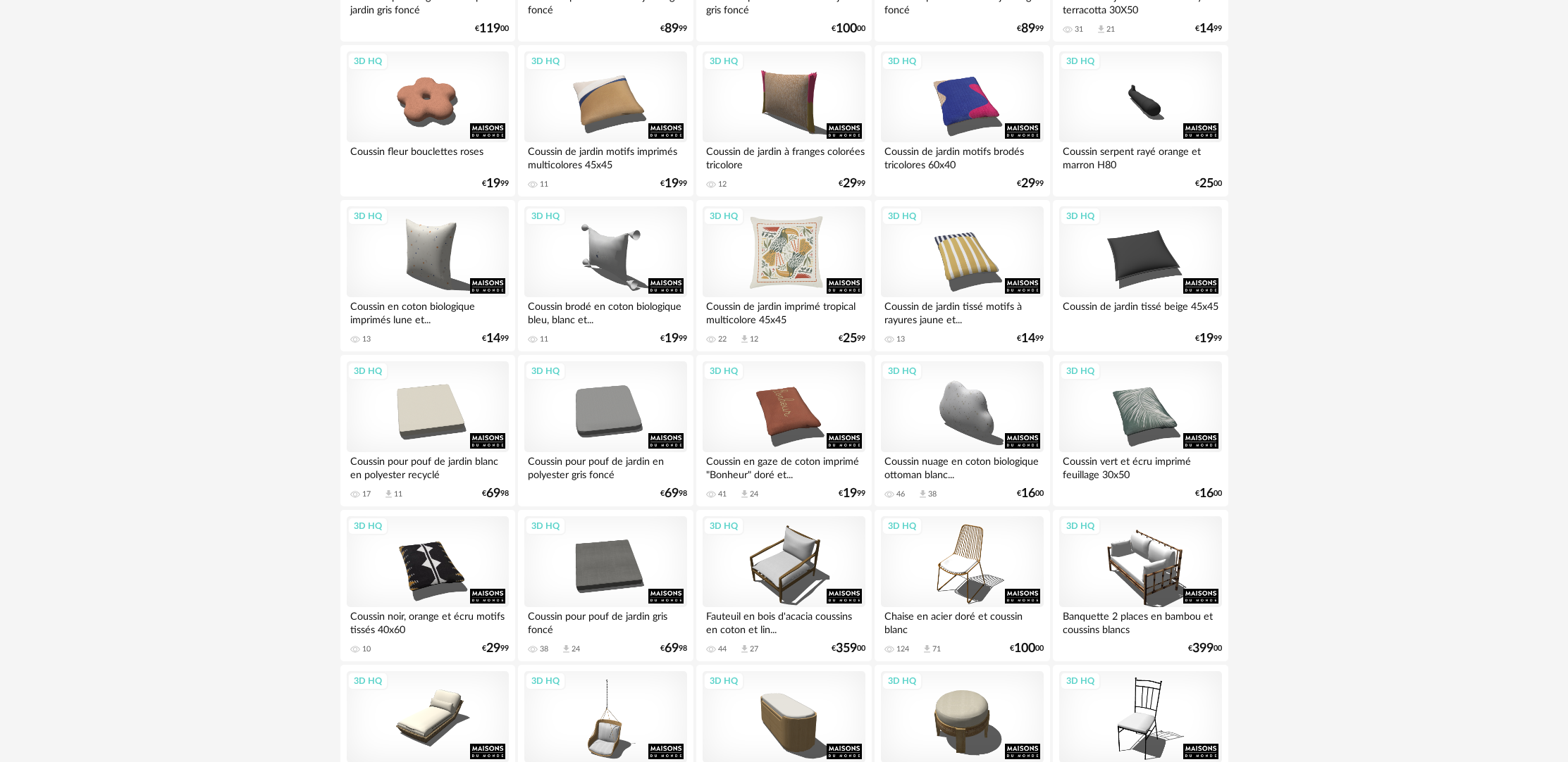
click at [743, 254] on div "3D HQ" at bounding box center [783, 252] width 162 height 91
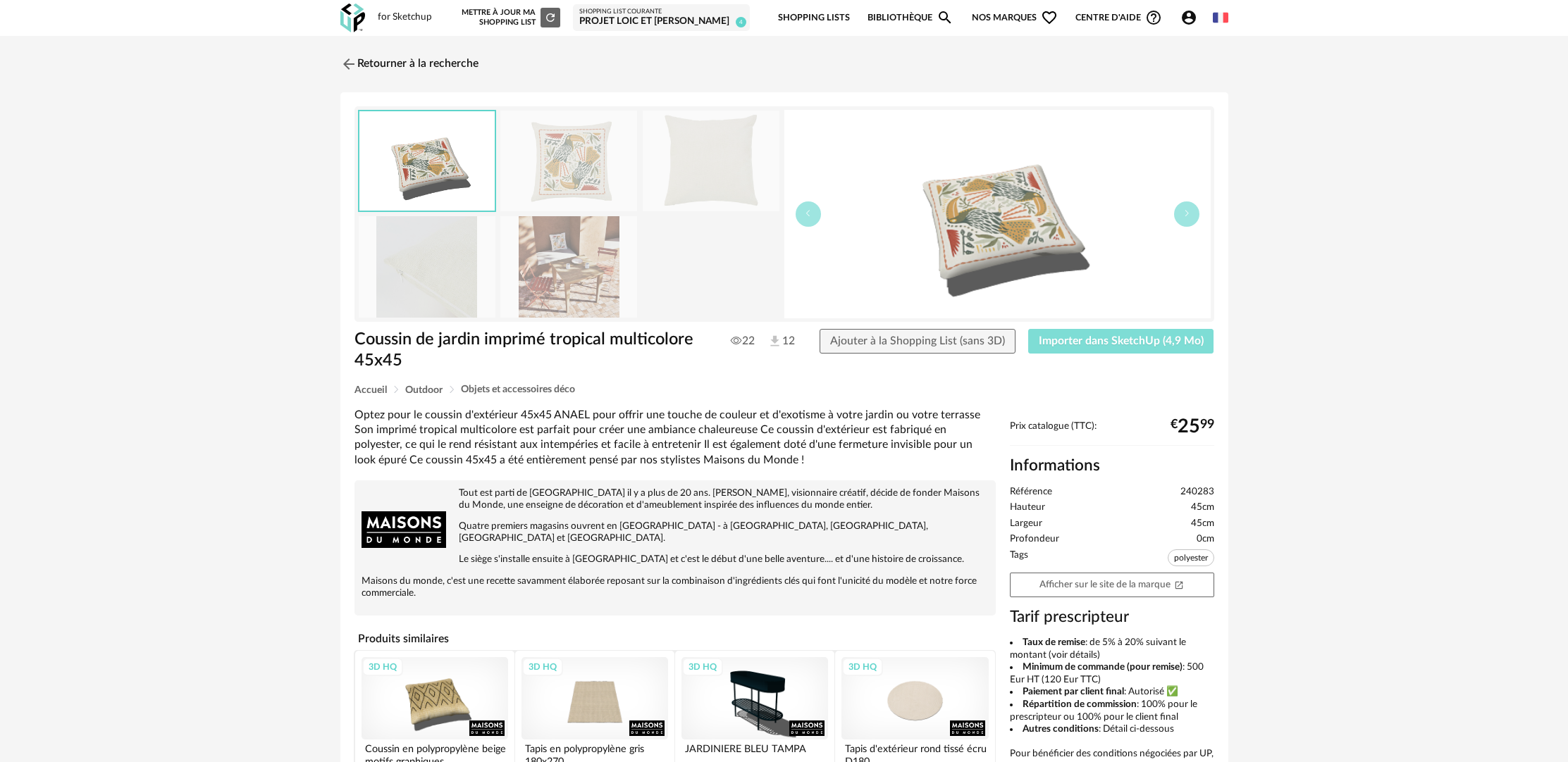
click at [1073, 338] on span "Importer dans SketchUp (4,9 Mo)" at bounding box center [1121, 341] width 165 height 11
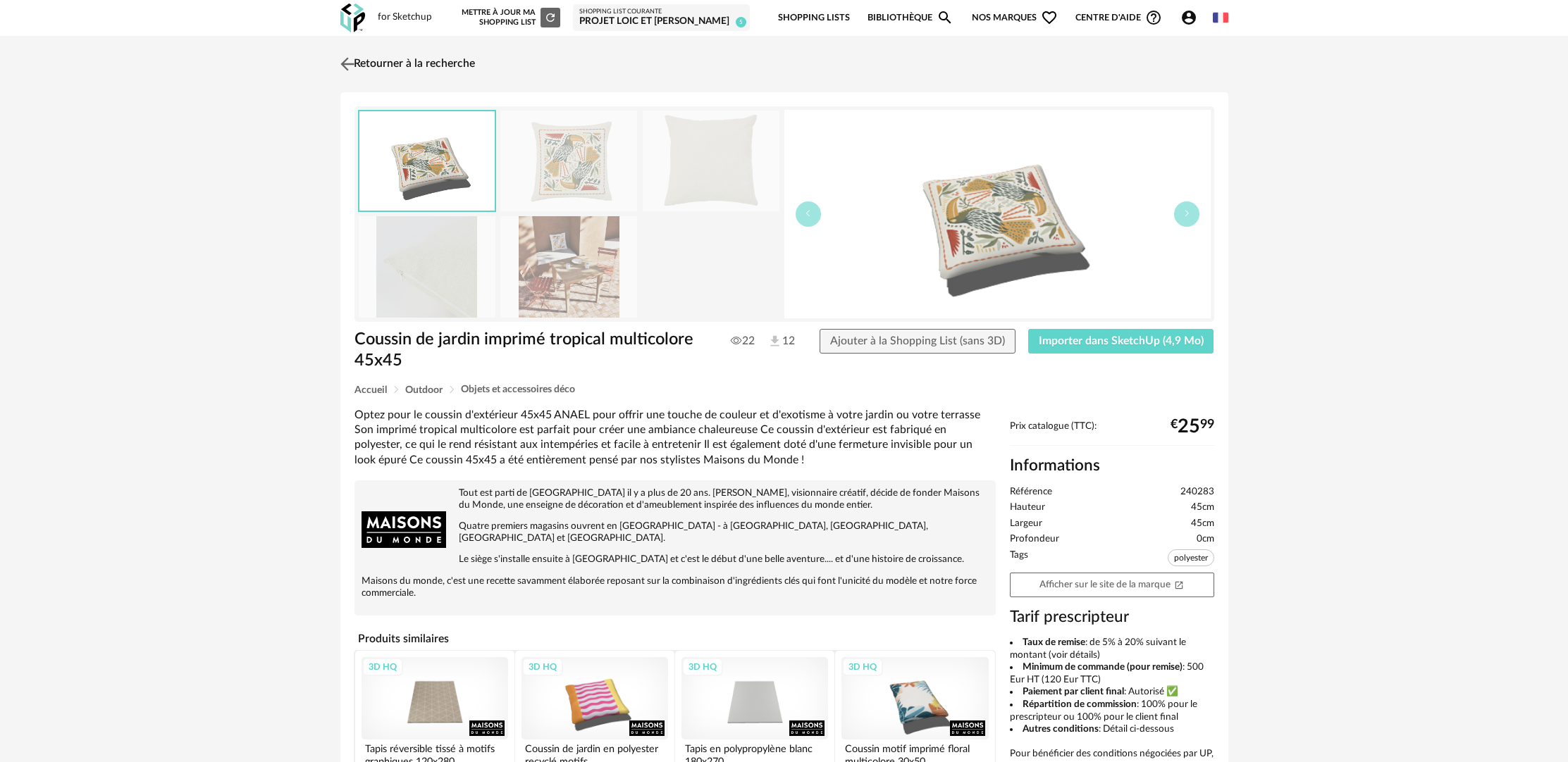
click at [392, 58] on link "Retourner à la recherche" at bounding box center [406, 64] width 138 height 31
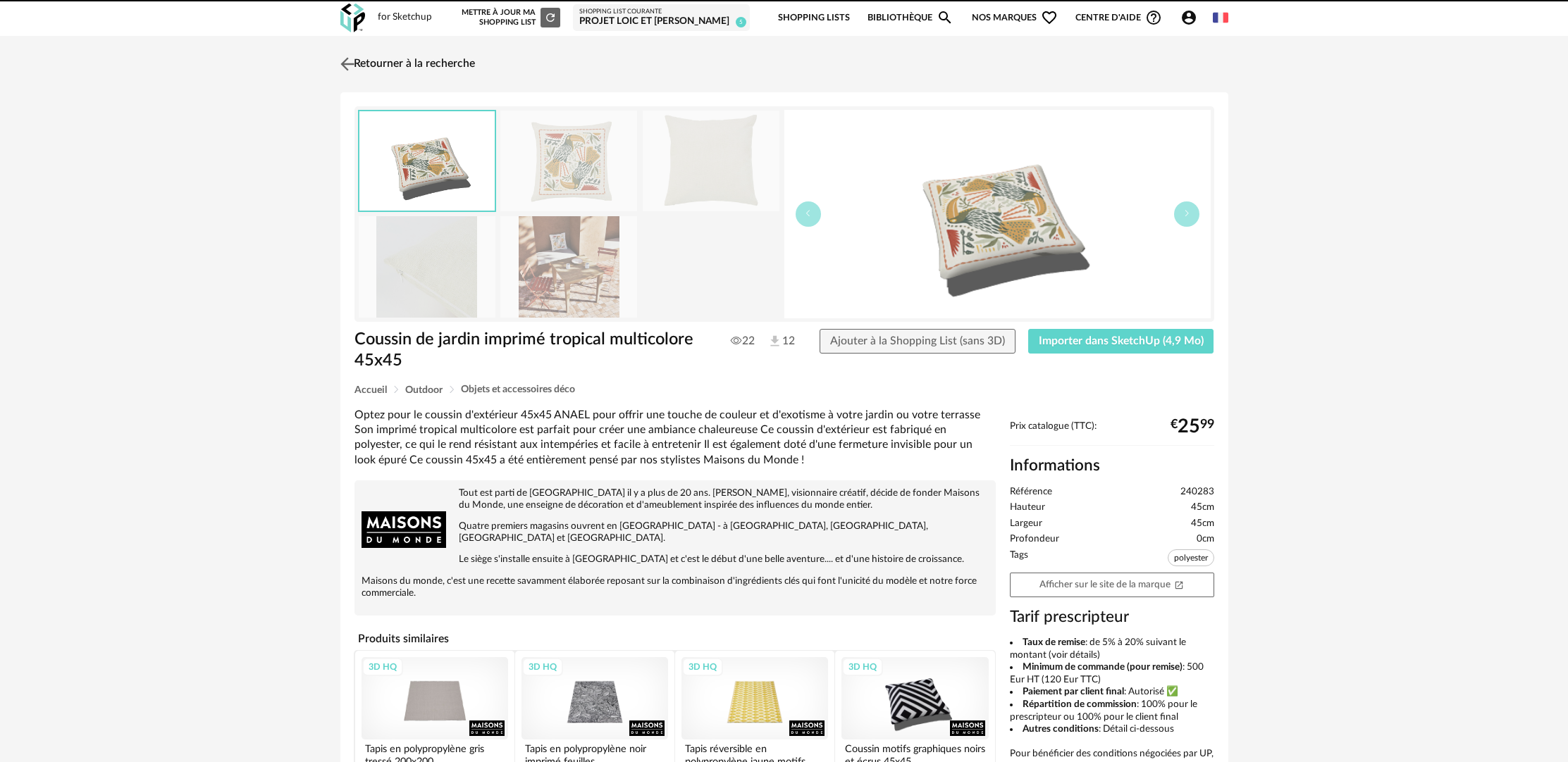
click at [411, 66] on link "Retourner à la recherche" at bounding box center [406, 64] width 138 height 31
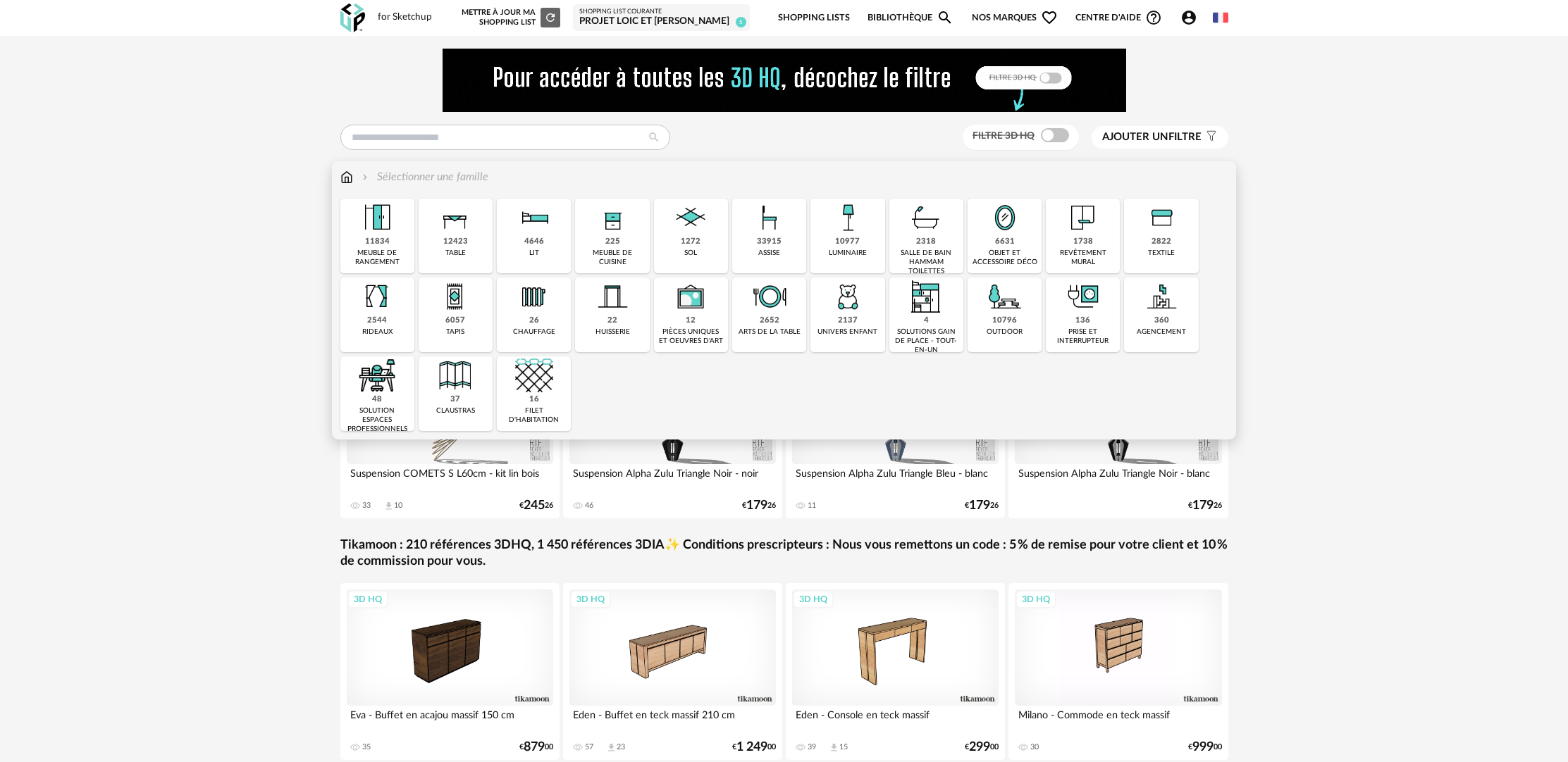
click at [480, 314] on div "6057 tapis" at bounding box center [455, 315] width 74 height 75
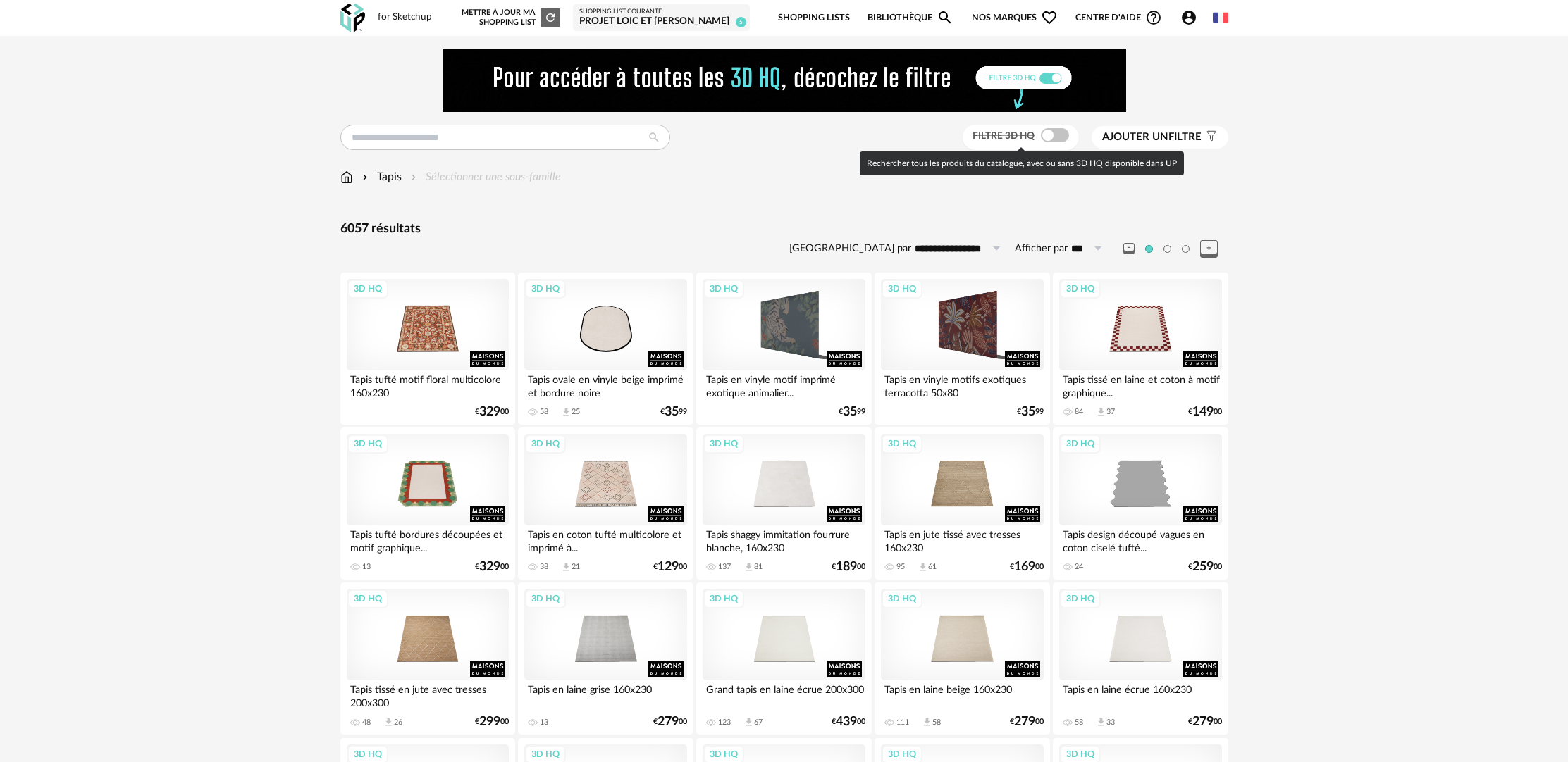
click at [1055, 133] on span at bounding box center [1055, 135] width 28 height 14
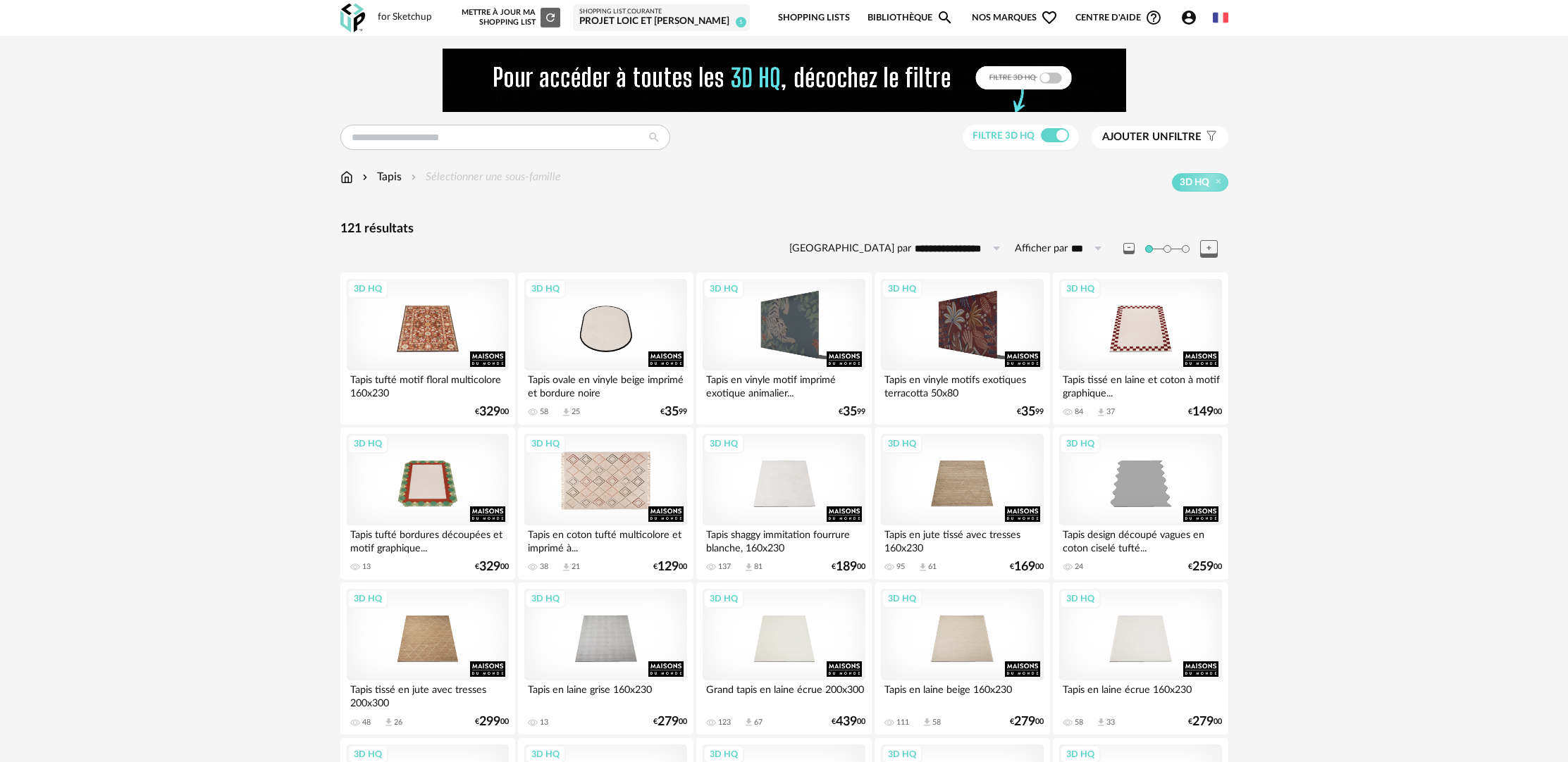
click at [608, 490] on div "3D HQ" at bounding box center [605, 479] width 162 height 91
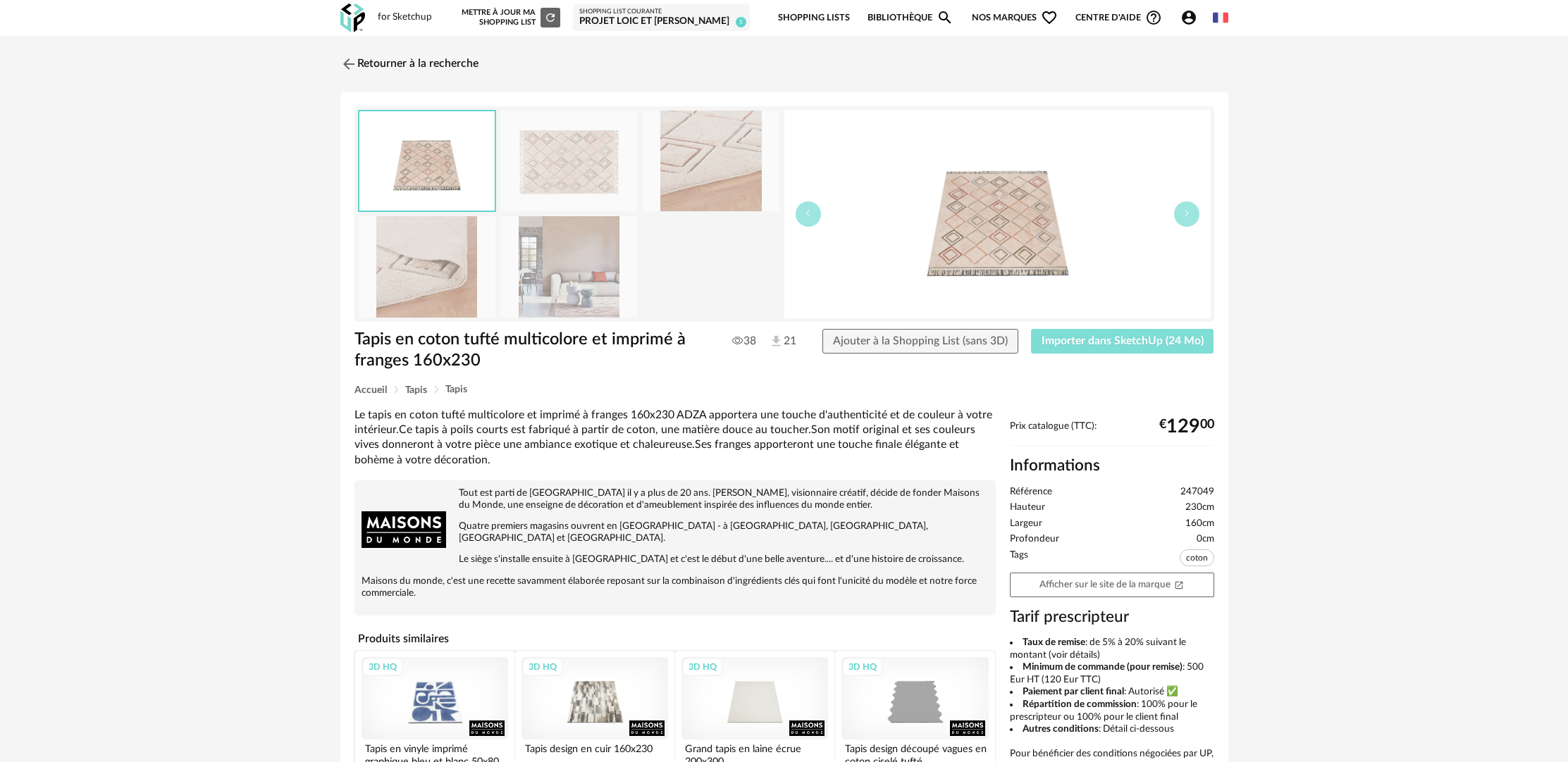
click at [1182, 344] on span "Importer dans SketchUp (24 Mo)" at bounding box center [1122, 341] width 162 height 11
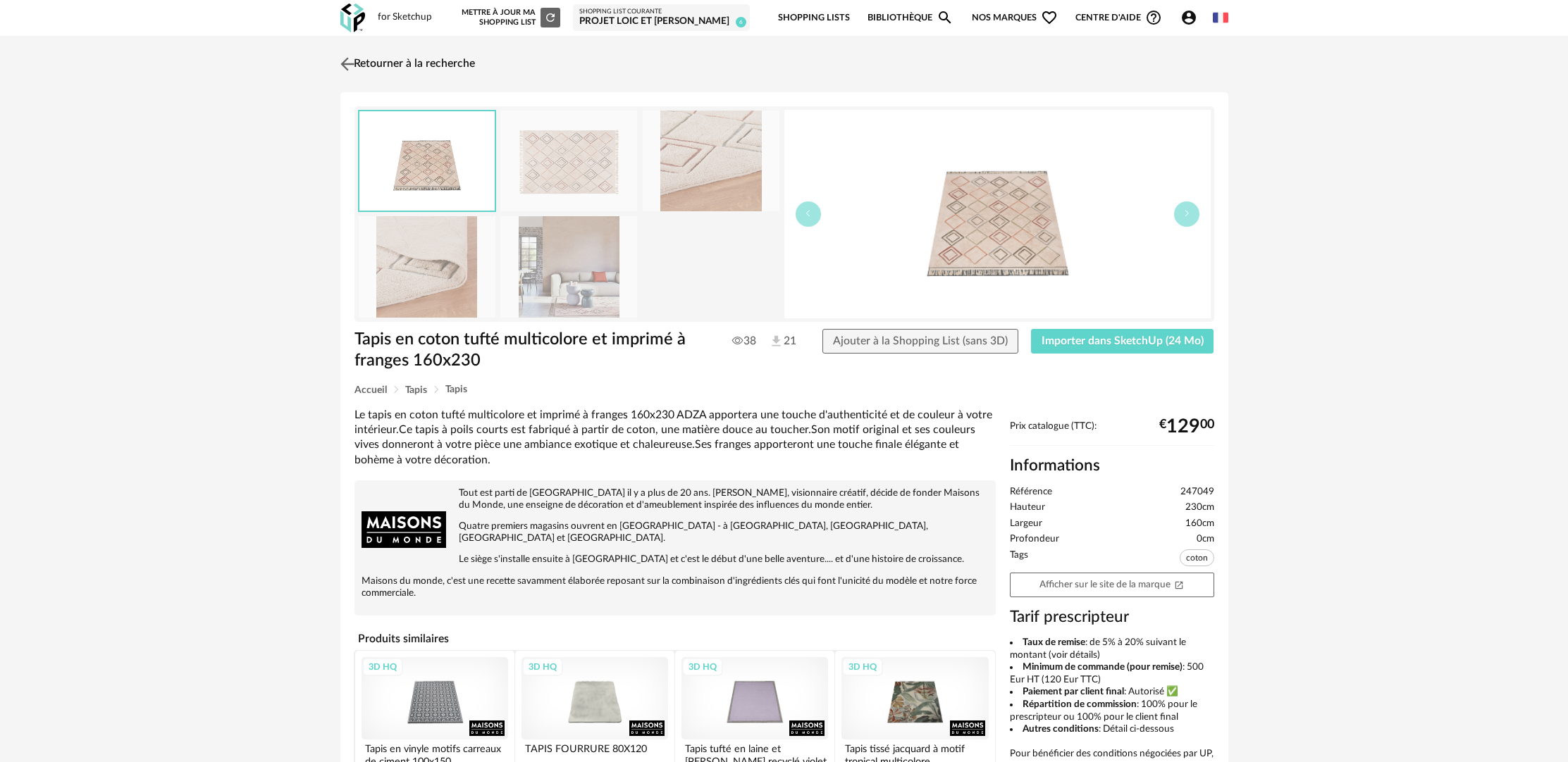
click at [466, 63] on link "Retourner à la recherche" at bounding box center [406, 64] width 138 height 31
click at [466, 63] on link "Retourner à la recherche" at bounding box center [409, 64] width 138 height 31
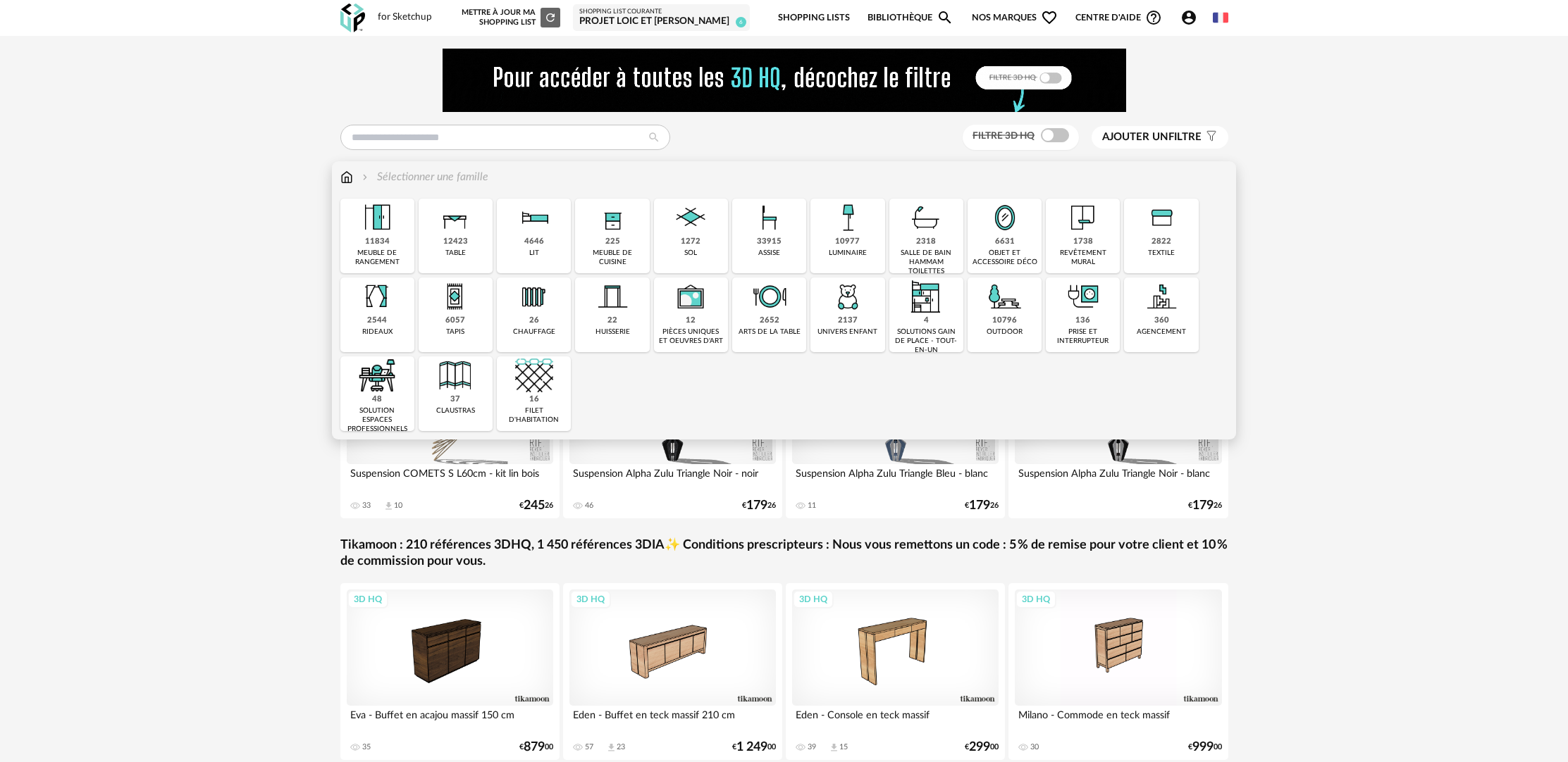
click at [461, 241] on div "12423" at bounding box center [456, 242] width 25 height 11
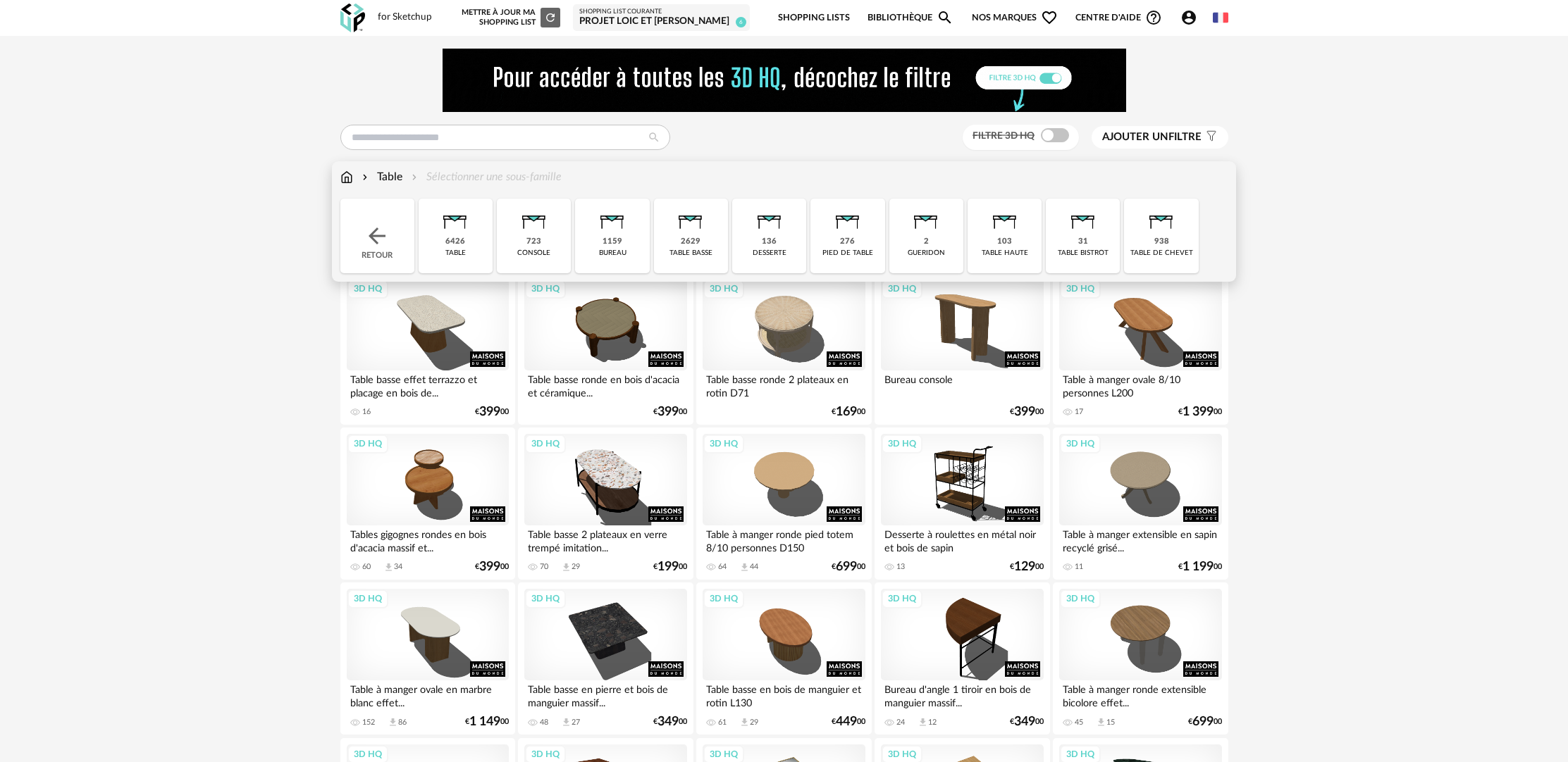
click at [665, 227] on div "2629 table basse" at bounding box center [691, 236] width 74 height 75
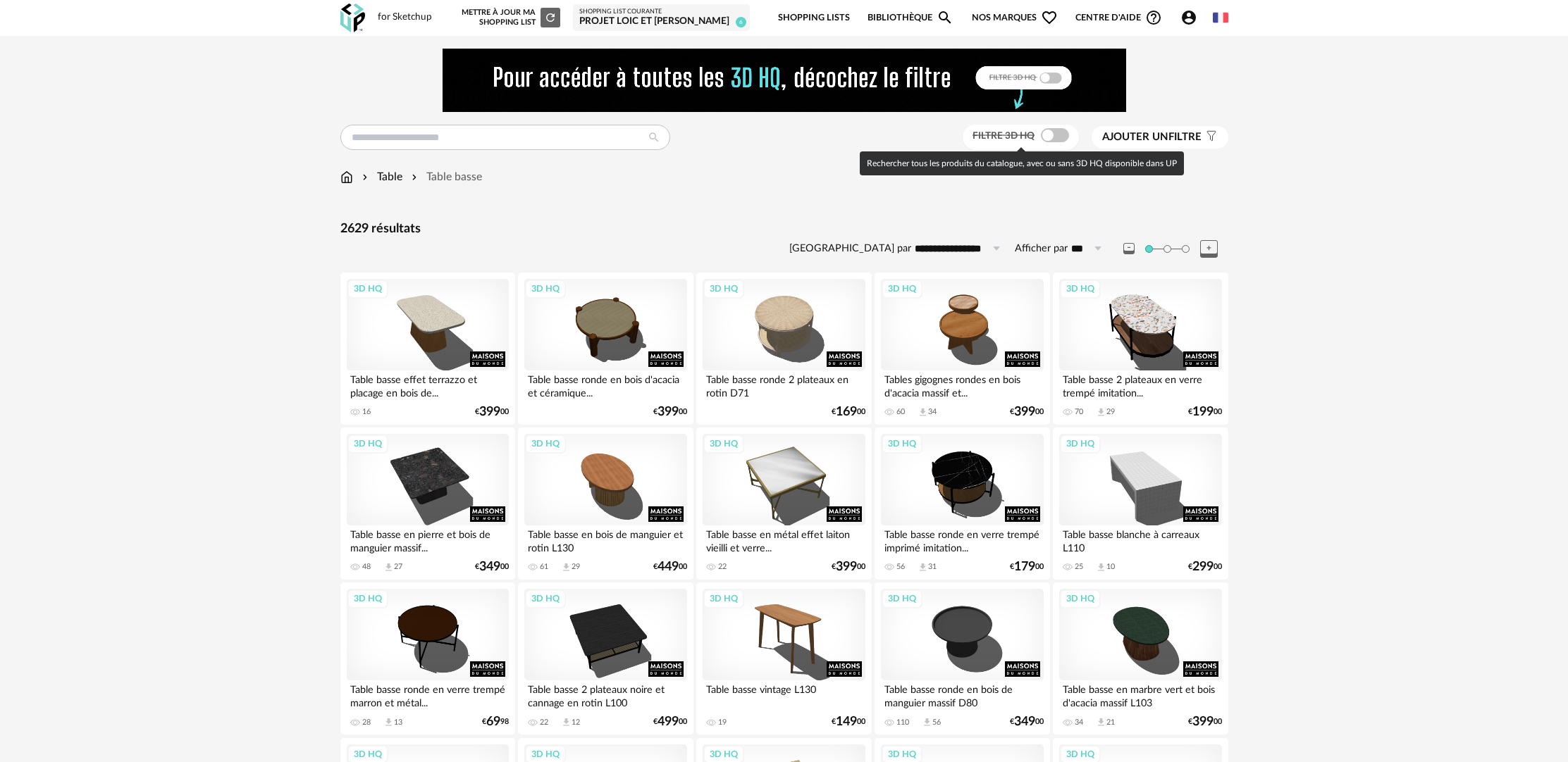
click at [1062, 138] on span at bounding box center [1055, 135] width 28 height 14
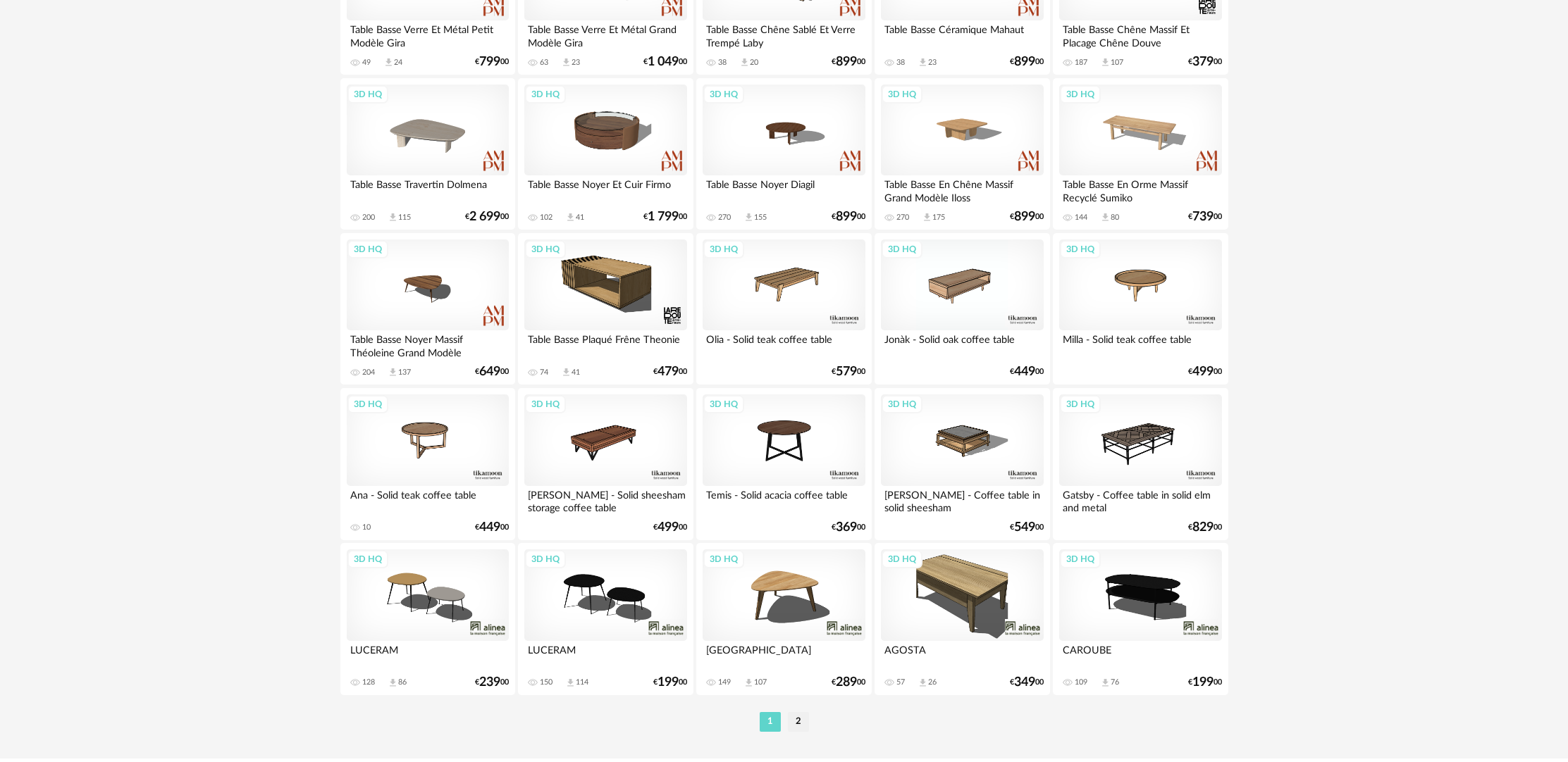
scroll to position [2713, 0]
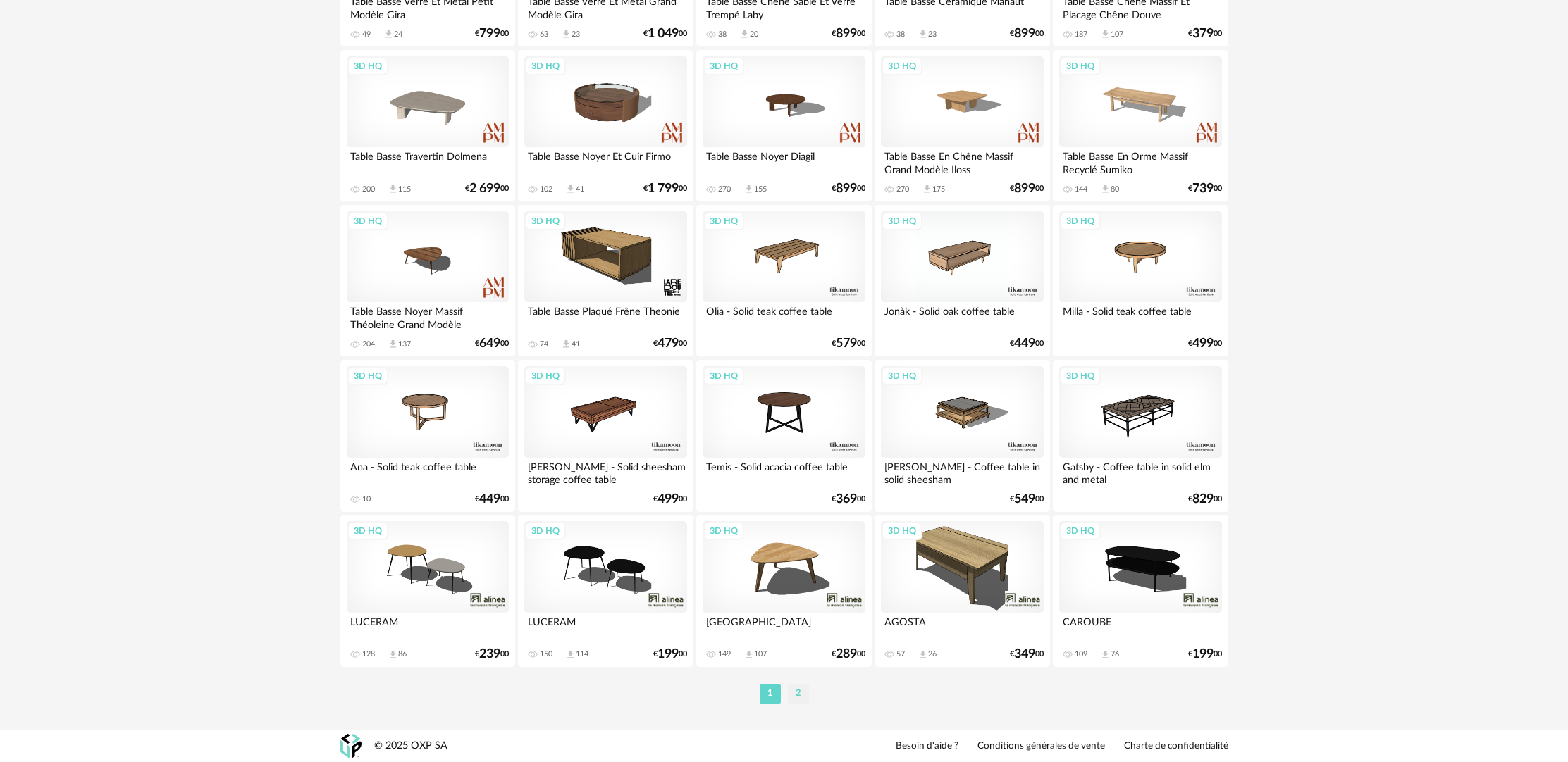
click at [791, 689] on li "2" at bounding box center [798, 693] width 21 height 20
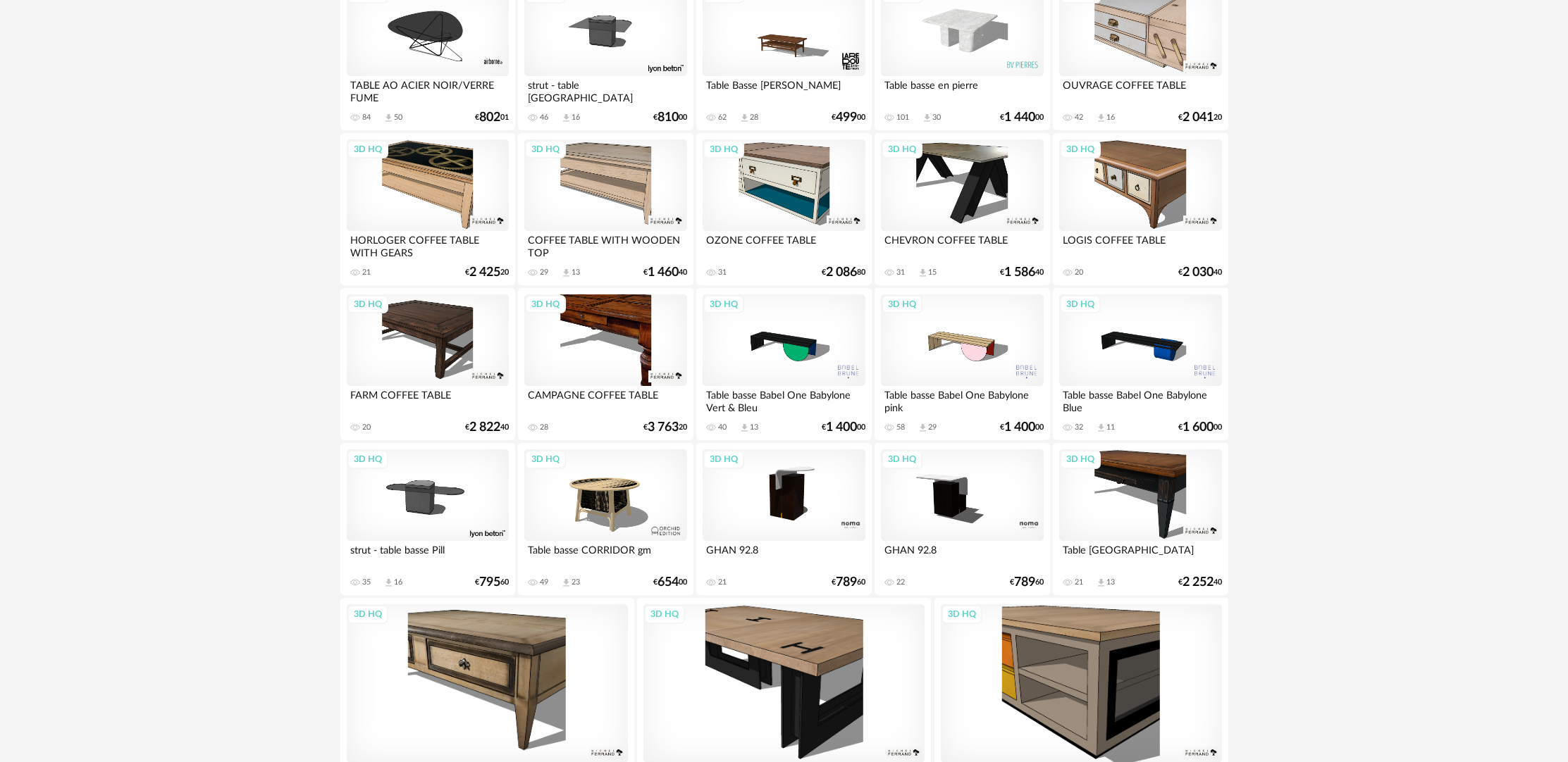
scroll to position [1536, 0]
